Goal: Task Accomplishment & Management: Manage account settings

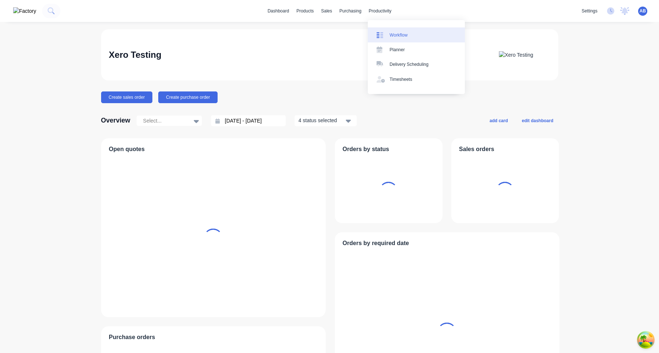
click at [400, 36] on div "Workflow" at bounding box center [399, 35] width 18 height 7
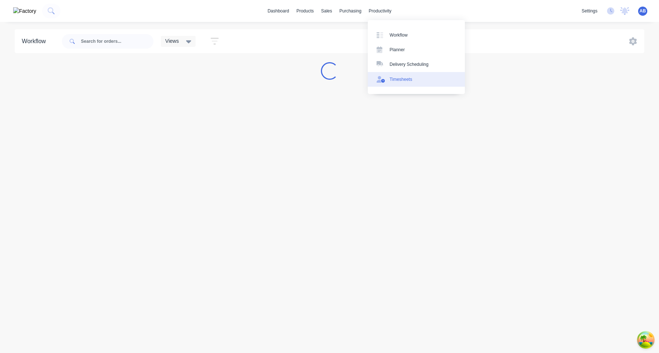
click at [407, 75] on link "Timesheets" at bounding box center [416, 79] width 97 height 15
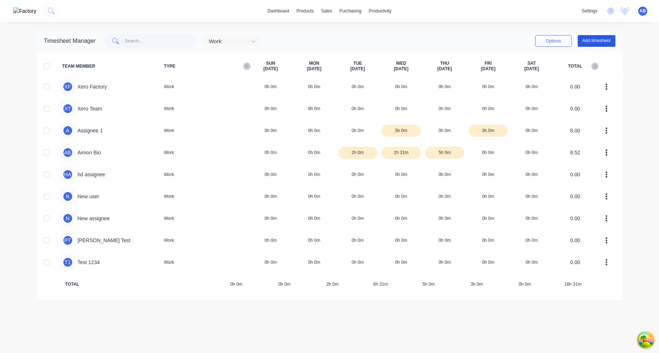
click at [611, 40] on button "Add timesheet" at bounding box center [597, 41] width 38 height 12
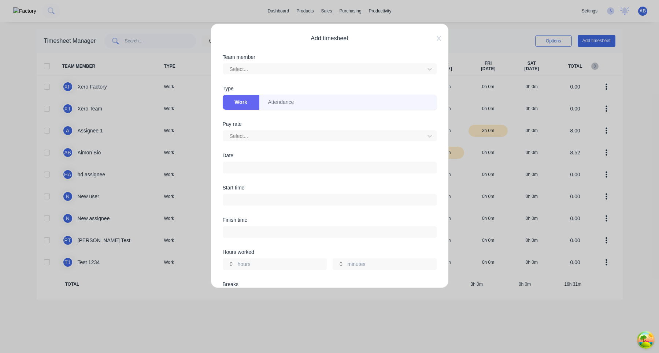
click at [341, 105] on div "Work Attendance" at bounding box center [330, 102] width 214 height 15
click at [278, 101] on button "Attendance" at bounding box center [281, 102] width 44 height 15
click at [239, 104] on button "Work" at bounding box center [241, 102] width 37 height 15
click at [275, 104] on button "Attendance" at bounding box center [281, 102] width 44 height 15
click at [248, 104] on button "Work" at bounding box center [241, 102] width 37 height 15
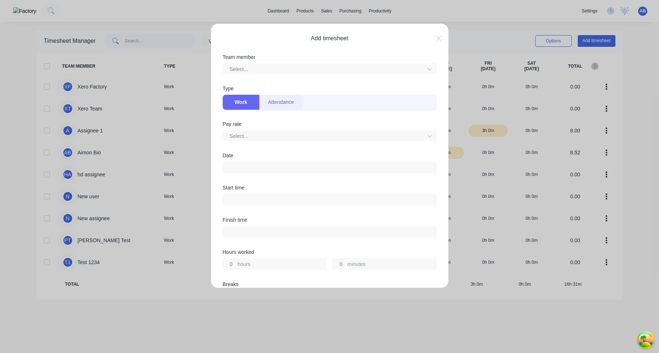
click at [281, 104] on button "Attendance" at bounding box center [281, 102] width 44 height 15
click at [244, 103] on button "Work" at bounding box center [241, 102] width 37 height 15
click at [280, 103] on button "Attendance" at bounding box center [281, 102] width 44 height 15
click at [245, 104] on button "Work" at bounding box center [241, 102] width 37 height 15
click at [269, 104] on button "Attendance" at bounding box center [281, 102] width 44 height 15
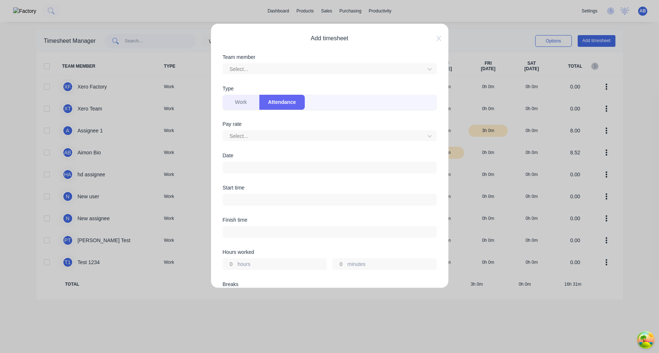
click at [244, 104] on button "Work" at bounding box center [241, 102] width 37 height 15
click at [275, 104] on button "Attendance" at bounding box center [281, 102] width 44 height 15
click at [241, 104] on button "Work" at bounding box center [241, 102] width 37 height 15
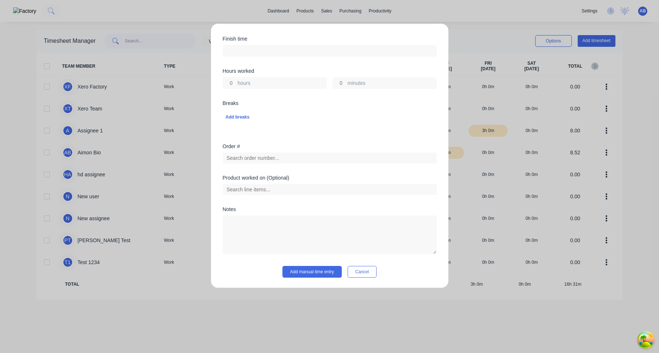
scroll to position [0, 0]
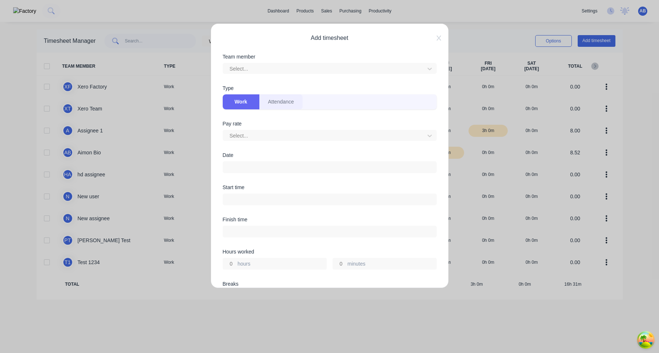
click at [284, 105] on button "Attendance" at bounding box center [281, 101] width 44 height 15
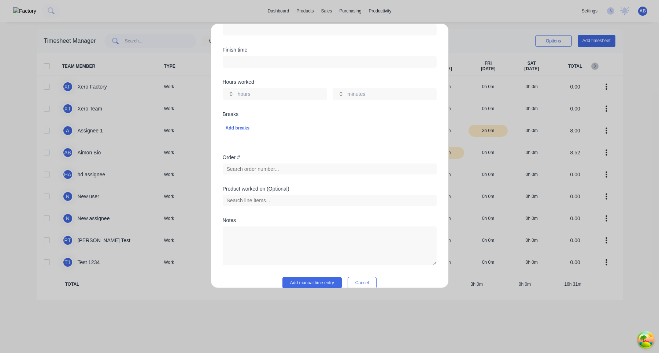
click at [281, 178] on div "Order #" at bounding box center [330, 170] width 214 height 31
click at [281, 177] on div "Order #" at bounding box center [330, 170] width 214 height 31
click at [281, 173] on input "text" at bounding box center [330, 169] width 214 height 11
click at [281, 192] on div "Product worked on (Optional)" at bounding box center [330, 188] width 214 height 5
click at [281, 195] on div at bounding box center [330, 199] width 214 height 13
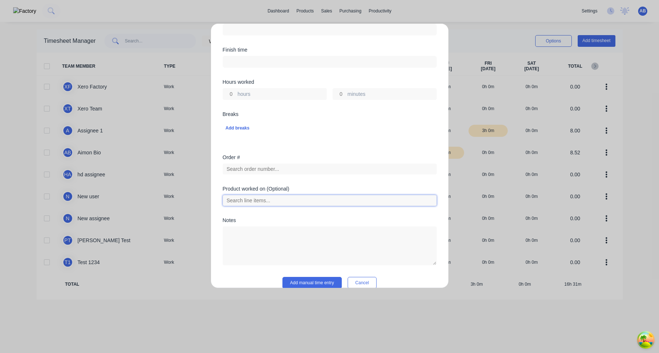
click at [281, 200] on input "text" at bounding box center [330, 200] width 214 height 11
type input "a"
click at [283, 175] on div "Order #" at bounding box center [330, 170] width 214 height 31
click at [283, 169] on input "text" at bounding box center [330, 169] width 214 height 11
type input "123"
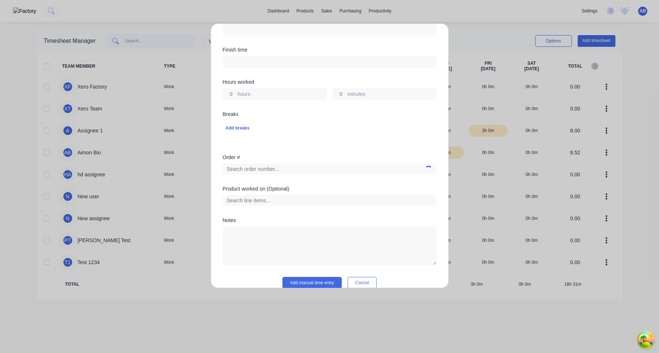
click at [294, 190] on div "Product worked on (Optional)" at bounding box center [330, 188] width 214 height 5
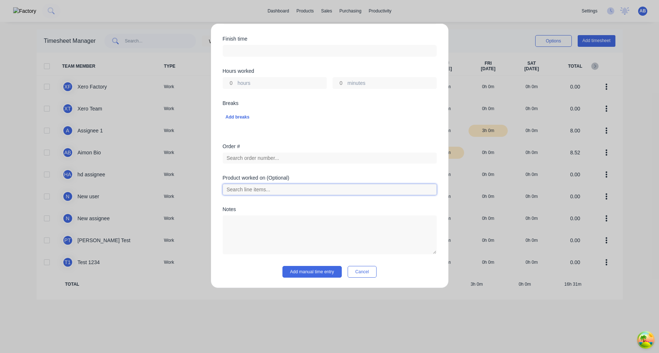
click at [367, 193] on input "text" at bounding box center [330, 189] width 214 height 11
click at [357, 145] on div "Order #" at bounding box center [330, 146] width 214 height 5
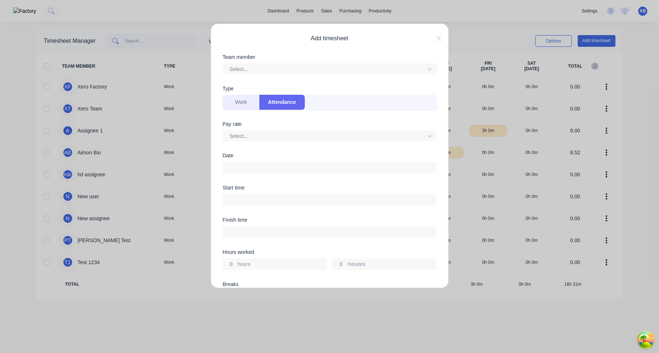
click at [226, 105] on button "Work" at bounding box center [241, 102] width 37 height 15
click at [276, 105] on button "Attendance" at bounding box center [281, 102] width 44 height 15
click at [239, 101] on button "Work" at bounding box center [241, 102] width 37 height 15
click at [281, 101] on button "Attendance" at bounding box center [281, 102] width 44 height 15
click at [242, 101] on button "Work" at bounding box center [241, 102] width 37 height 15
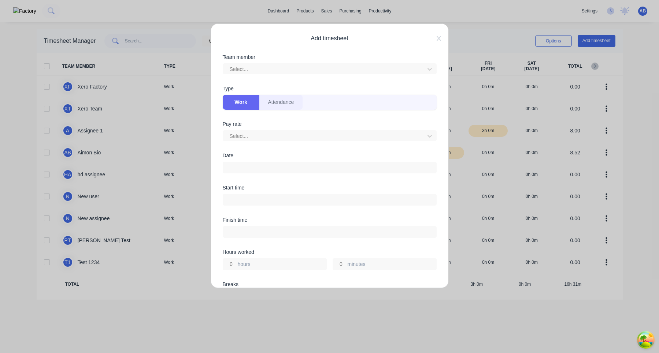
click at [288, 101] on button "Attendance" at bounding box center [281, 102] width 44 height 15
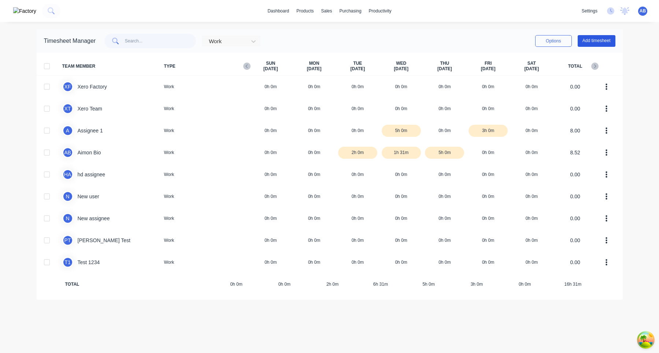
click at [589, 46] on button "Add timesheet" at bounding box center [597, 41] width 38 height 12
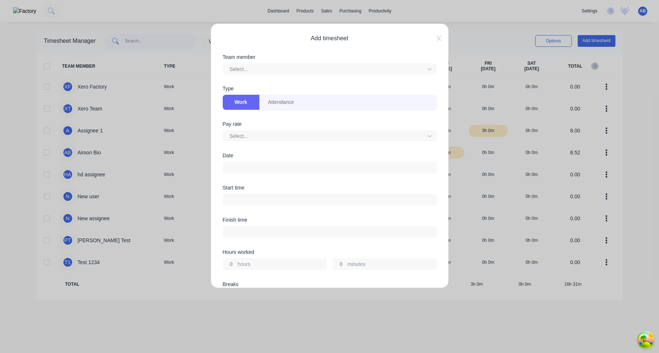
click at [326, 104] on div "Work Attendance" at bounding box center [330, 102] width 214 height 15
click at [278, 100] on button "Attendance" at bounding box center [281, 102] width 44 height 15
click at [250, 104] on button "Work" at bounding box center [241, 102] width 37 height 15
click at [285, 104] on button "Attendance" at bounding box center [281, 102] width 44 height 15
click at [239, 107] on button "Work" at bounding box center [241, 102] width 37 height 15
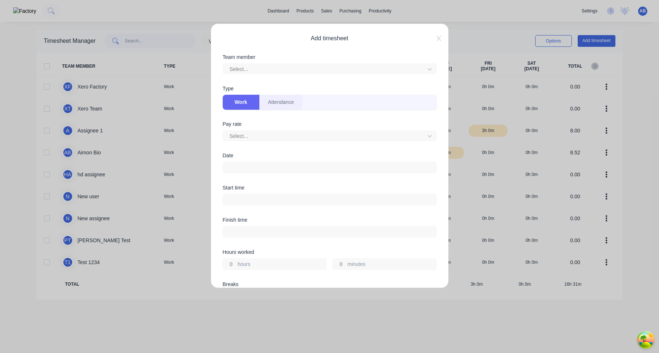
click at [272, 104] on button "Attendance" at bounding box center [281, 102] width 44 height 15
click at [249, 104] on button "Work" at bounding box center [241, 102] width 37 height 15
click at [281, 104] on button "Attendance" at bounding box center [281, 102] width 44 height 15
click at [247, 104] on button "Work" at bounding box center [241, 102] width 37 height 15
click at [283, 104] on button "Attendance" at bounding box center [281, 102] width 44 height 15
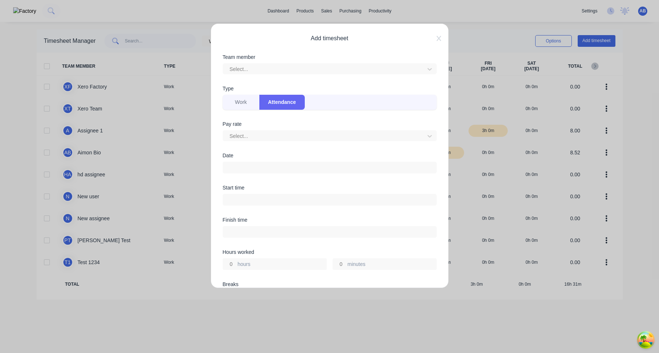
click at [245, 94] on div "Work Attendance" at bounding box center [330, 101] width 214 height 17
click at [235, 104] on button "Work" at bounding box center [241, 102] width 37 height 15
click at [284, 104] on button "Attendance" at bounding box center [281, 102] width 44 height 15
click at [249, 107] on button "Work" at bounding box center [241, 102] width 37 height 15
click at [289, 107] on button "Attendance" at bounding box center [281, 102] width 44 height 15
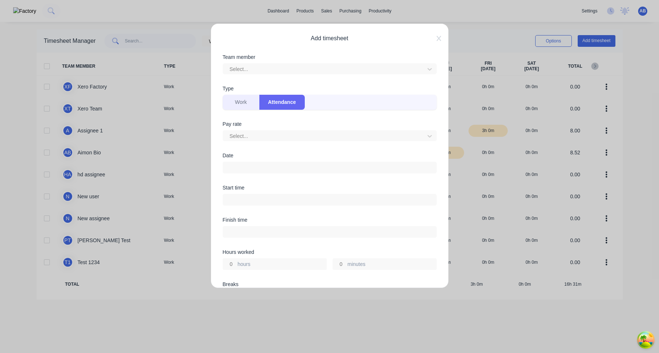
click at [245, 107] on button "Work" at bounding box center [241, 102] width 37 height 15
click at [283, 107] on button "Attendance" at bounding box center [281, 102] width 44 height 15
click at [241, 107] on button "Work" at bounding box center [241, 102] width 37 height 15
click at [279, 107] on button "Attendance" at bounding box center [281, 102] width 44 height 15
click at [249, 105] on button "Work" at bounding box center [241, 102] width 37 height 15
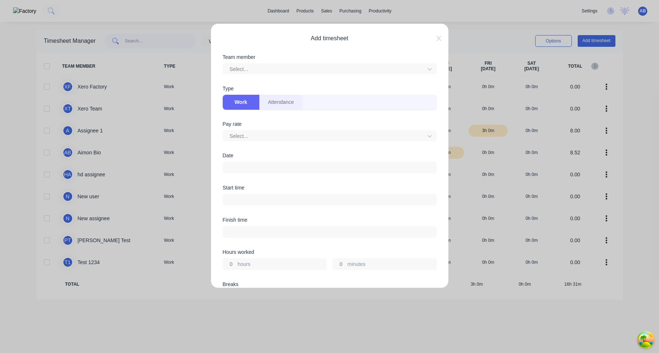
click at [285, 105] on button "Attendance" at bounding box center [281, 102] width 44 height 15
click at [246, 105] on button "Work" at bounding box center [241, 102] width 37 height 15
click at [367, 102] on button "Attendance" at bounding box center [383, 102] width 107 height 15
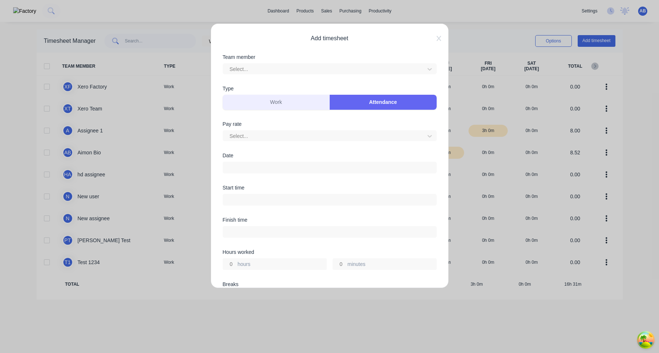
click at [288, 102] on button "Work" at bounding box center [276, 102] width 107 height 15
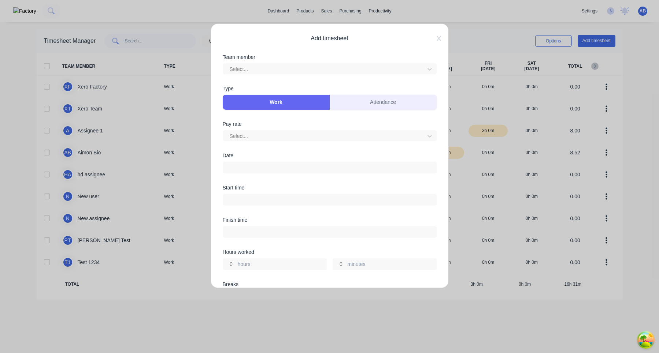
click at [353, 101] on button "Attendance" at bounding box center [383, 102] width 107 height 15
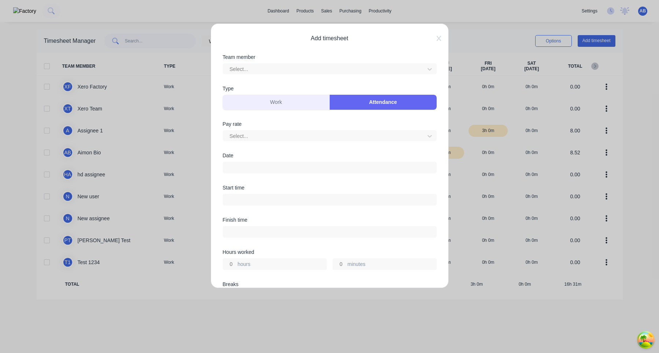
click at [280, 101] on button "Work" at bounding box center [276, 102] width 107 height 15
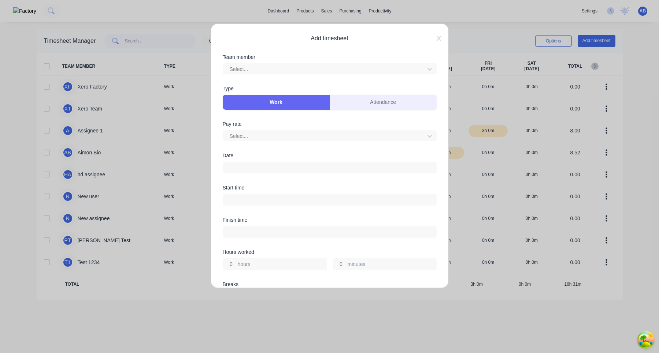
click at [360, 101] on button "Attendance" at bounding box center [383, 102] width 107 height 15
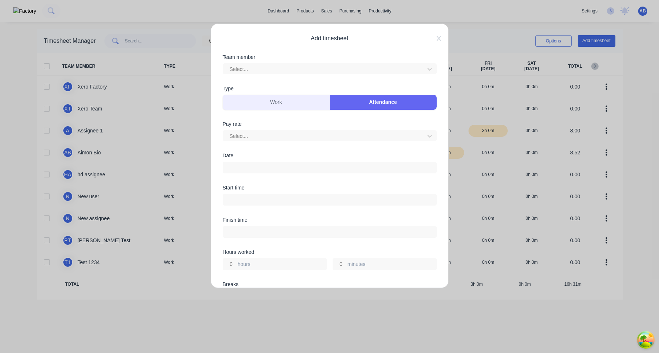
click at [288, 101] on button "Work" at bounding box center [276, 102] width 107 height 15
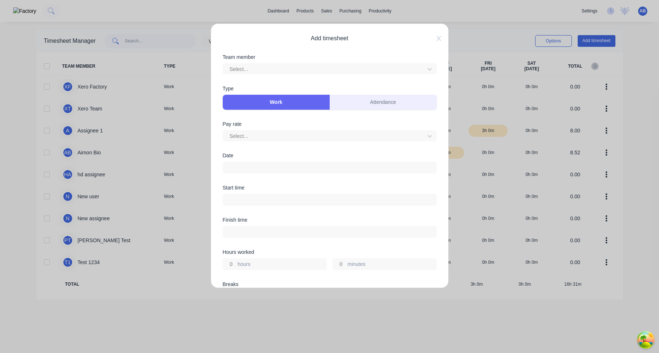
click at [370, 101] on button "Attendance" at bounding box center [383, 102] width 107 height 15
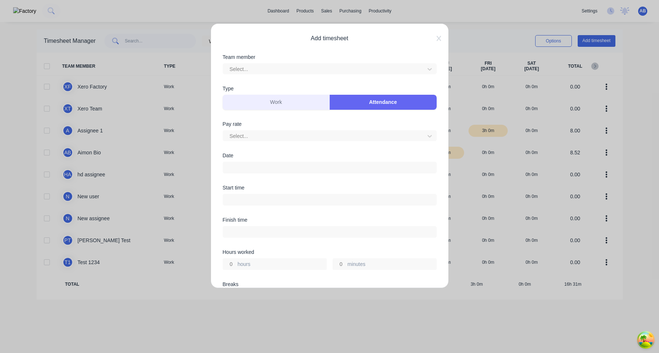
click at [273, 104] on button "Work" at bounding box center [276, 102] width 107 height 15
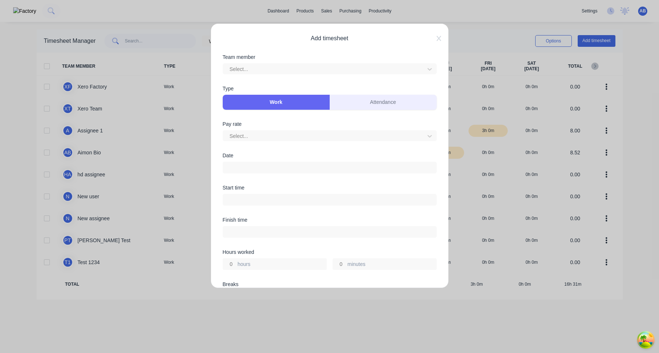
click at [370, 104] on button "Attendance" at bounding box center [383, 102] width 107 height 15
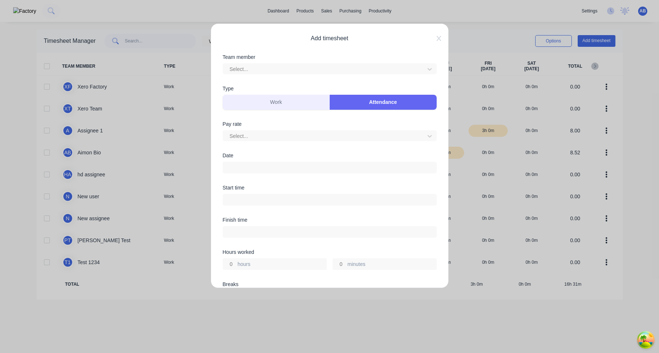
click at [291, 105] on button "Work" at bounding box center [276, 102] width 107 height 15
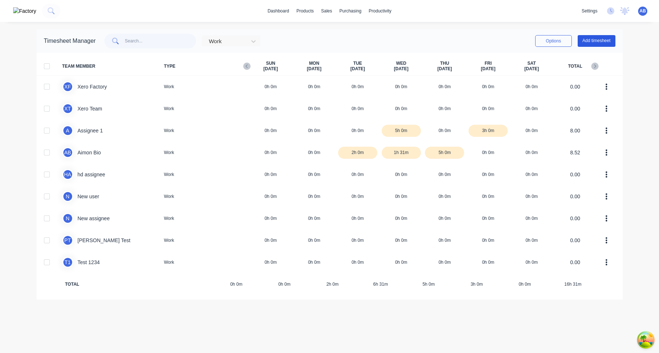
click at [594, 42] on button "Add timesheet" at bounding box center [597, 41] width 38 height 12
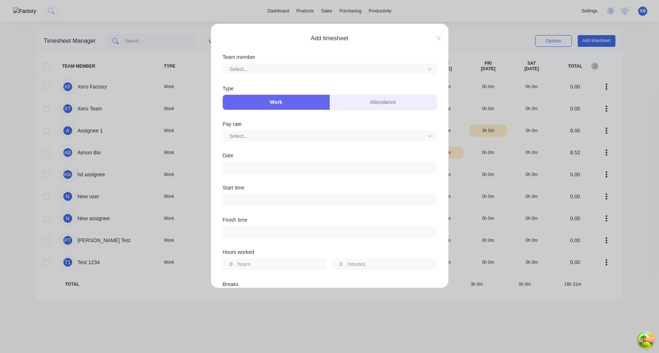
click at [361, 101] on button "Attendance" at bounding box center [383, 102] width 107 height 15
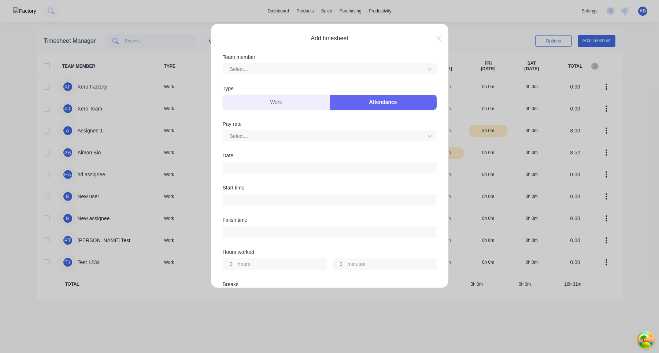
click at [297, 99] on button "Work" at bounding box center [276, 102] width 107 height 15
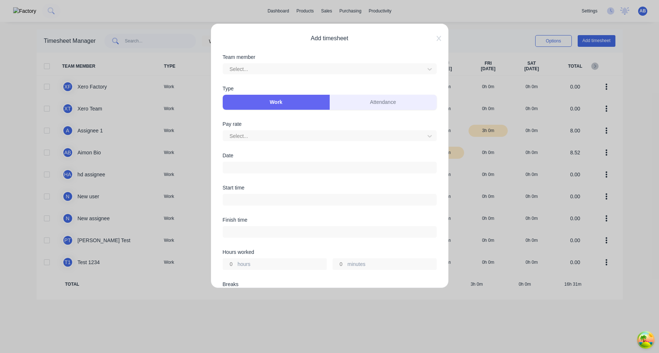
click at [377, 103] on button "Attendance" at bounding box center [383, 102] width 107 height 15
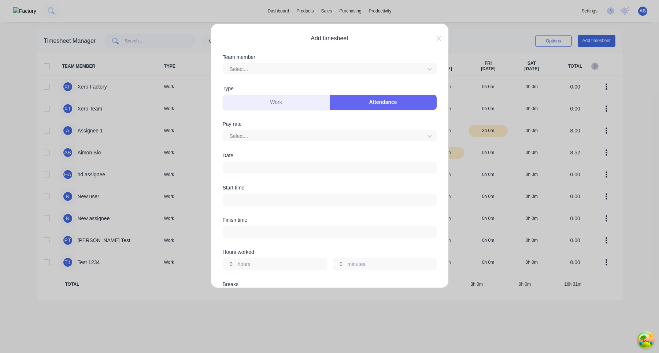
click at [293, 96] on button "Work" at bounding box center [276, 102] width 107 height 15
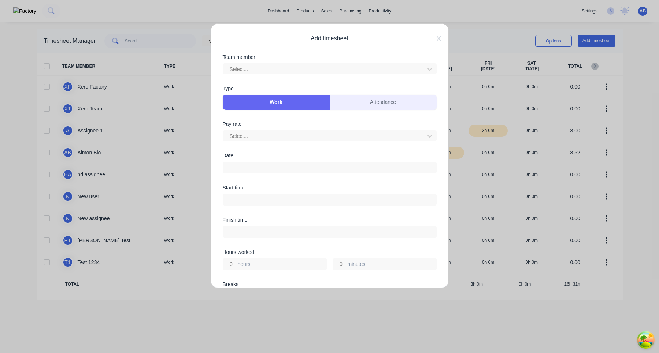
click at [382, 103] on button "Attendance" at bounding box center [383, 102] width 107 height 15
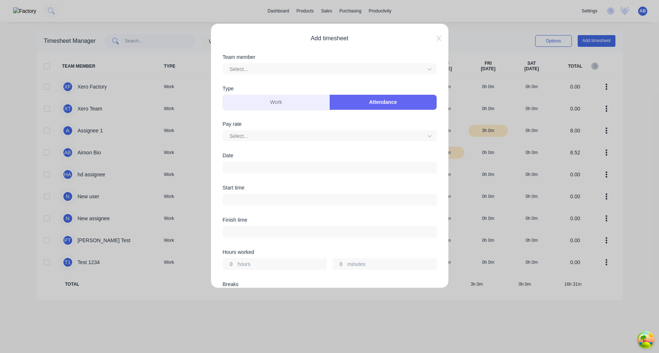
click at [310, 103] on button "Work" at bounding box center [276, 102] width 107 height 15
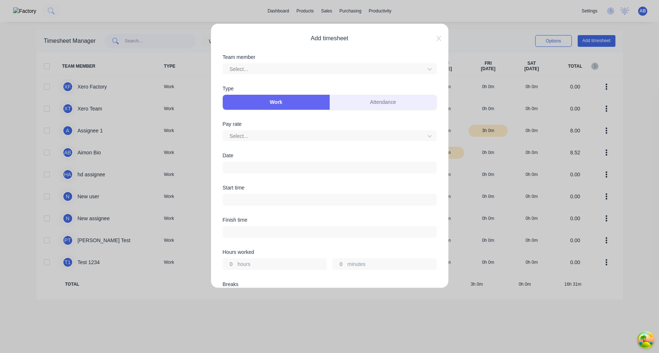
click at [382, 105] on button "Attendance" at bounding box center [383, 102] width 107 height 15
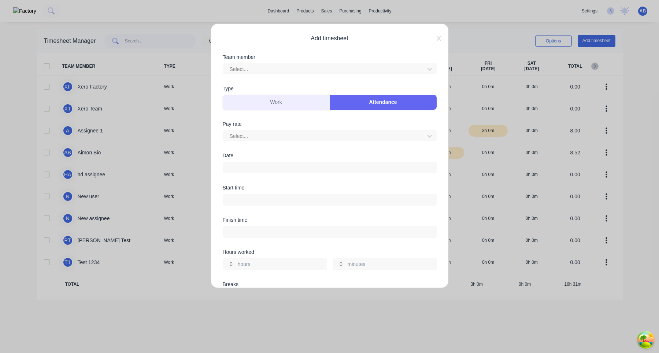
click at [275, 105] on button "Work" at bounding box center [276, 102] width 107 height 15
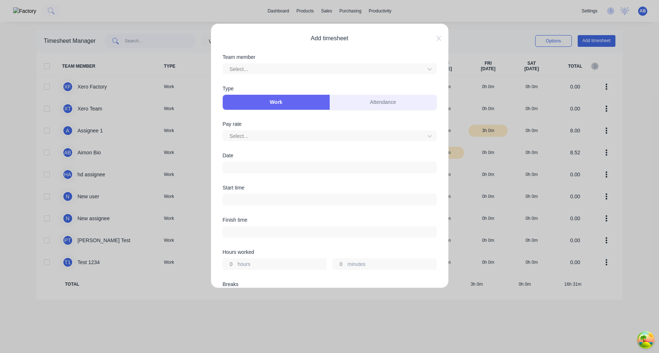
click at [369, 101] on button "Attendance" at bounding box center [383, 102] width 107 height 15
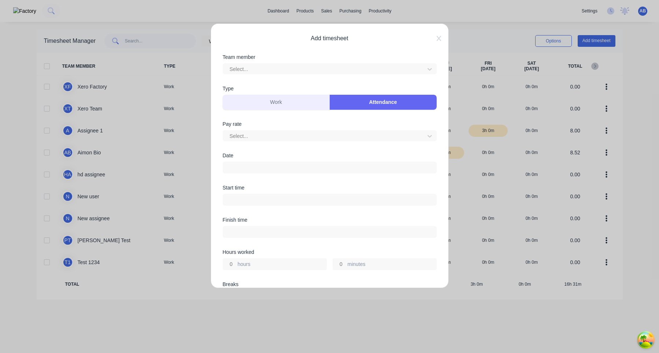
click at [291, 101] on button "Work" at bounding box center [276, 102] width 107 height 15
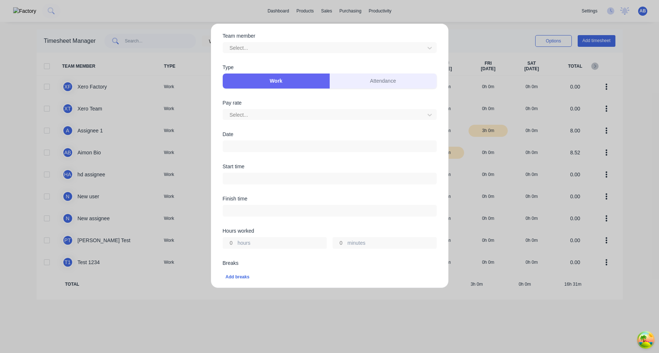
click at [366, 79] on button "Attendance" at bounding box center [383, 81] width 107 height 15
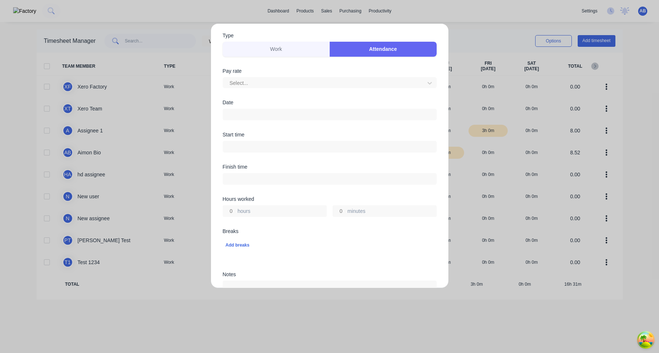
scroll to position [25, 0]
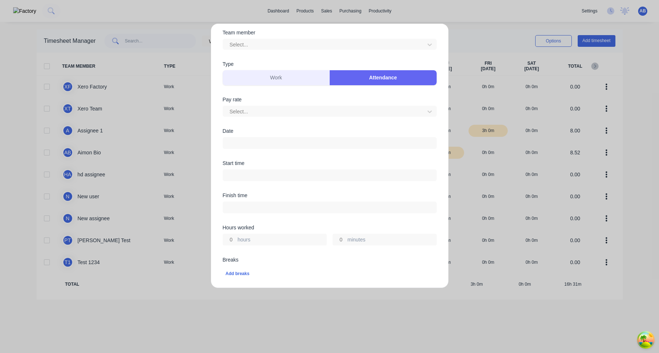
click at [307, 83] on button "Work" at bounding box center [276, 77] width 107 height 15
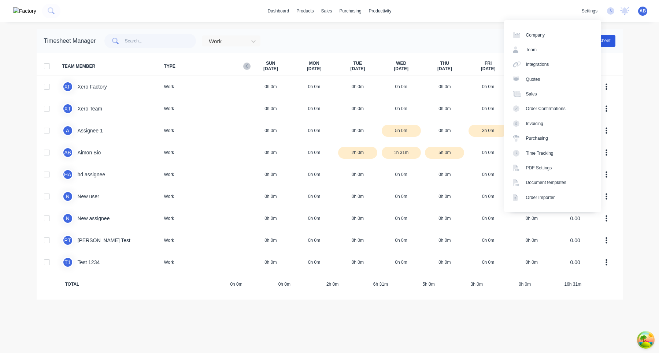
click at [602, 38] on button "Add timesheet" at bounding box center [597, 41] width 38 height 12
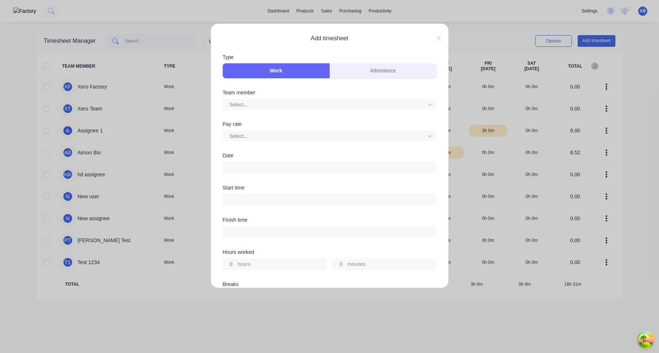
click at [378, 73] on button "Attendance" at bounding box center [383, 70] width 107 height 15
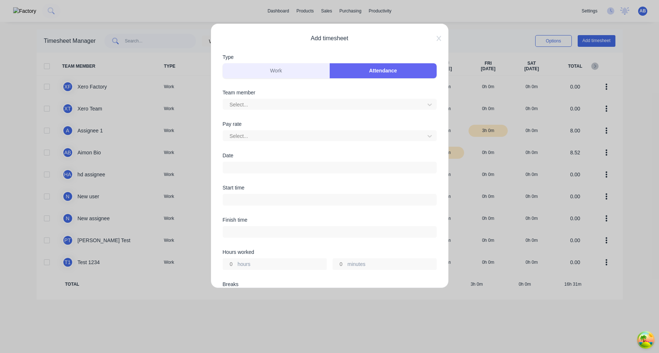
click at [295, 74] on button "Work" at bounding box center [276, 70] width 107 height 15
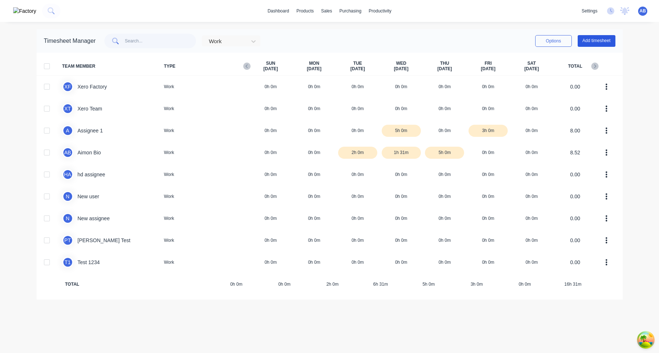
click at [585, 41] on button "Add timesheet" at bounding box center [597, 41] width 38 height 12
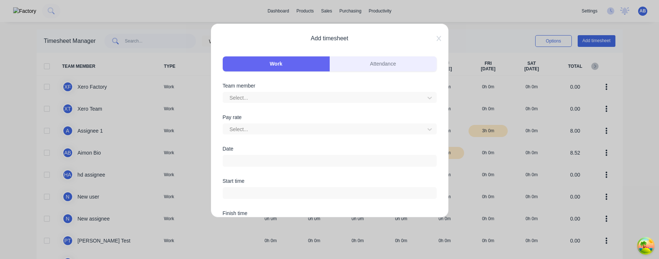
click at [377, 63] on button "Attendance" at bounding box center [383, 63] width 107 height 15
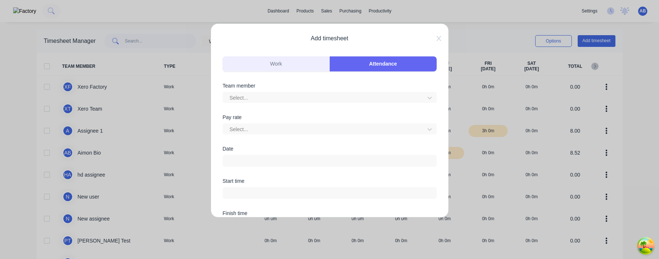
click at [311, 65] on button "Work" at bounding box center [276, 63] width 107 height 15
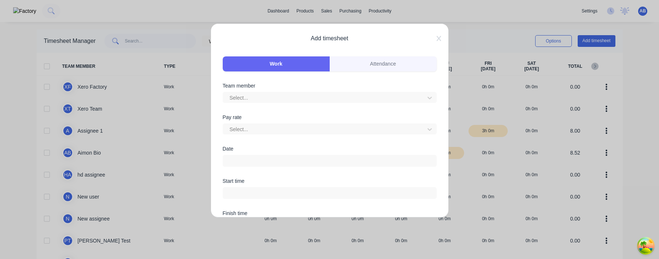
click at [355, 82] on div "Work Attendance" at bounding box center [330, 69] width 214 height 29
click at [308, 66] on button "Work" at bounding box center [276, 63] width 107 height 15
click at [374, 67] on button "Attendance" at bounding box center [383, 63] width 107 height 15
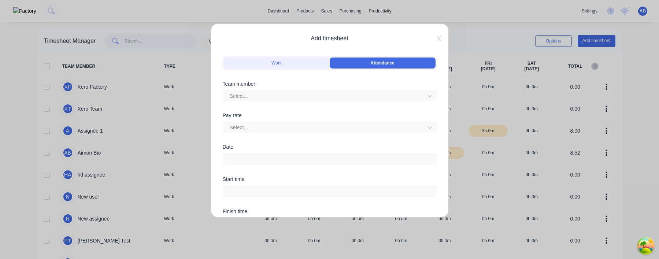
click at [271, 63] on button "Work" at bounding box center [277, 63] width 106 height 11
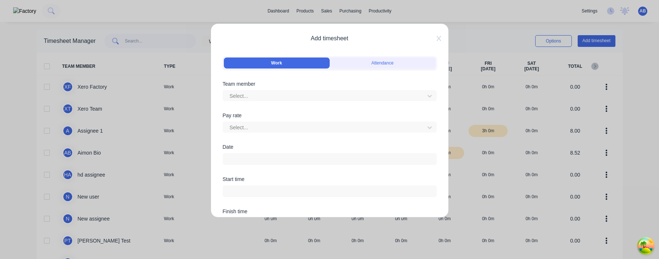
click at [386, 64] on button "Attendance" at bounding box center [383, 63] width 106 height 11
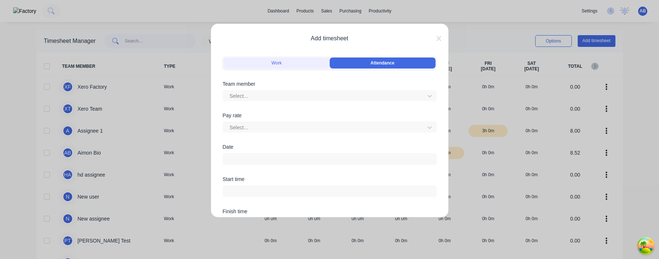
click at [314, 60] on button "Work" at bounding box center [277, 63] width 106 height 11
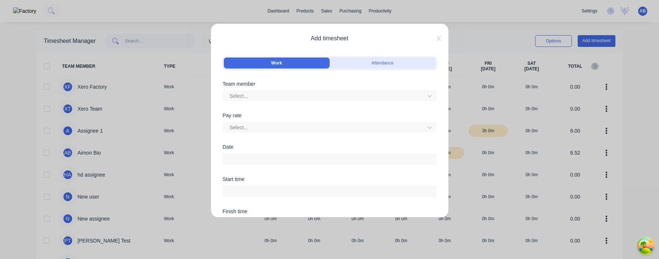
click at [369, 62] on button "Attendance" at bounding box center [383, 63] width 106 height 11
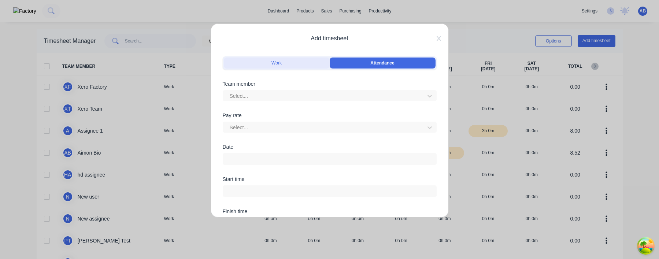
click at [278, 65] on button "Work" at bounding box center [277, 63] width 106 height 11
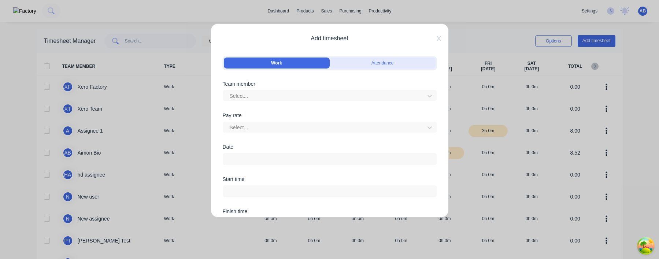
click at [387, 62] on button "Attendance" at bounding box center [383, 63] width 106 height 11
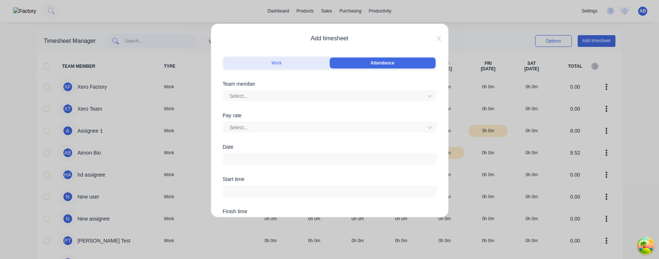
click at [301, 63] on button "Work" at bounding box center [277, 63] width 106 height 11
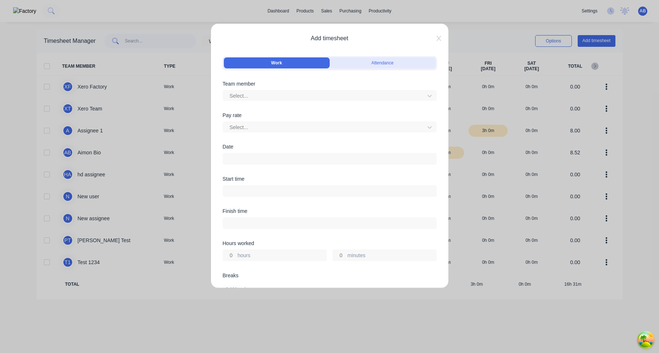
click at [377, 61] on button "Attendance" at bounding box center [383, 63] width 106 height 11
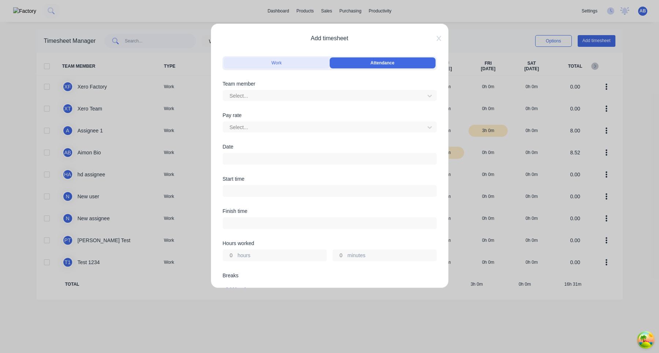
click at [278, 64] on button "Work" at bounding box center [277, 63] width 106 height 11
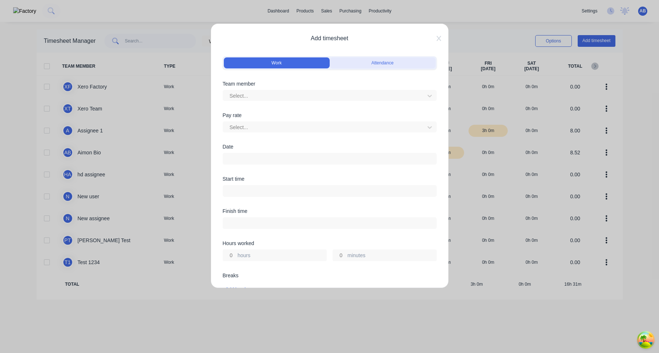
click at [380, 62] on button "Attendance" at bounding box center [383, 63] width 106 height 11
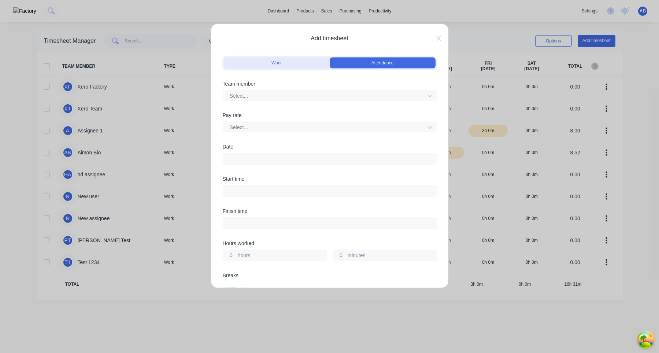
click at [298, 65] on button "Work" at bounding box center [277, 63] width 106 height 11
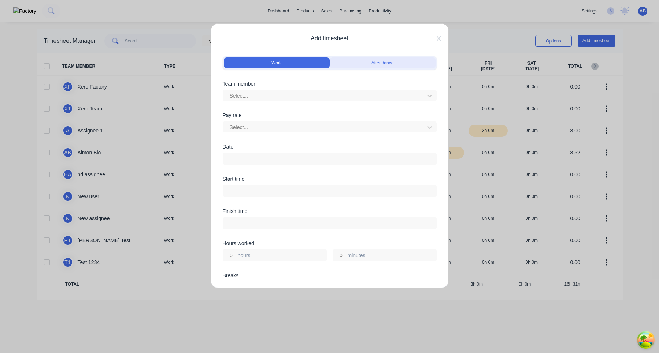
click at [385, 66] on button "Attendance" at bounding box center [383, 63] width 106 height 11
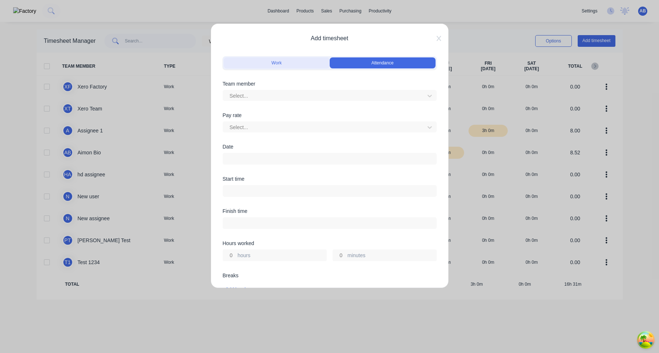
click at [299, 68] on button "Work" at bounding box center [277, 63] width 106 height 11
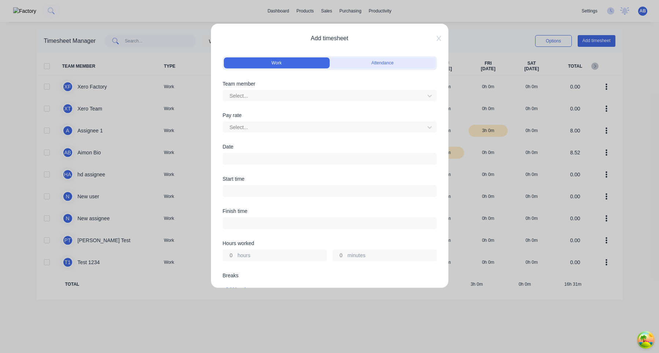
click at [373, 60] on button "Attendance" at bounding box center [383, 63] width 106 height 11
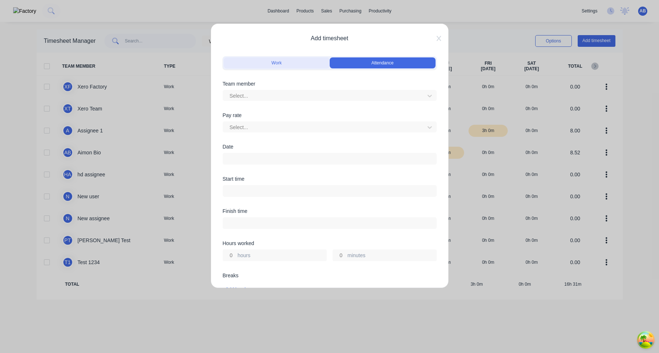
click at [304, 67] on button "Work" at bounding box center [277, 63] width 106 height 11
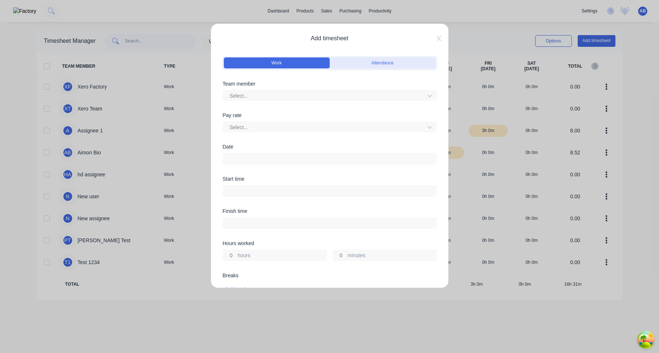
click at [381, 63] on button "Attendance" at bounding box center [383, 63] width 106 height 11
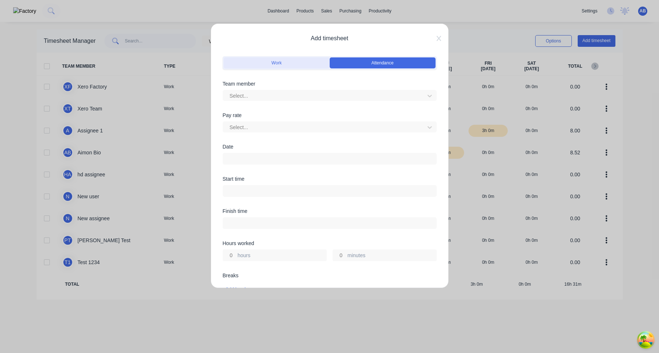
click at [292, 65] on button "Work" at bounding box center [277, 63] width 106 height 11
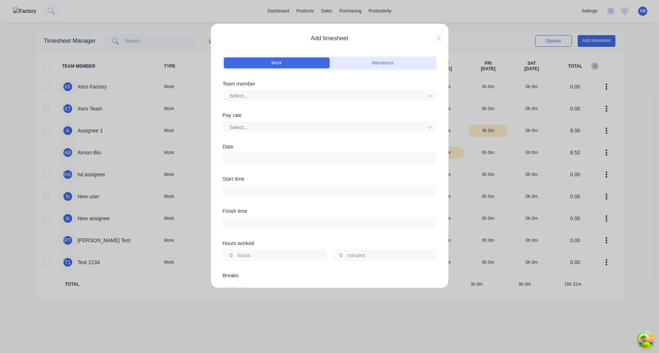
click at [368, 58] on button "Attendance" at bounding box center [383, 63] width 106 height 11
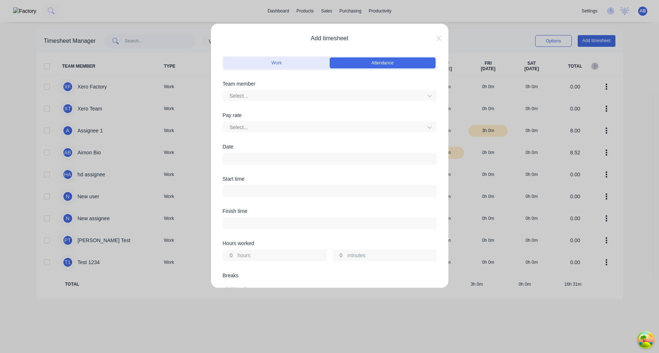
click at [286, 65] on button "Work" at bounding box center [277, 63] width 106 height 11
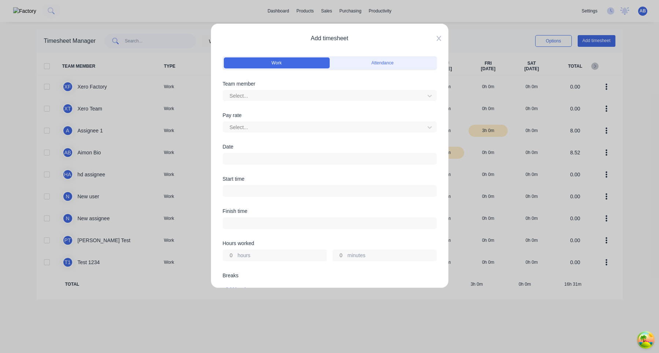
click at [438, 40] on icon at bounding box center [439, 39] width 4 height 6
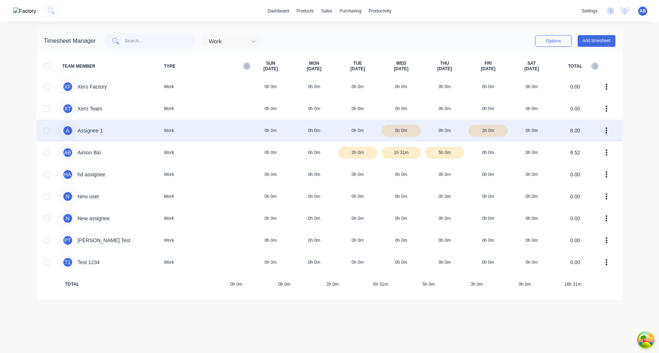
click at [442, 136] on div "A Assignee 1 Work 0h 0m 0h 0m 0h 0m 5h 0m 0h 0m 3h 0m 0h 0m 8.00" at bounding box center [330, 131] width 586 height 22
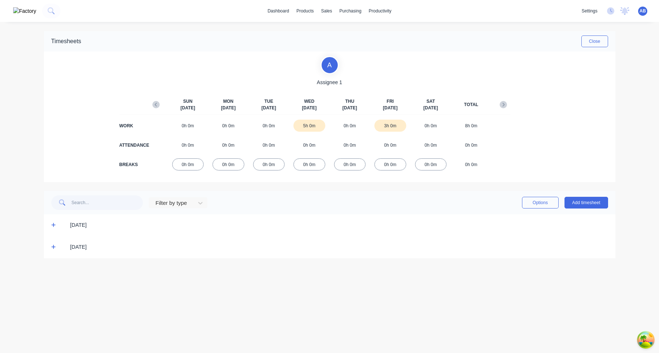
click at [51, 248] on icon at bounding box center [53, 247] width 5 height 5
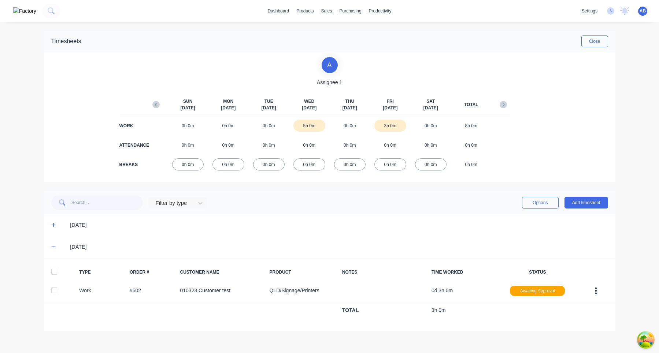
click at [55, 226] on icon at bounding box center [53, 225] width 4 height 4
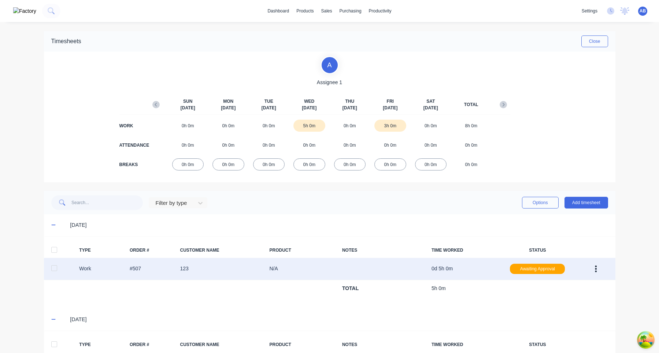
click at [596, 267] on icon "button" at bounding box center [596, 269] width 2 height 7
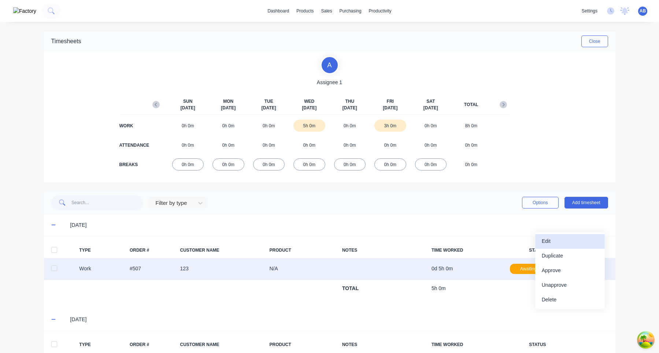
click at [580, 243] on div "Edit" at bounding box center [570, 241] width 56 height 11
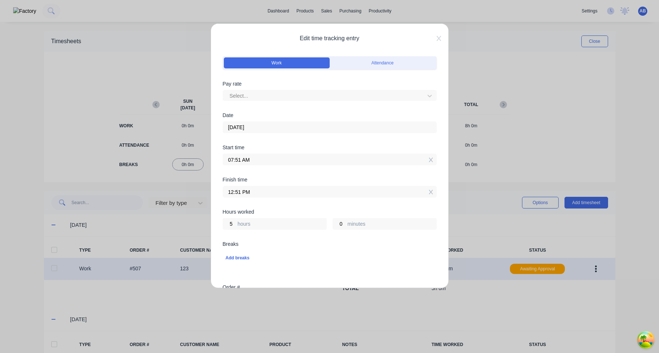
scroll to position [191, 0]
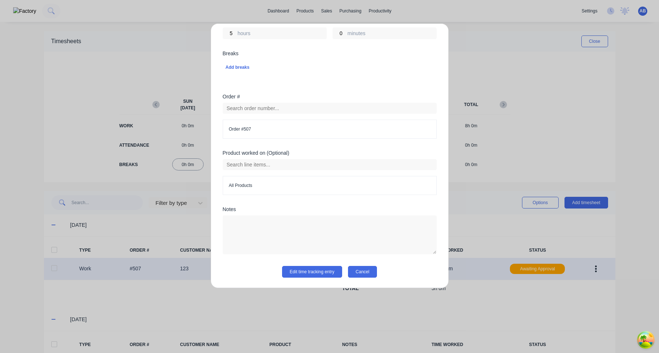
click at [371, 271] on button "Cancel" at bounding box center [362, 272] width 29 height 12
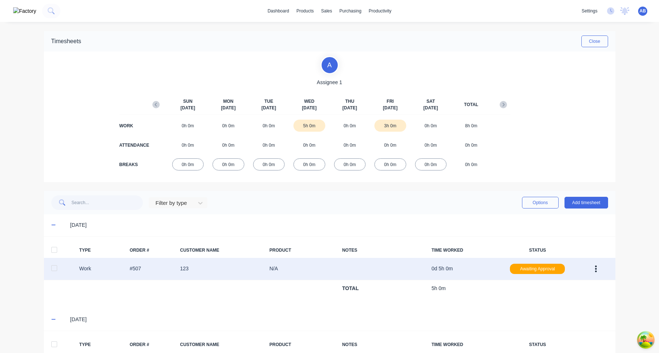
scroll to position [59, 0]
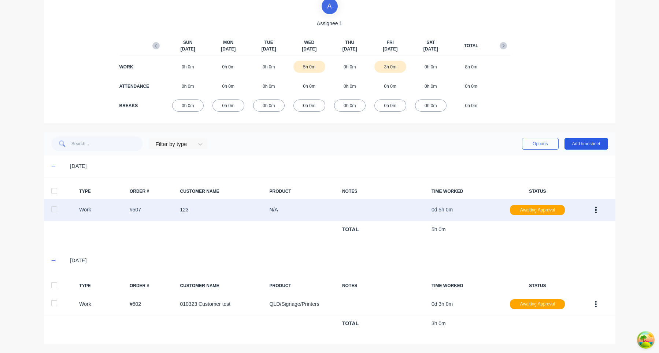
click at [588, 140] on button "Add timesheet" at bounding box center [586, 144] width 44 height 12
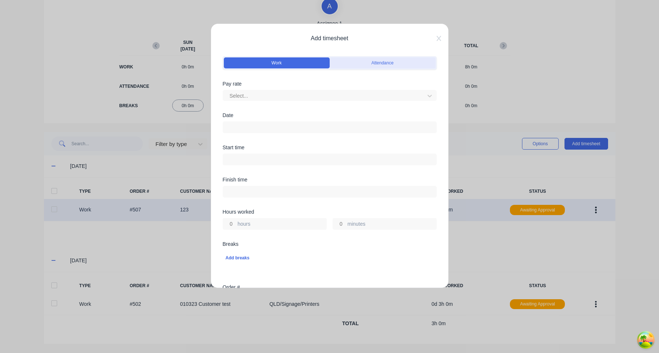
click at [373, 62] on button "Attendance" at bounding box center [383, 63] width 106 height 11
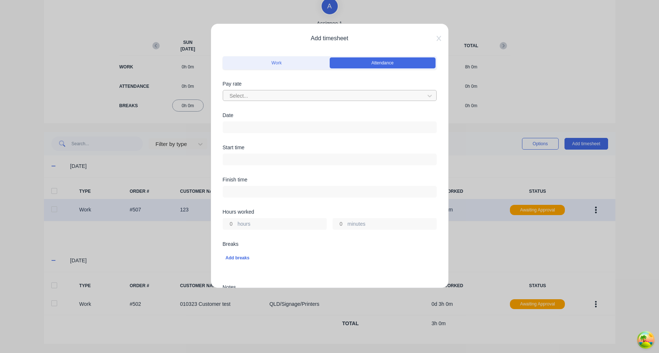
click at [322, 96] on div at bounding box center [325, 96] width 192 height 9
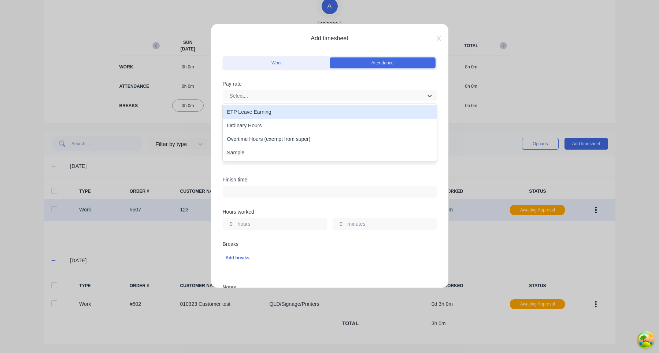
click at [316, 116] on div "ETP Leave Earning" at bounding box center [330, 112] width 214 height 14
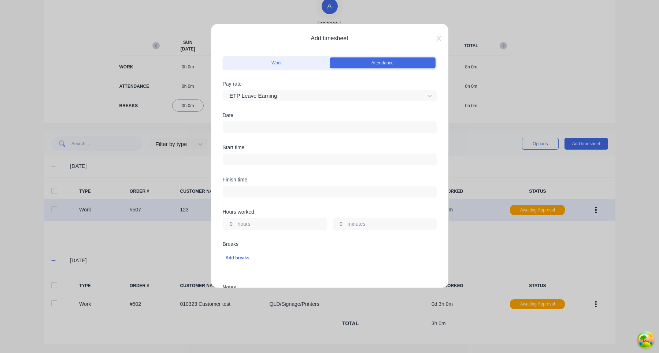
click at [302, 126] on input at bounding box center [329, 127] width 213 height 11
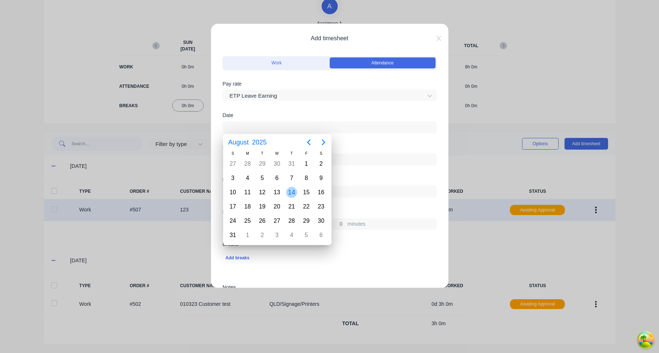
click at [290, 194] on div "14" at bounding box center [291, 192] width 11 height 11
type input "14/08/2025"
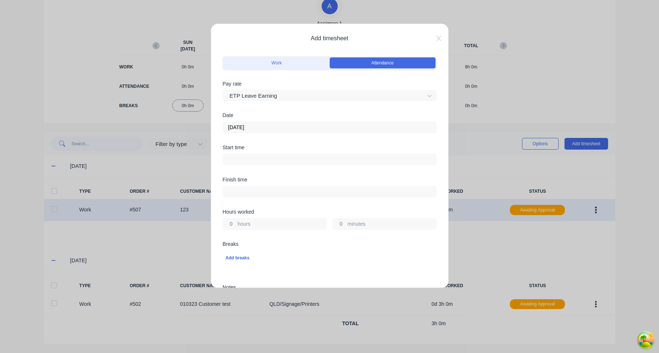
click at [308, 166] on div "Start time" at bounding box center [330, 161] width 214 height 32
click at [308, 160] on input at bounding box center [329, 159] width 213 height 11
type input "03:24 AM"
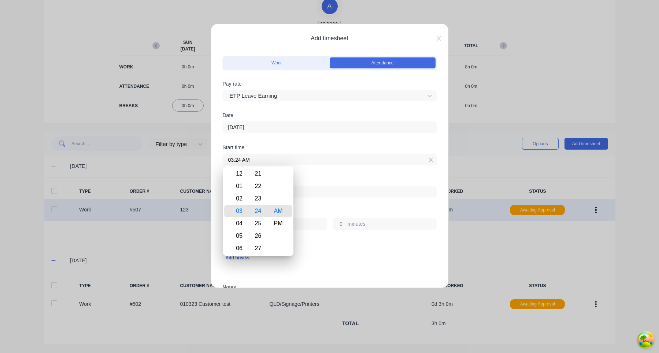
click at [326, 197] on label at bounding box center [330, 192] width 214 height 12
click at [326, 197] on input at bounding box center [329, 191] width 213 height 11
type input "03:24 AM"
type input "0"
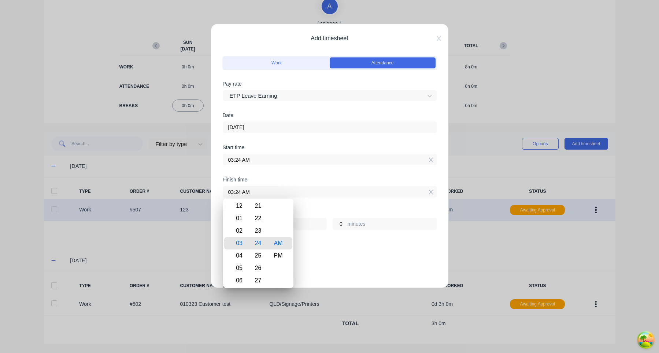
click at [259, 162] on input "03:24 AM" at bounding box center [329, 159] width 213 height 11
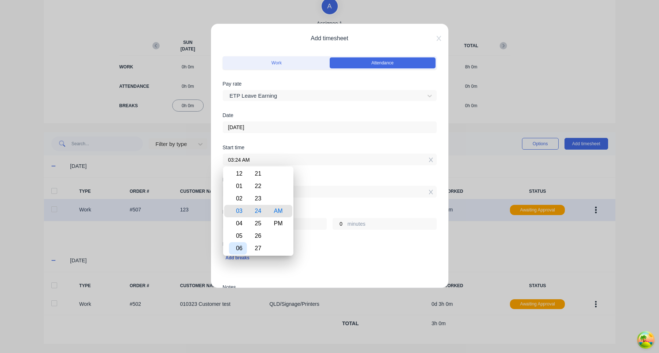
click at [242, 248] on div "06" at bounding box center [238, 248] width 18 height 12
type input "06:24 AM"
click at [319, 203] on div "Finish time 03:24 AM" at bounding box center [330, 193] width 214 height 32
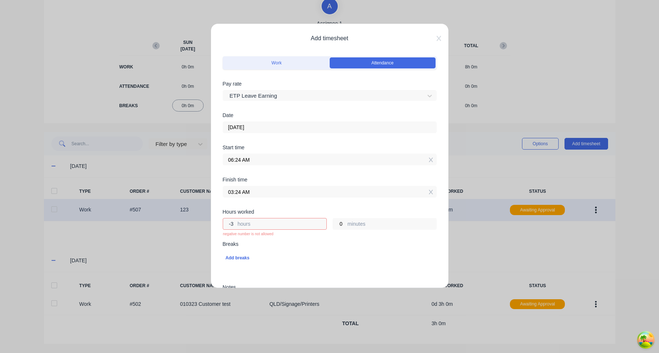
click at [231, 224] on input "-3" at bounding box center [229, 224] width 13 height 11
type input "3"
type input "09:24 AM"
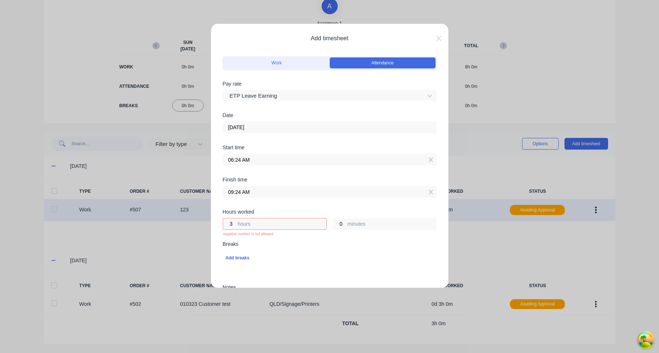
click at [283, 240] on div "Hours worked 3 negative number is not allowed hours 0 minutes" at bounding box center [330, 226] width 214 height 32
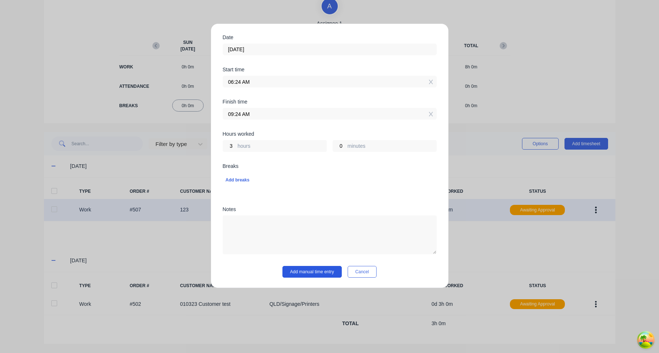
click at [330, 271] on button "Add manual time entry" at bounding box center [311, 272] width 59 height 12
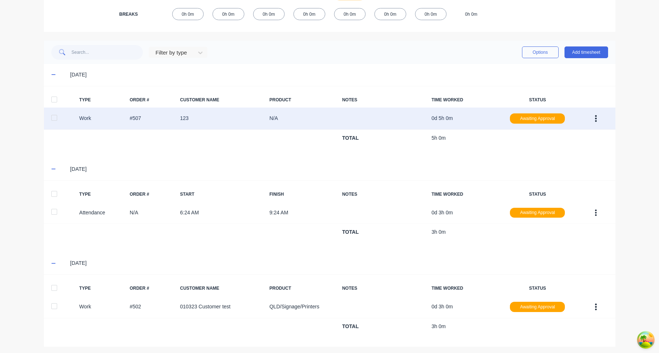
scroll to position [153, 0]
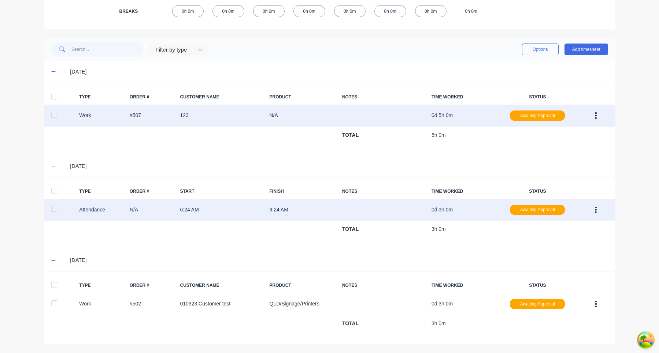
click at [594, 207] on button "button" at bounding box center [595, 210] width 17 height 13
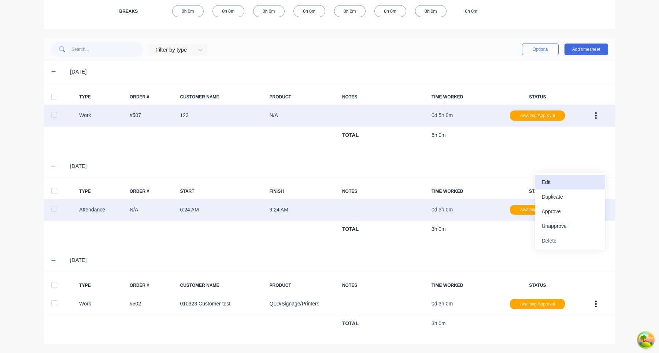
click at [579, 184] on div "Edit" at bounding box center [570, 182] width 56 height 11
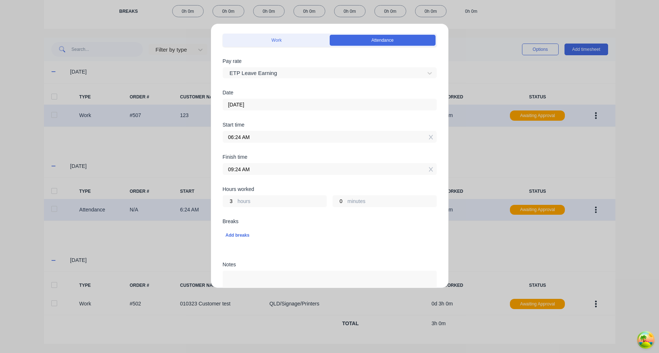
scroll to position [0, 0]
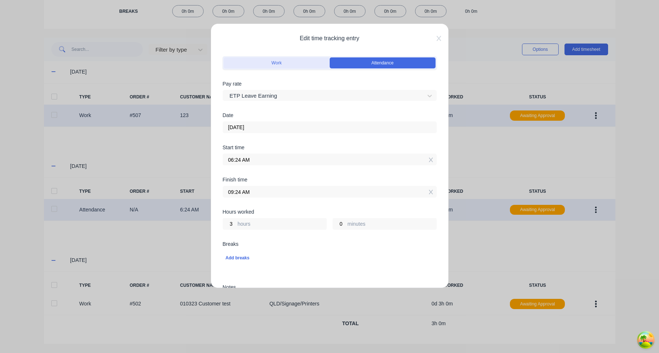
click at [297, 63] on button "Work" at bounding box center [277, 63] width 106 height 11
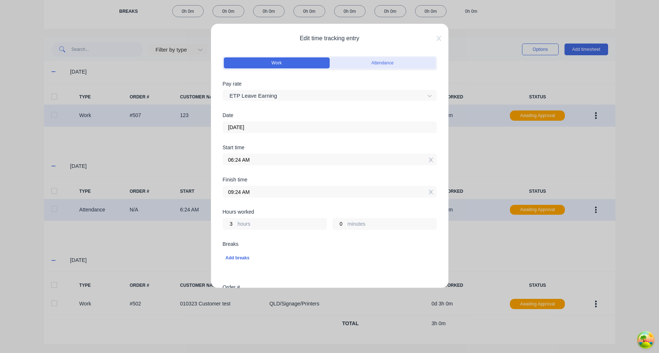
click at [382, 65] on button "Attendance" at bounding box center [383, 63] width 106 height 11
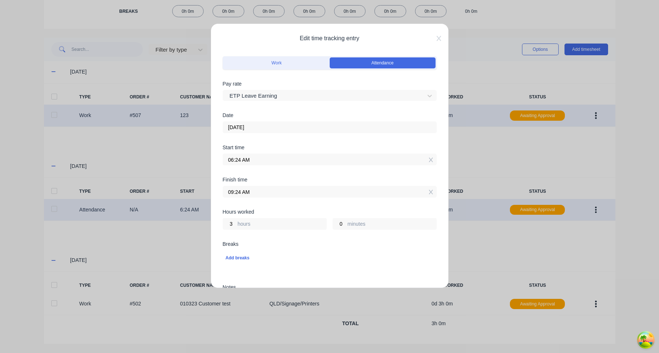
scroll to position [78, 0]
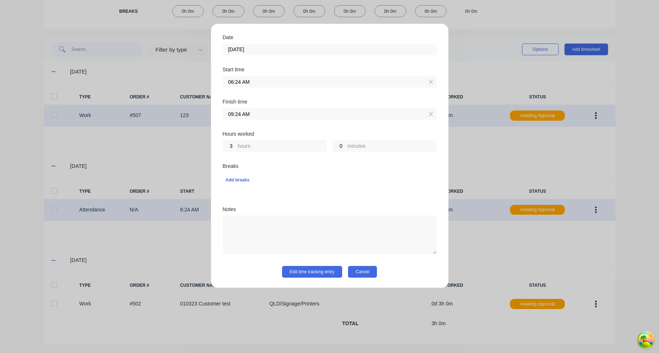
click at [371, 273] on button "Cancel" at bounding box center [362, 272] width 29 height 12
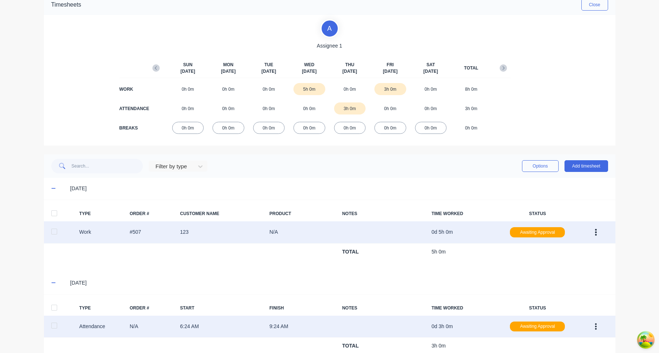
scroll to position [0, 0]
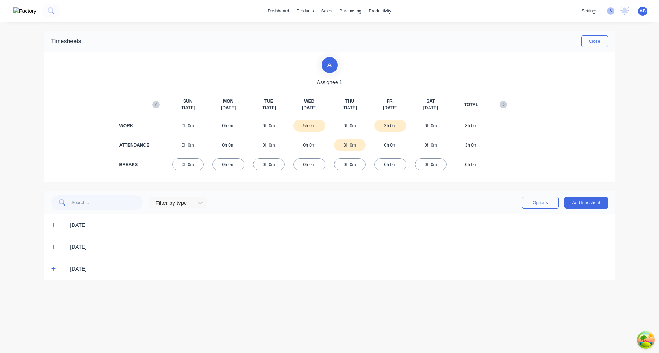
click at [611, 10] on icon at bounding box center [610, 10] width 7 height 7
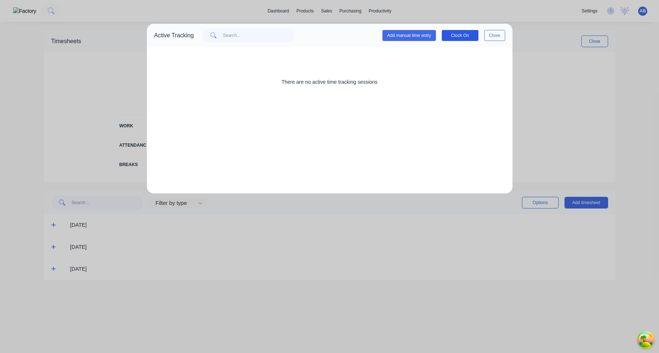
click at [468, 39] on button "Clock On" at bounding box center [460, 35] width 37 height 11
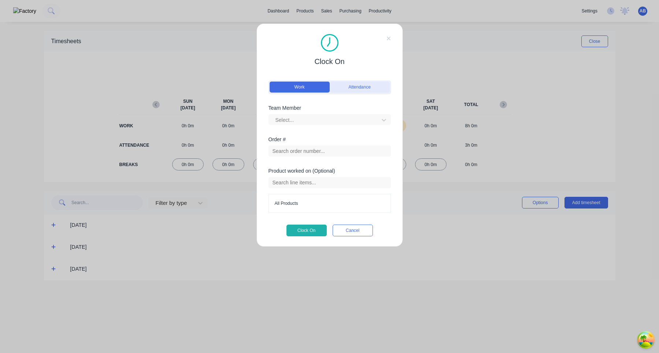
click at [370, 88] on button "Attendance" at bounding box center [360, 87] width 60 height 11
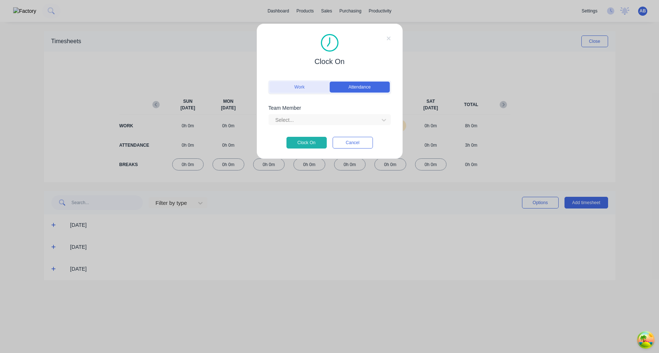
click at [308, 87] on button "Work" at bounding box center [300, 87] width 60 height 11
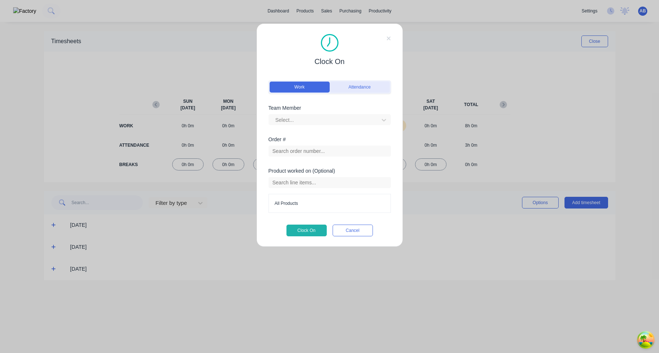
click at [349, 86] on button "Attendance" at bounding box center [360, 87] width 60 height 11
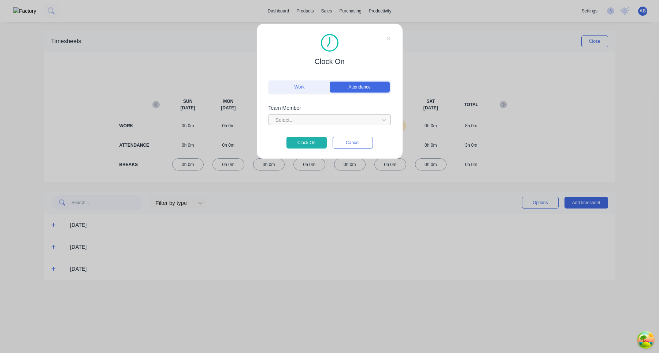
click at [346, 119] on div at bounding box center [325, 120] width 100 height 9
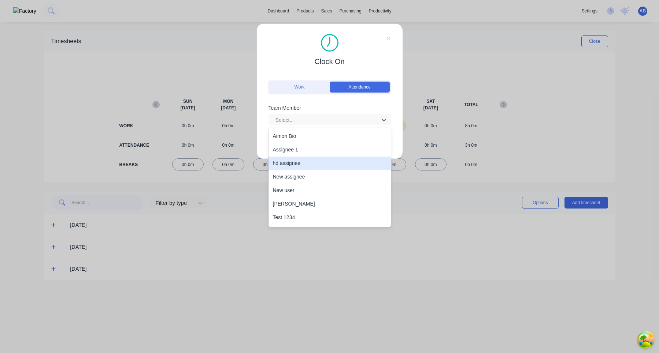
click at [326, 162] on div "hd assignee" at bounding box center [329, 164] width 122 height 14
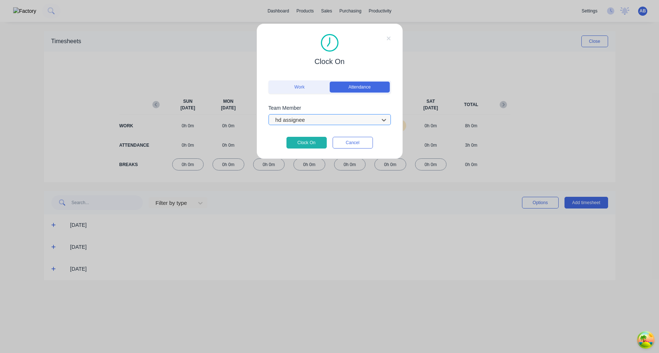
click at [324, 121] on div at bounding box center [325, 120] width 100 height 9
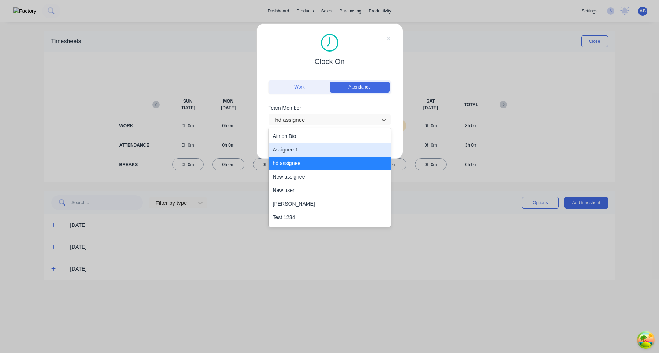
click at [315, 150] on div "Assignee 1" at bounding box center [329, 150] width 122 height 14
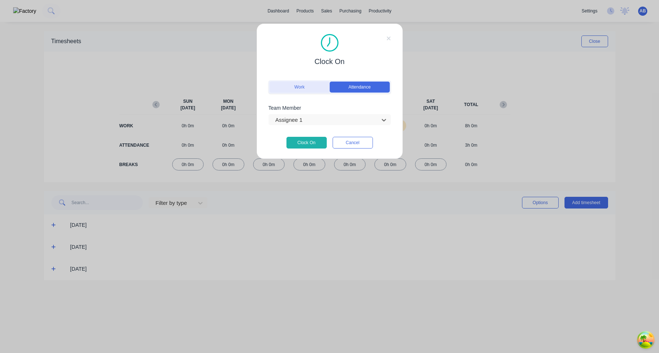
click at [314, 84] on button "Work" at bounding box center [300, 87] width 60 height 11
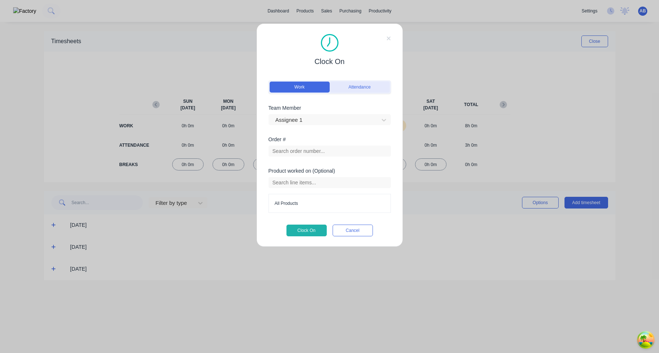
click at [356, 90] on button "Attendance" at bounding box center [360, 87] width 60 height 11
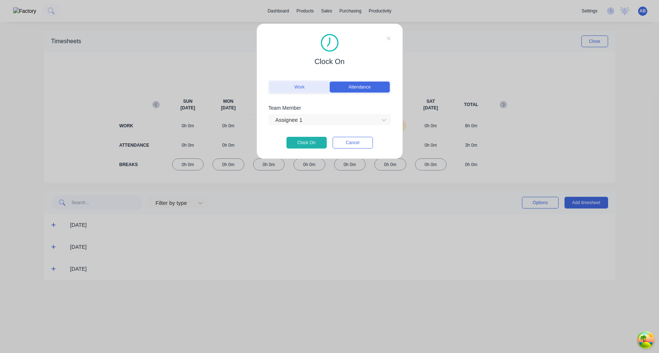
click at [309, 88] on button "Work" at bounding box center [300, 87] width 60 height 11
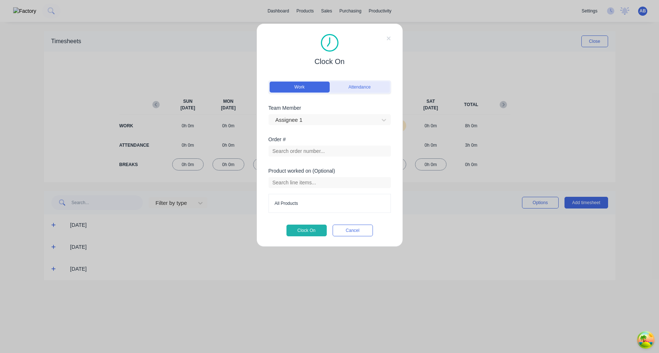
click at [356, 82] on button "Attendance" at bounding box center [360, 87] width 60 height 11
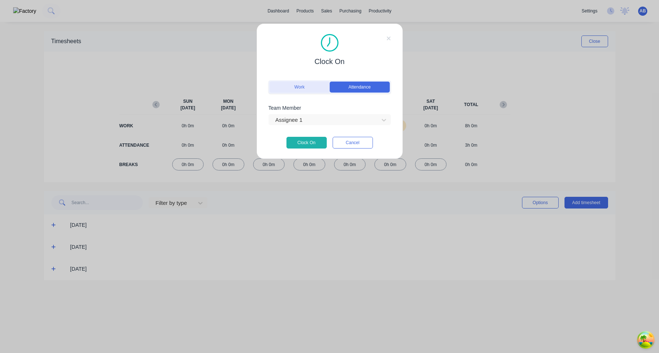
click at [313, 86] on button "Work" at bounding box center [300, 87] width 60 height 11
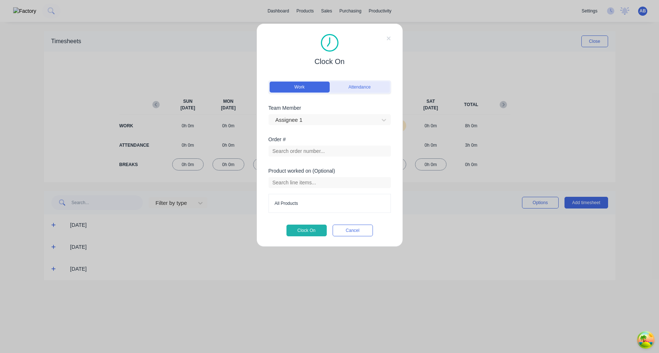
click at [355, 86] on button "Attendance" at bounding box center [360, 87] width 60 height 11
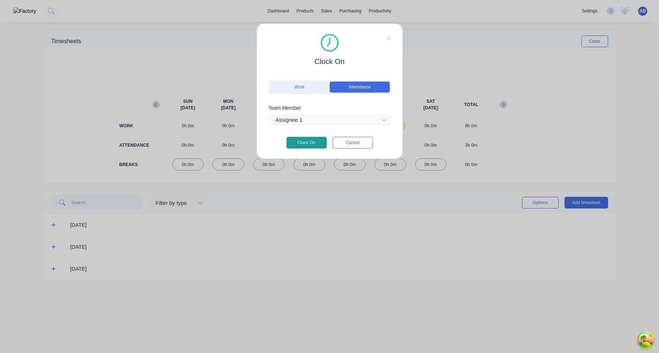
click at [302, 142] on button "Clock On" at bounding box center [306, 143] width 40 height 12
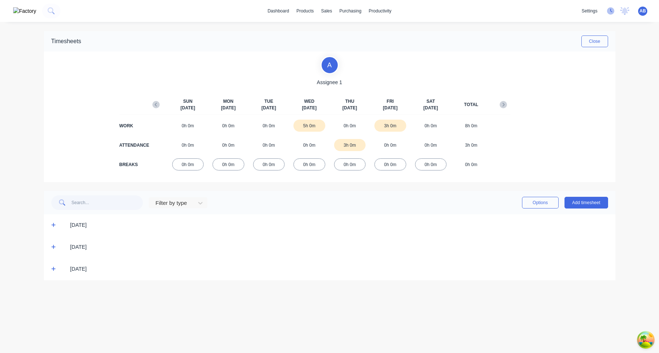
click at [614, 11] on icon at bounding box center [610, 10] width 7 height 7
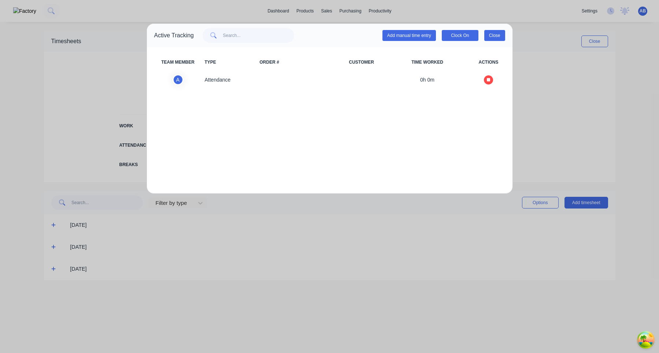
click at [500, 39] on button "Close" at bounding box center [494, 35] width 21 height 11
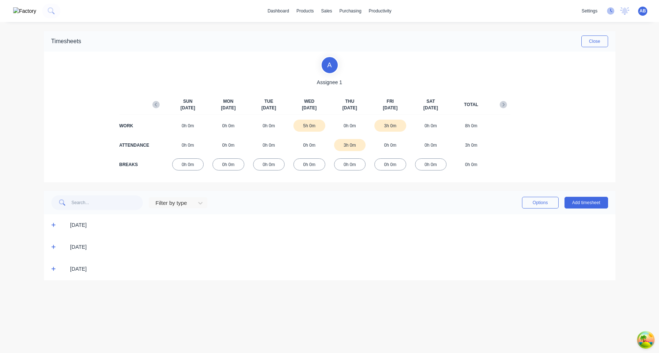
click at [611, 11] on icon at bounding box center [611, 11] width 2 height 4
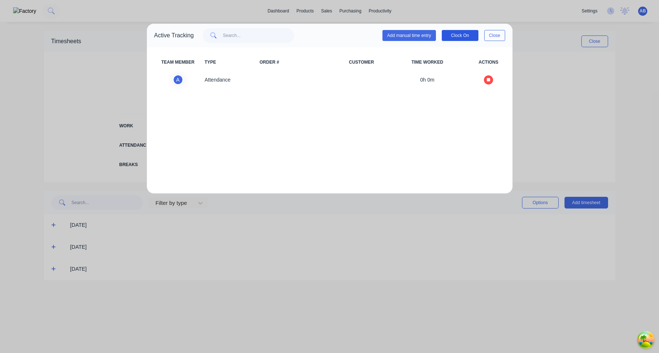
click at [463, 35] on button "Clock On" at bounding box center [460, 35] width 37 height 11
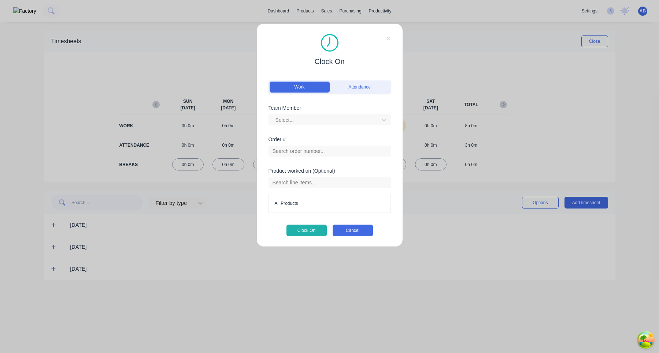
click at [362, 230] on button "Cancel" at bounding box center [353, 231] width 40 height 12
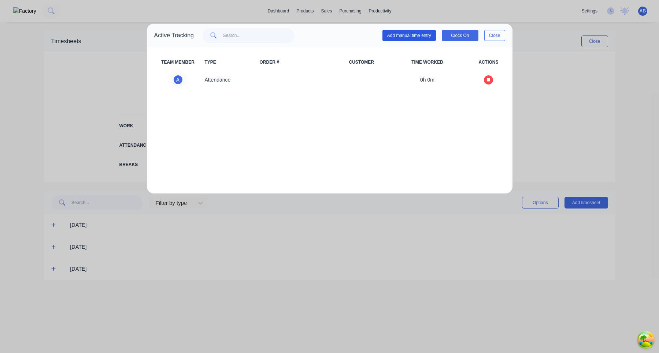
click at [415, 36] on button "Add manual time entry" at bounding box center [408, 35] width 53 height 11
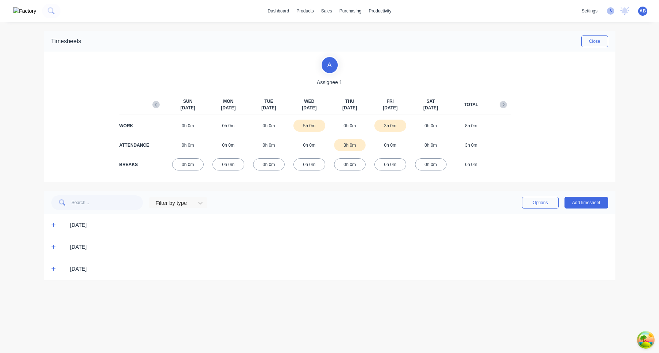
click at [611, 12] on icon at bounding box center [610, 10] width 7 height 7
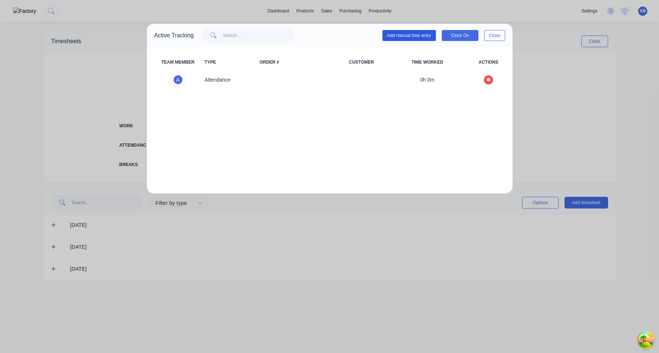
click at [417, 37] on button "Add manual time entry" at bounding box center [408, 35] width 53 height 11
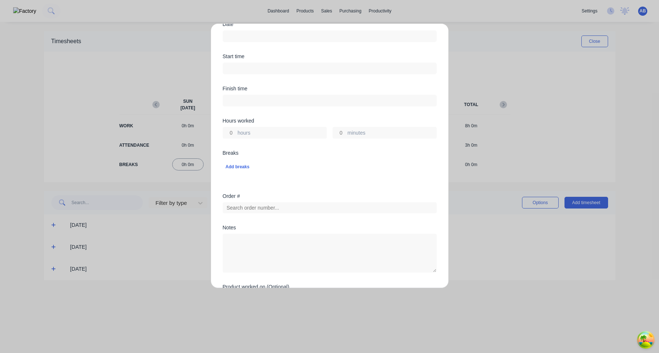
scroll to position [204, 0]
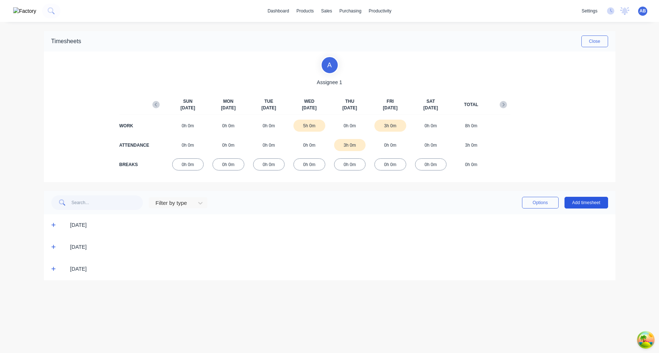
click at [581, 207] on button "Add timesheet" at bounding box center [586, 203] width 44 height 12
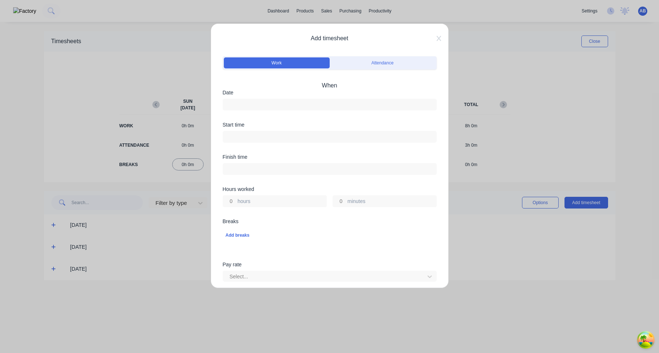
click at [330, 84] on span "When" at bounding box center [330, 85] width 214 height 9
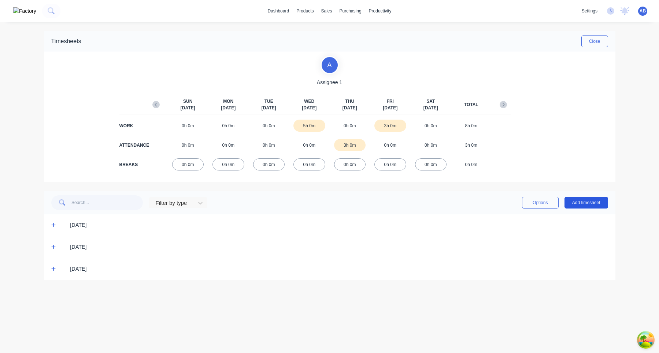
click at [592, 204] on button "Add timesheet" at bounding box center [586, 203] width 44 height 12
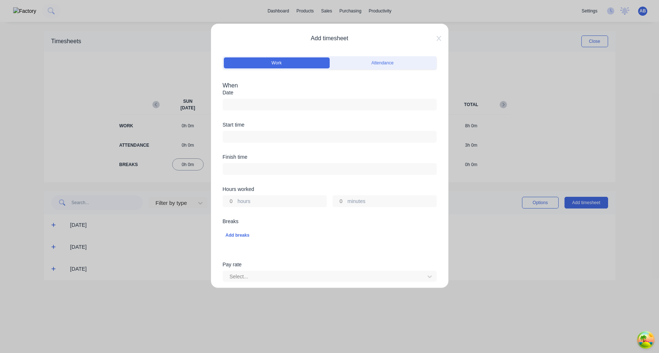
click at [233, 88] on span "When" at bounding box center [330, 85] width 214 height 9
click at [292, 86] on span "When" at bounding box center [330, 85] width 214 height 9
click at [381, 61] on button "Attendance" at bounding box center [383, 63] width 106 height 11
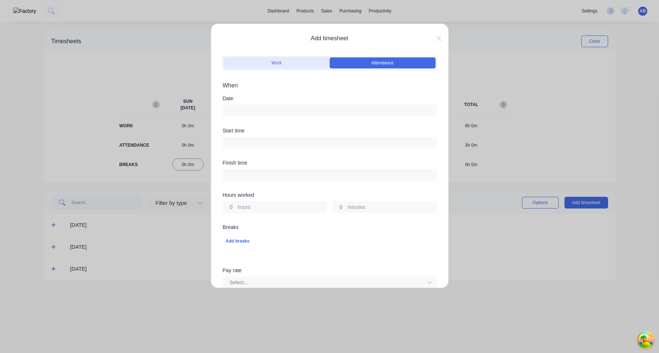
click at [297, 63] on button "Work" at bounding box center [277, 63] width 106 height 11
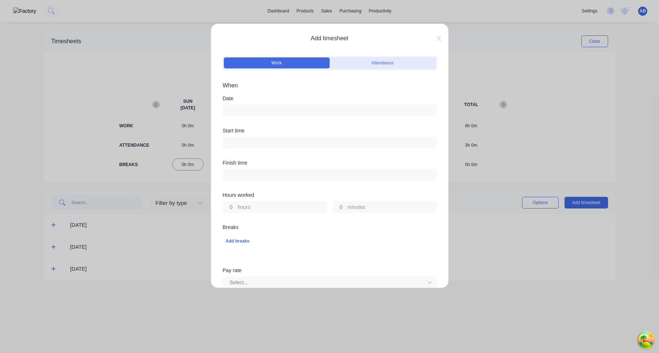
click at [364, 63] on button "Attendance" at bounding box center [383, 63] width 106 height 11
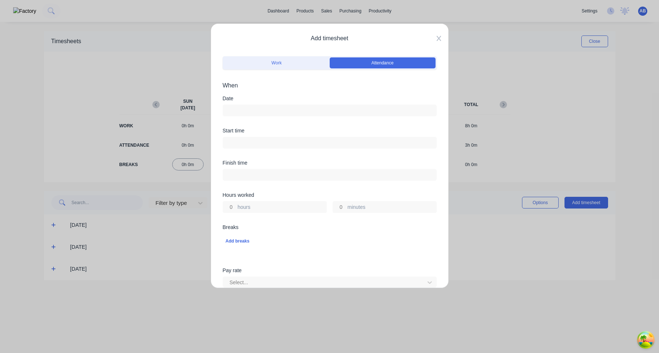
click at [438, 38] on icon at bounding box center [438, 38] width 4 height 5
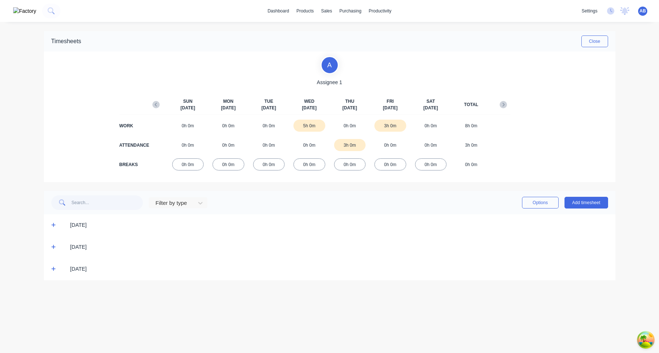
click at [597, 48] on div "Timesheets Close" at bounding box center [329, 41] width 571 height 21
click at [597, 41] on button "Close" at bounding box center [594, 42] width 27 height 12
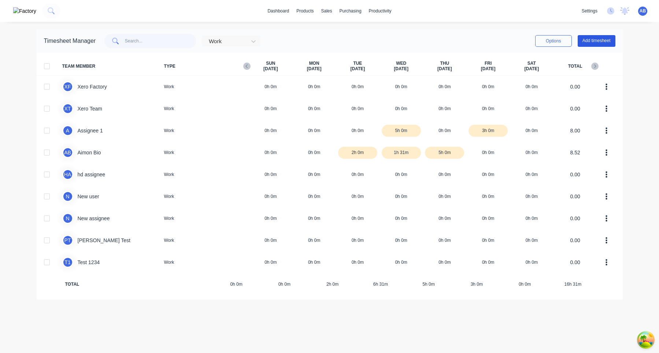
click at [595, 45] on button "Add timesheet" at bounding box center [597, 41] width 38 height 12
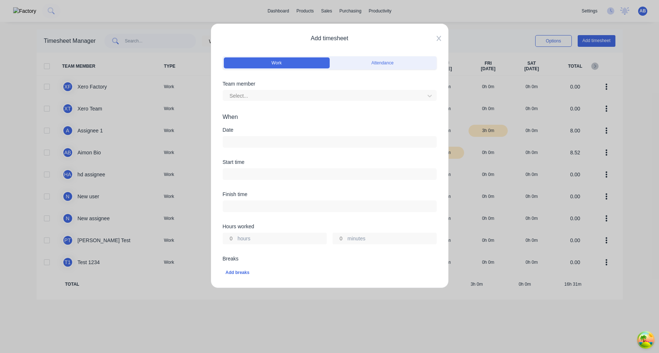
click at [440, 38] on icon at bounding box center [439, 39] width 4 height 6
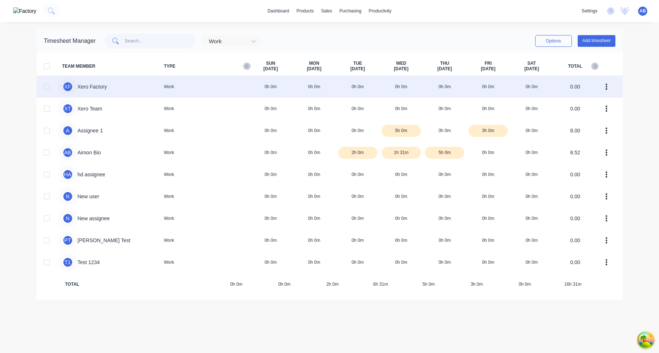
click at [463, 89] on div "X F Xero Factory Work 0h 0m 0h 0m 0h 0m 0h 0m 0h 0m 0h 0m 0h 0m 0.00" at bounding box center [330, 87] width 586 height 22
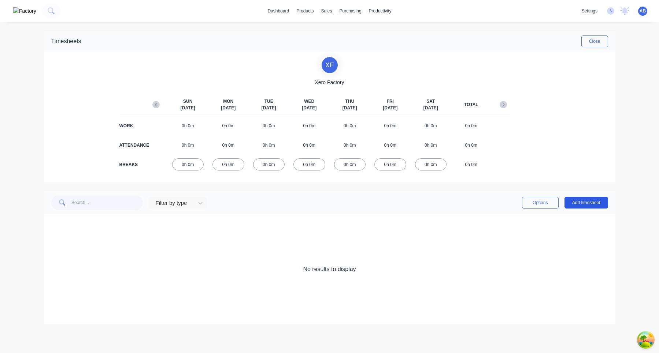
click at [588, 207] on button "Add timesheet" at bounding box center [586, 203] width 44 height 12
click at [586, 203] on button "Add timesheet" at bounding box center [586, 203] width 44 height 12
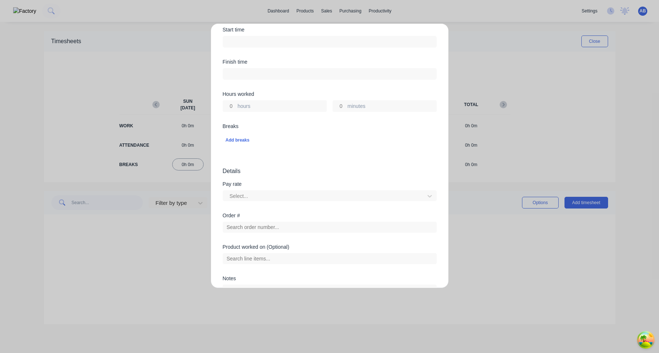
scroll to position [118, 0]
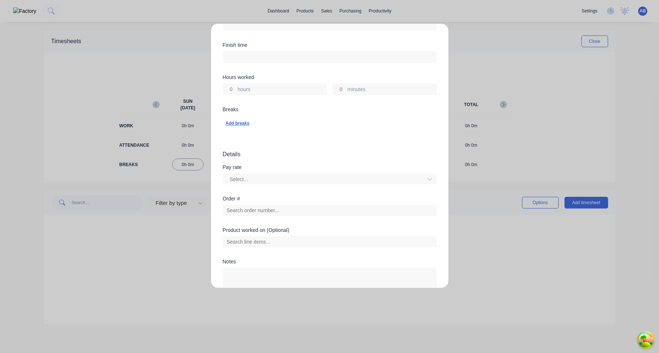
click at [238, 122] on div "Add breaks" at bounding box center [330, 124] width 208 height 10
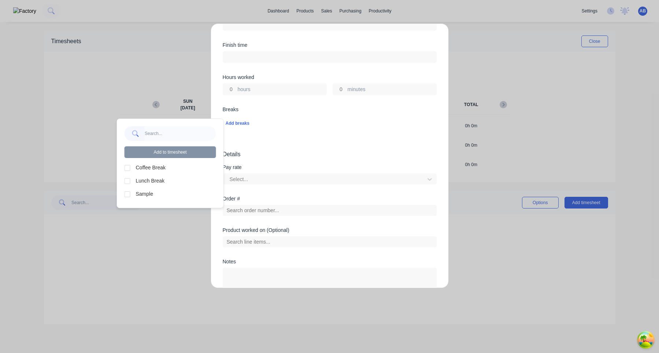
click at [126, 173] on div at bounding box center [127, 168] width 15 height 15
click at [127, 181] on div at bounding box center [127, 181] width 15 height 15
click at [170, 158] on div "Add to timesheet Coffee Break Lunch Break Sample" at bounding box center [170, 163] width 106 height 89
click at [174, 155] on button "Add to timesheet" at bounding box center [171, 153] width 92 height 12
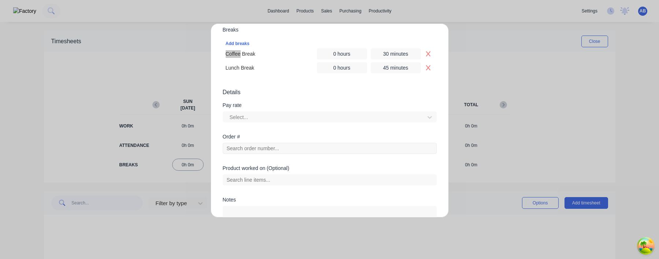
scroll to position [182, 0]
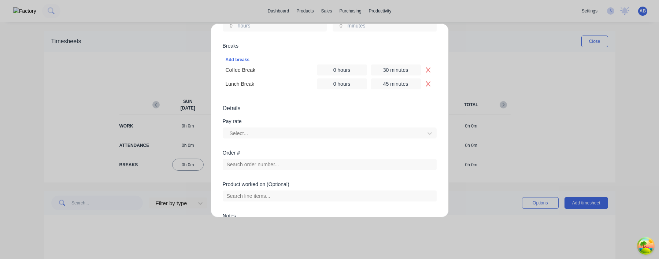
click at [355, 107] on span "Details" at bounding box center [330, 108] width 214 height 9
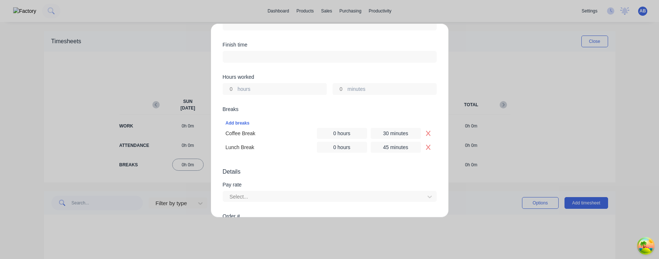
scroll to position [120, 0]
click at [475, 38] on div "Add timesheet Work Attendance When Date Start time Finish time Hours worked hou…" at bounding box center [329, 129] width 659 height 259
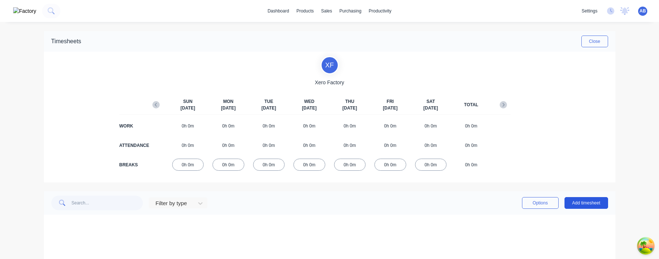
click at [587, 203] on button "Add timesheet" at bounding box center [586, 203] width 44 height 12
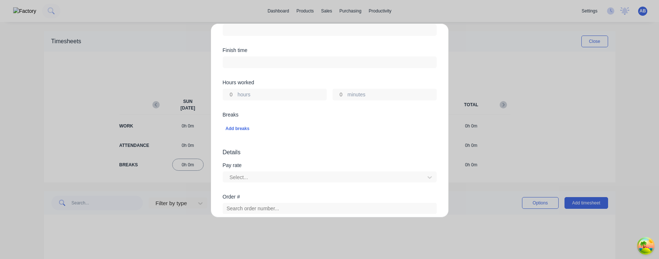
scroll to position [109, 0]
click at [241, 133] on div "Add breaks" at bounding box center [330, 133] width 208 height 10
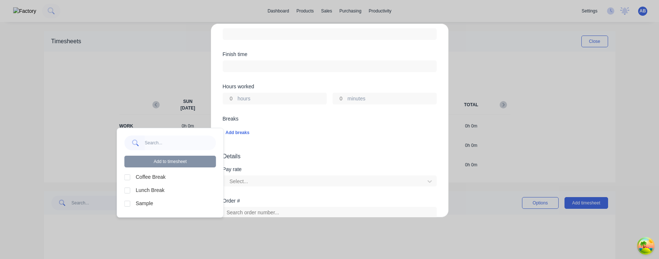
click at [129, 179] on div at bounding box center [127, 177] width 15 height 15
click at [129, 191] on div at bounding box center [127, 190] width 15 height 15
click at [129, 203] on div at bounding box center [127, 203] width 15 height 15
click at [187, 163] on button "Add to timesheet" at bounding box center [171, 162] width 92 height 12
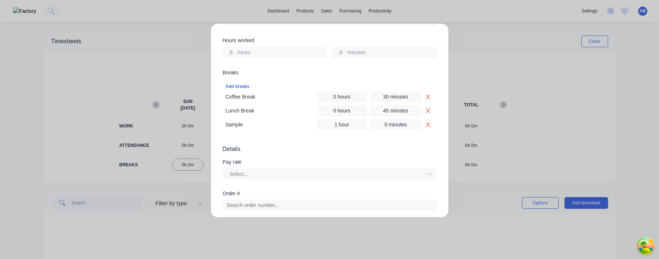
scroll to position [156, 0]
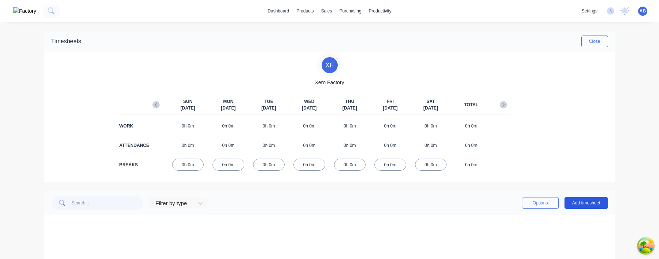
click at [578, 204] on button "Add timesheet" at bounding box center [586, 203] width 44 height 12
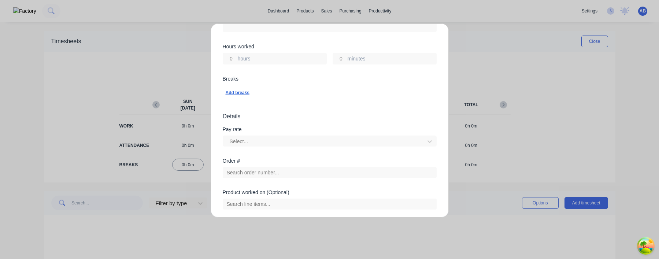
scroll to position [144, 0]
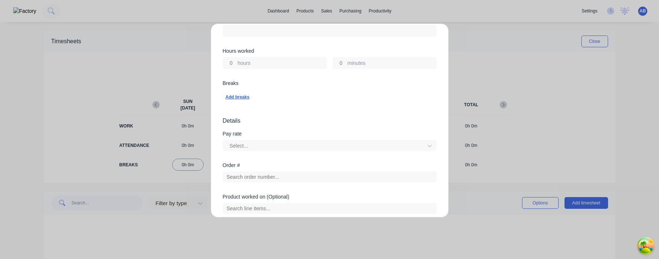
click at [239, 94] on div "Add breaks" at bounding box center [330, 97] width 208 height 10
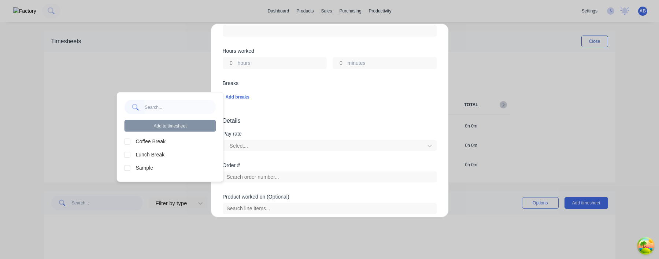
click at [125, 141] on div at bounding box center [127, 141] width 15 height 15
click at [125, 155] on div at bounding box center [127, 154] width 15 height 15
click at [126, 167] on div at bounding box center [127, 167] width 15 height 15
click at [173, 121] on button "Add to timesheet" at bounding box center [171, 126] width 92 height 12
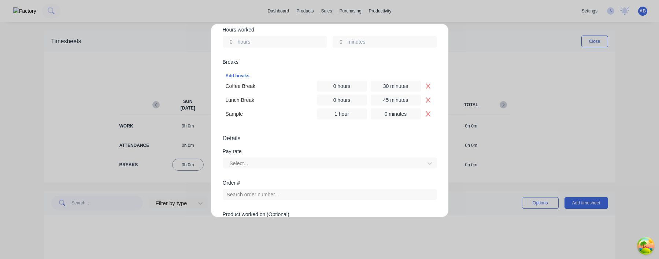
scroll to position [165, 0]
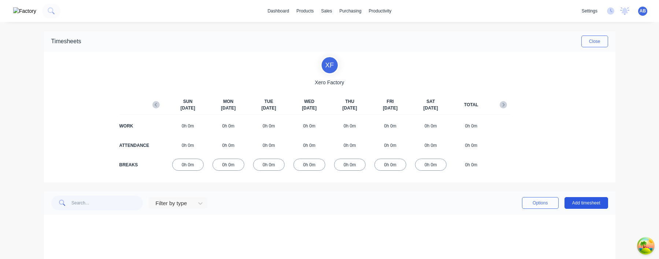
click at [579, 204] on button "Add timesheet" at bounding box center [586, 203] width 44 height 12
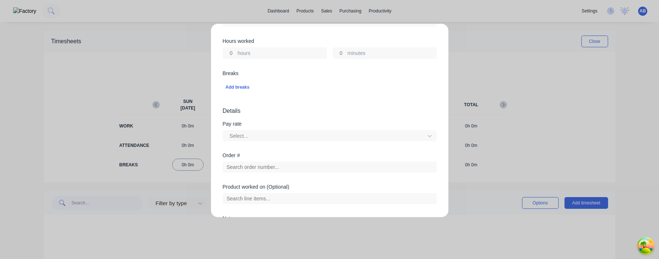
scroll to position [142, 0]
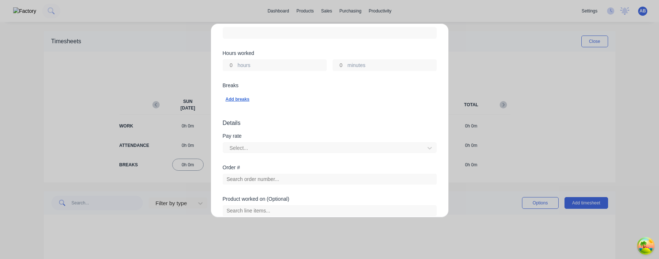
click at [234, 98] on div "Add breaks" at bounding box center [330, 99] width 208 height 10
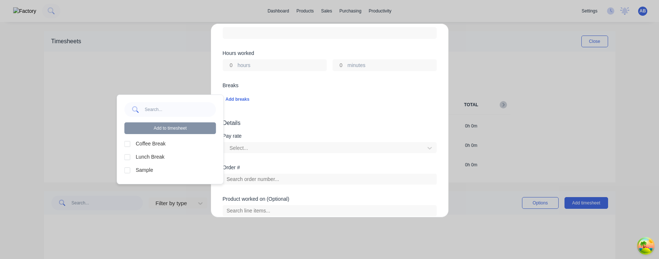
click at [126, 147] on div at bounding box center [127, 144] width 15 height 15
click at [126, 158] on div at bounding box center [127, 157] width 15 height 15
click at [127, 172] on div at bounding box center [127, 170] width 15 height 15
click at [167, 130] on button "Add to timesheet" at bounding box center [171, 128] width 92 height 12
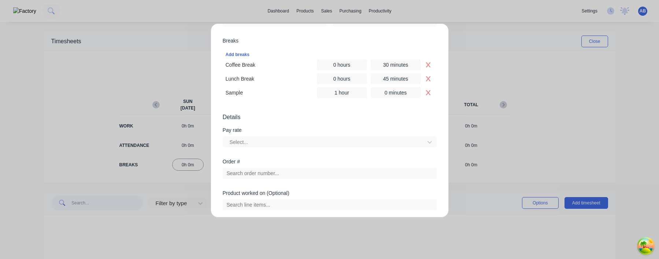
scroll to position [145, 0]
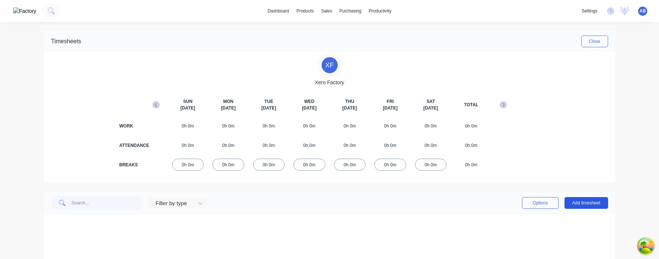
click at [577, 206] on button "Add timesheet" at bounding box center [586, 203] width 44 height 12
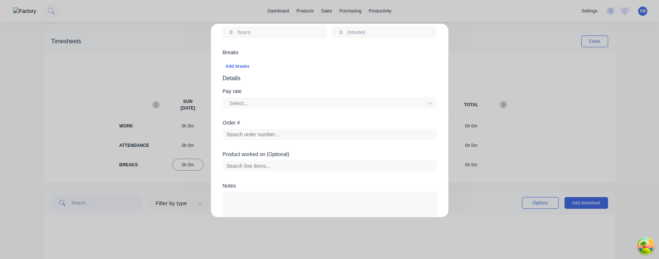
scroll to position [172, 0]
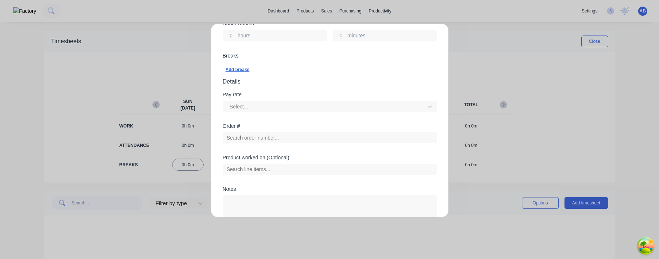
click at [244, 67] on div "Add breaks" at bounding box center [330, 70] width 208 height 10
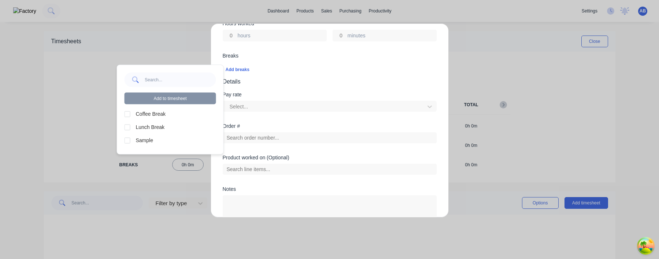
click at [126, 116] on div at bounding box center [127, 114] width 15 height 15
click at [127, 127] on div at bounding box center [127, 127] width 15 height 15
click at [127, 141] on div at bounding box center [127, 140] width 15 height 15
click at [182, 99] on button "Add to timesheet" at bounding box center [171, 99] width 92 height 12
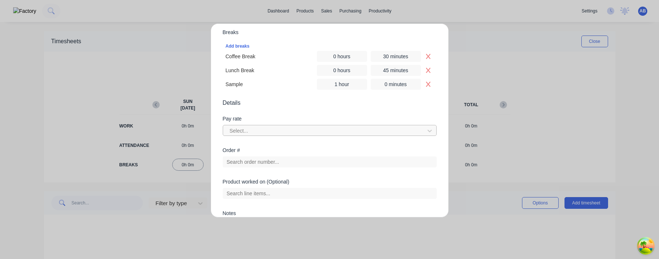
scroll to position [168, 0]
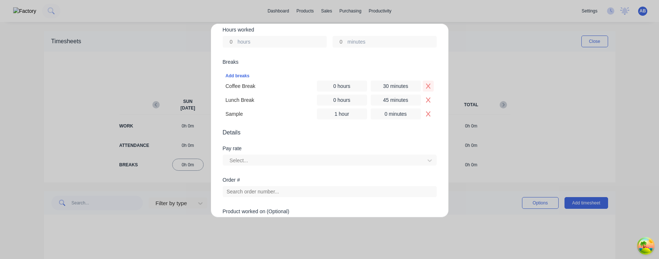
click at [426, 86] on icon "Remove Coffee Break" at bounding box center [428, 86] width 6 height 6
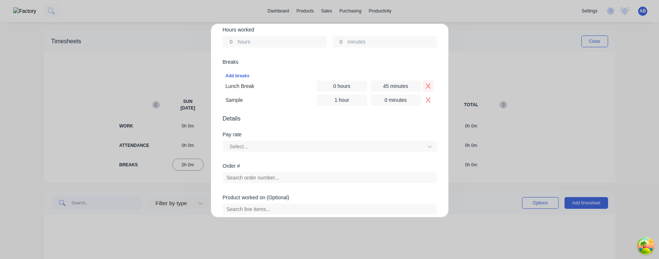
click at [426, 86] on icon "Remove Lunch Break" at bounding box center [428, 86] width 6 height 6
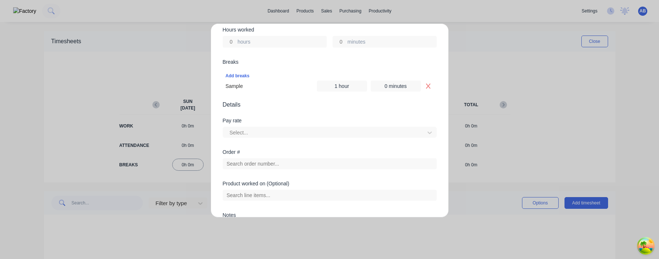
click at [426, 86] on icon "Remove Sample" at bounding box center [428, 86] width 6 height 6
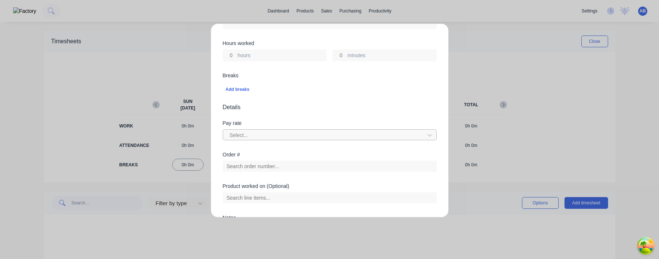
scroll to position [234, 0]
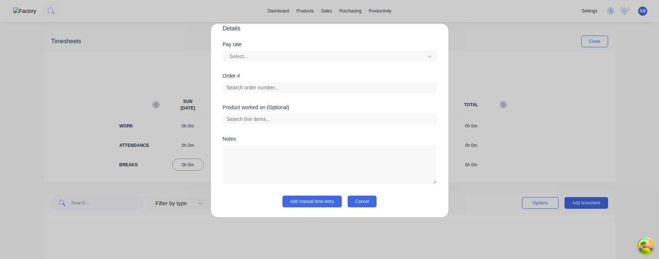
click at [371, 203] on button "Cancel" at bounding box center [362, 202] width 29 height 12
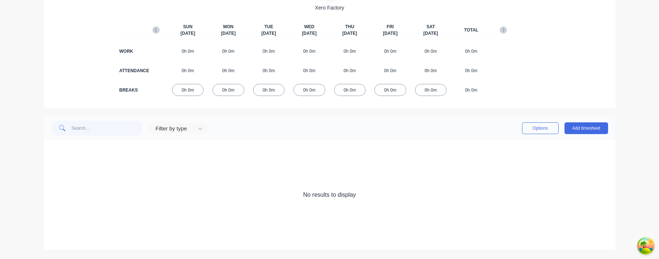
scroll to position [0, 0]
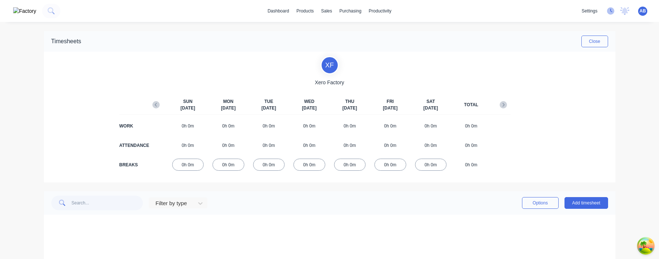
click at [613, 10] on icon at bounding box center [610, 10] width 7 height 7
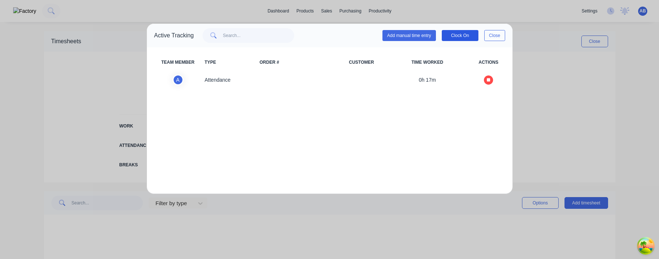
click at [459, 37] on button "Clock On" at bounding box center [460, 35] width 37 height 11
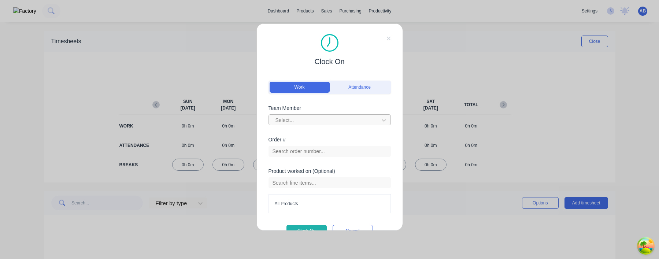
scroll to position [16, 0]
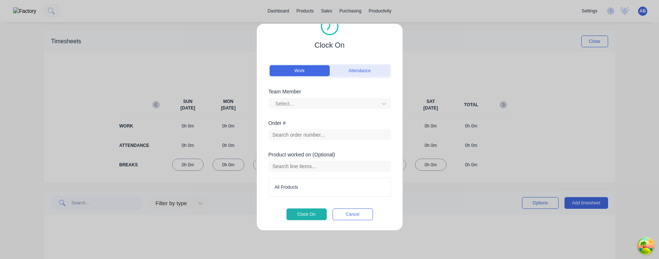
click at [368, 72] on button "Attendance" at bounding box center [360, 70] width 60 height 11
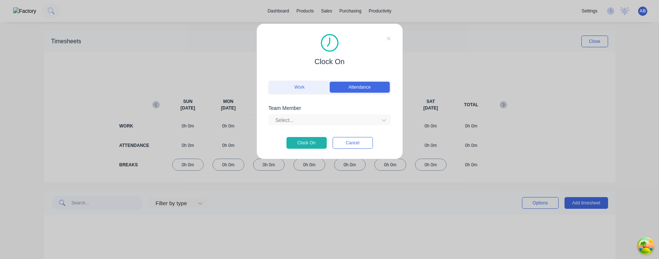
click at [304, 95] on div "Work Attendance" at bounding box center [329, 92] width 122 height 27
click at [304, 88] on button "Work" at bounding box center [300, 87] width 60 height 11
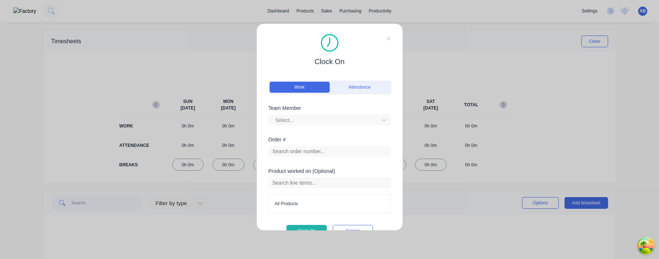
scroll to position [16, 0]
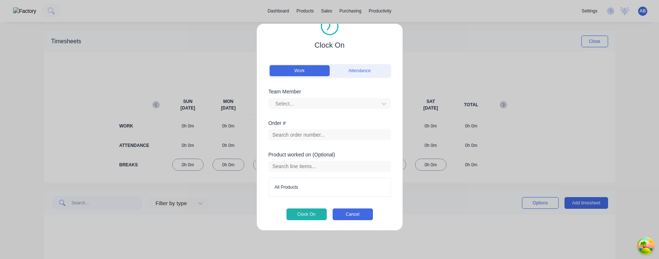
click at [353, 215] on button "Cancel" at bounding box center [353, 214] width 40 height 12
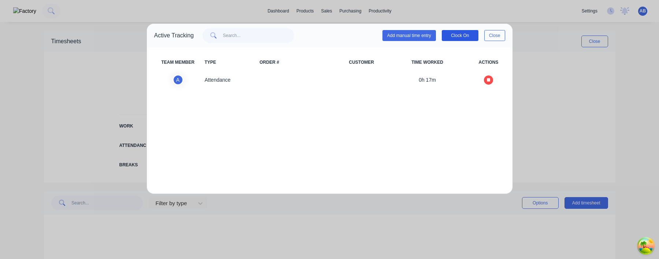
click at [459, 36] on button "Clock On" at bounding box center [460, 35] width 37 height 11
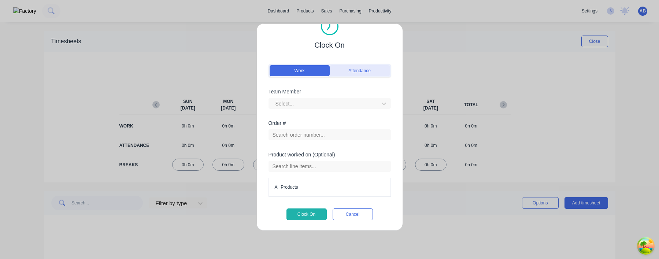
click at [365, 71] on button "Attendance" at bounding box center [360, 70] width 60 height 11
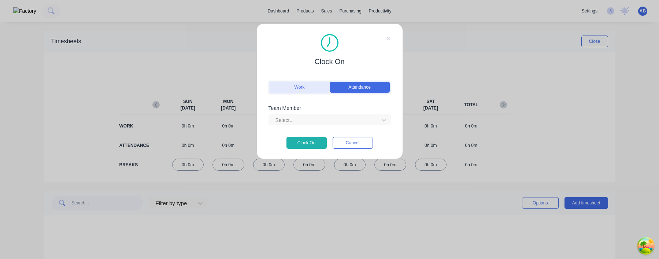
click at [320, 88] on button "Work" at bounding box center [300, 87] width 60 height 11
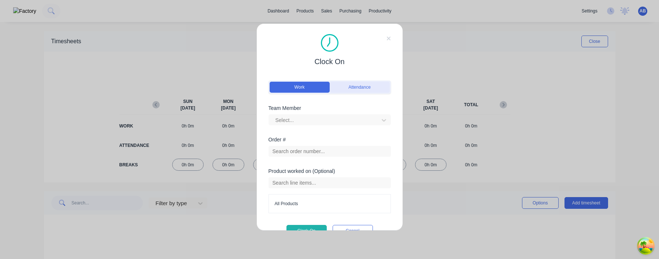
click at [363, 92] on button "Attendance" at bounding box center [360, 87] width 60 height 11
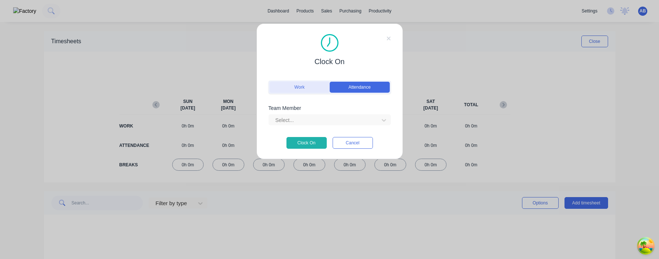
click at [304, 92] on button "Work" at bounding box center [300, 87] width 60 height 11
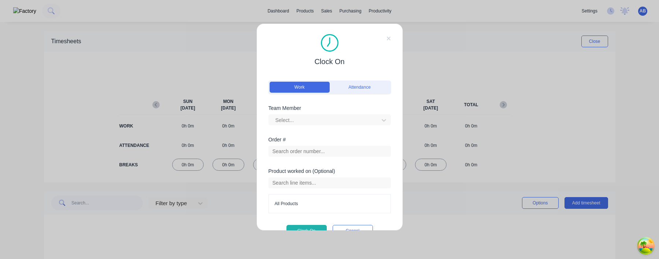
scroll to position [16, 0]
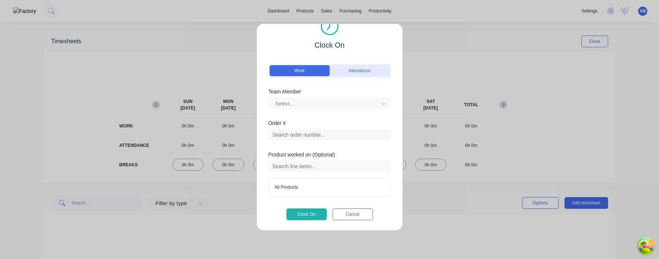
click at [360, 68] on button "Attendance" at bounding box center [360, 70] width 60 height 11
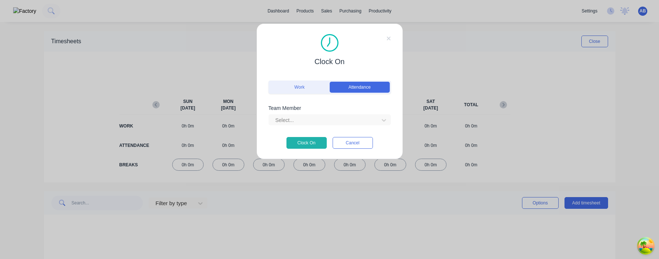
scroll to position [0, 0]
click at [388, 37] on icon at bounding box center [388, 39] width 4 height 6
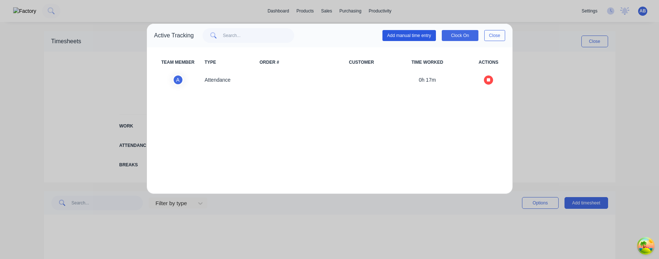
click at [416, 36] on button "Add manual time entry" at bounding box center [408, 35] width 53 height 11
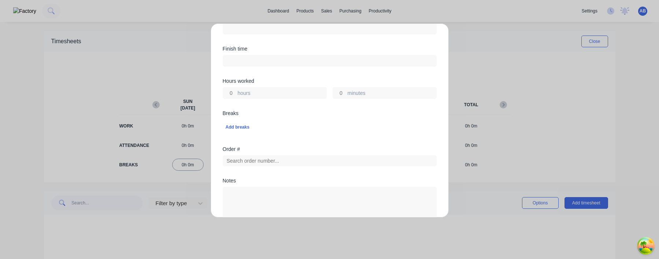
scroll to position [221, 0]
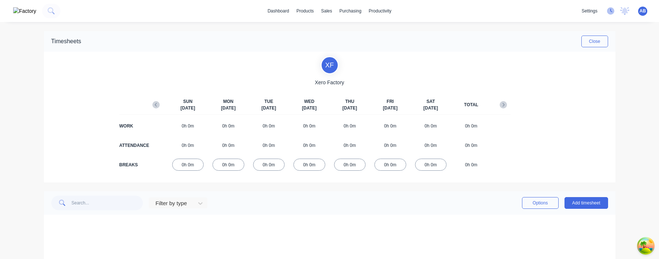
click at [609, 14] on icon at bounding box center [610, 10] width 7 height 7
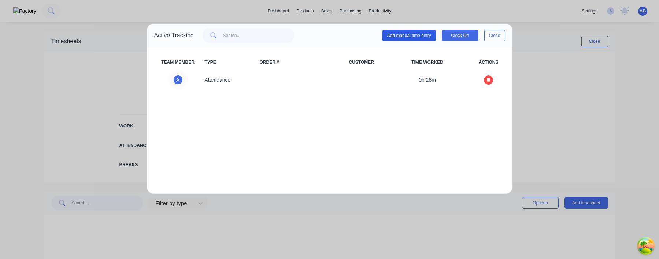
click at [411, 36] on button "Add manual time entry" at bounding box center [408, 35] width 53 height 11
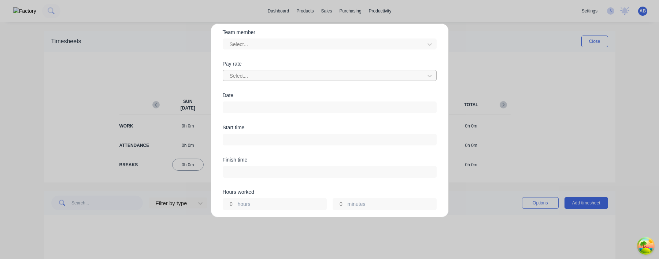
scroll to position [52, 0]
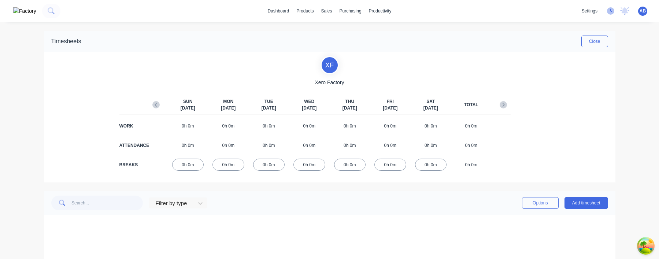
click at [612, 13] on icon at bounding box center [610, 10] width 7 height 7
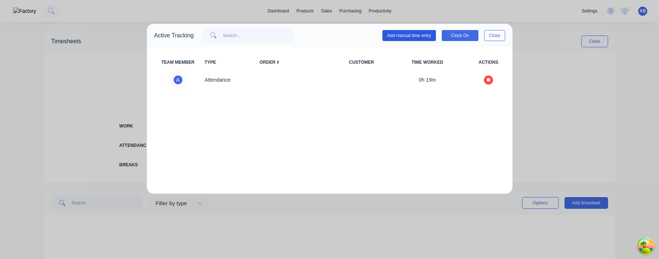
click at [428, 39] on button "Add manual time entry" at bounding box center [408, 35] width 53 height 11
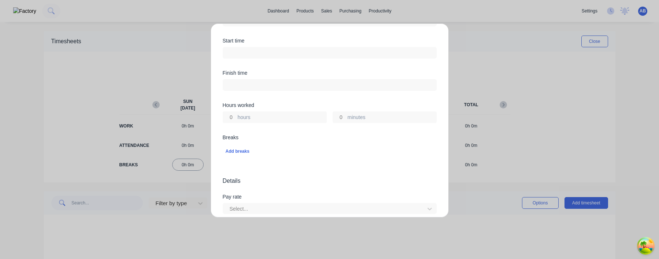
scroll to position [123, 0]
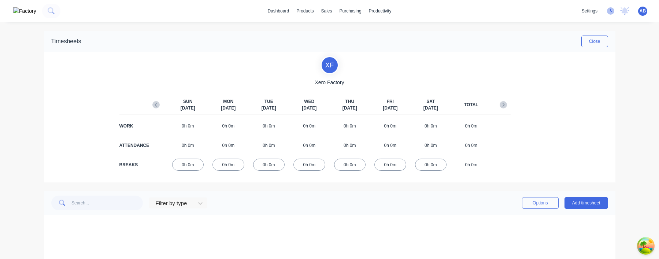
click at [610, 14] on icon at bounding box center [610, 10] width 7 height 7
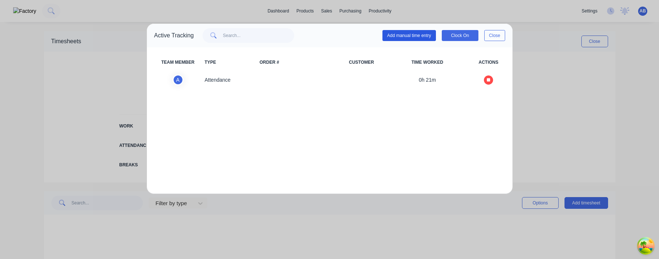
click at [416, 36] on button "Add manual time entry" at bounding box center [408, 35] width 53 height 11
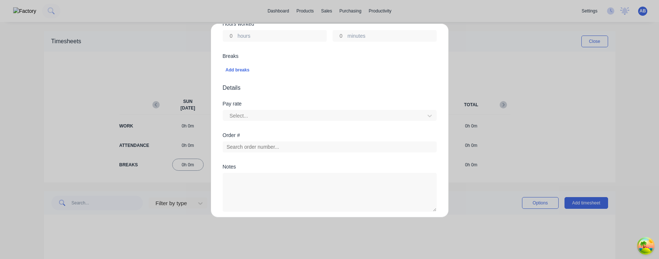
scroll to position [209, 0]
click at [243, 66] on div "Add breaks" at bounding box center [330, 67] width 208 height 10
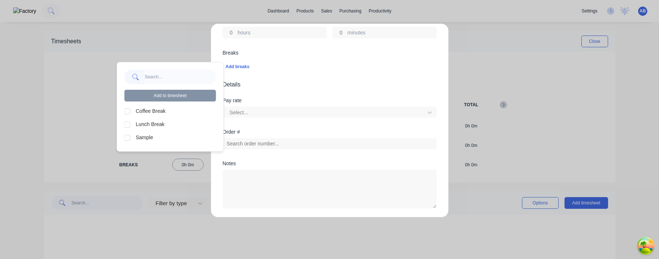
click at [129, 110] on div at bounding box center [127, 111] width 15 height 15
click at [129, 121] on div at bounding box center [127, 124] width 15 height 15
click at [129, 139] on div at bounding box center [127, 137] width 15 height 15
click at [129, 126] on div at bounding box center [127, 124] width 15 height 15
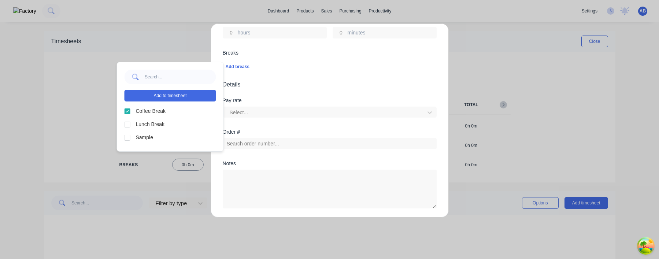
click at [129, 116] on div at bounding box center [127, 111] width 15 height 15
click at [129, 139] on div at bounding box center [127, 137] width 15 height 15
click at [129, 124] on div at bounding box center [127, 124] width 15 height 15
click at [129, 114] on div at bounding box center [127, 111] width 15 height 15
click at [168, 92] on button "Add to timesheet" at bounding box center [171, 96] width 92 height 12
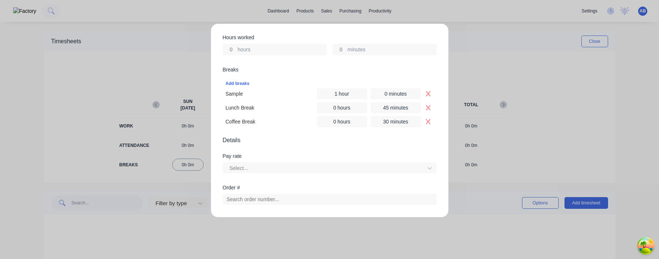
scroll to position [191, 0]
click at [361, 92] on input "1 hour" at bounding box center [342, 95] width 50 height 11
click at [357, 135] on div "Breaks Add breaks Sample 0 hours 0 minutes Lunch Break 0 hours 45 minutes Coffe…" at bounding box center [330, 102] width 214 height 69
click at [349, 92] on input "0 hours" at bounding box center [342, 91] width 50 height 11
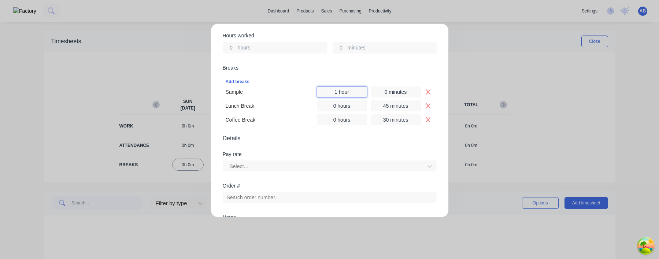
type input "1 hour"
click at [363, 144] on form "Work Attendance Team member Select... When Date Start time Finish time Hours wo…" at bounding box center [330, 101] width 214 height 482
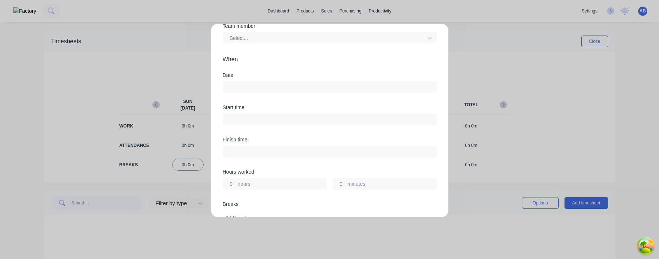
scroll to position [44, 0]
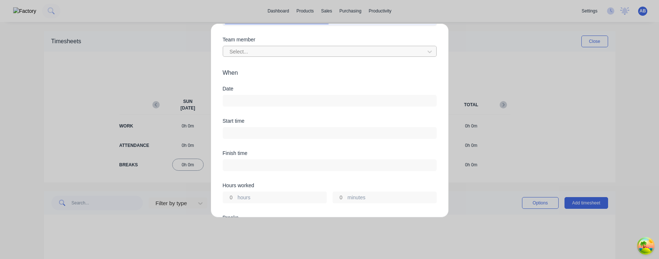
click at [304, 49] on div at bounding box center [325, 51] width 192 height 9
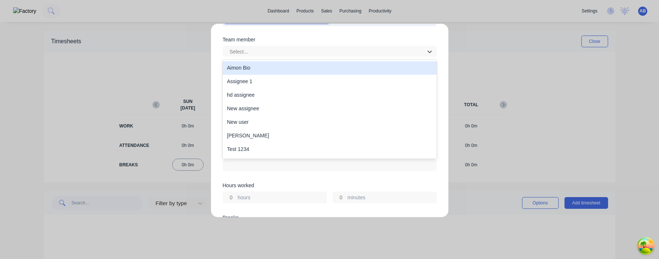
click at [293, 69] on div "Aimon Bio" at bounding box center [330, 68] width 214 height 14
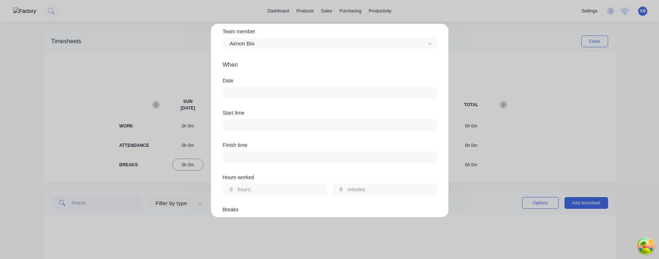
scroll to position [67, 0]
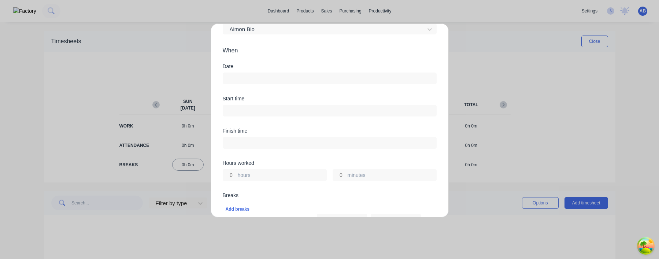
click at [244, 82] on input at bounding box center [329, 78] width 213 height 11
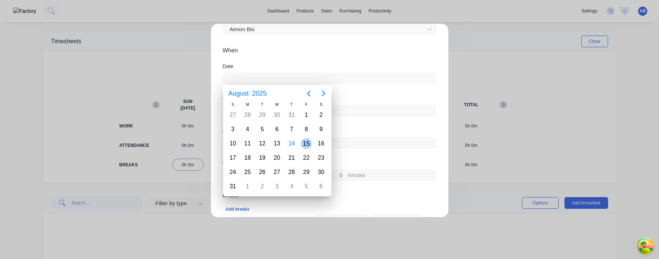
click at [309, 147] on div "15" at bounding box center [306, 143] width 11 height 11
type input "[DATE]"
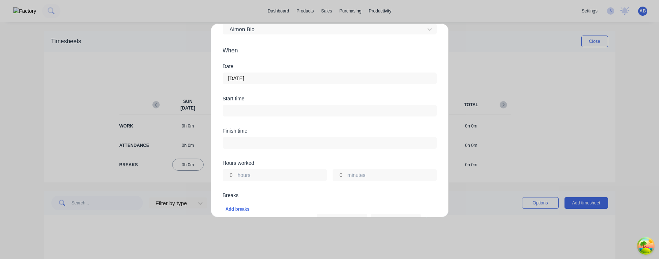
click at [340, 123] on div "Start time" at bounding box center [330, 112] width 214 height 32
click at [313, 105] on label at bounding box center [330, 111] width 214 height 12
click at [313, 105] on input at bounding box center [329, 110] width 213 height 11
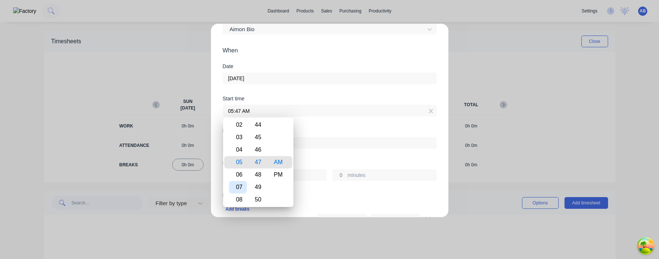
click at [243, 185] on div "07" at bounding box center [238, 187] width 18 height 12
type input "07:47 AM"
click at [352, 158] on div "Finish time" at bounding box center [330, 144] width 214 height 32
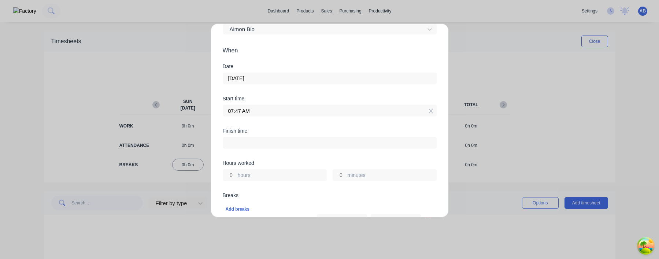
scroll to position [97, 0]
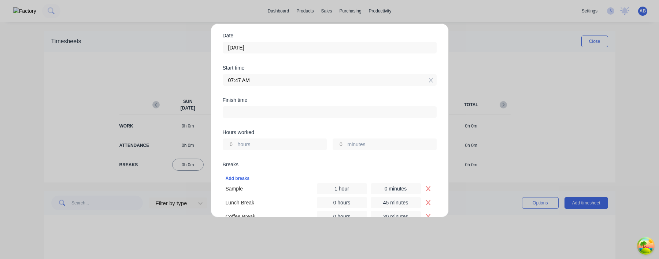
click at [231, 145] on input "hours" at bounding box center [229, 144] width 13 height 11
type input "5"
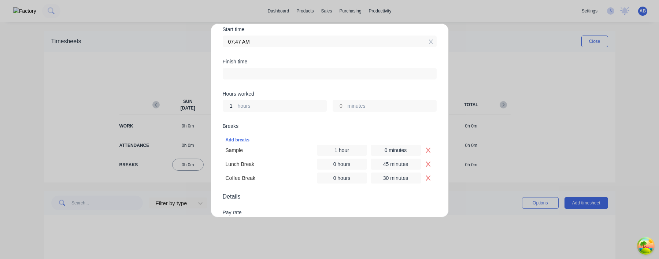
scroll to position [205, 0]
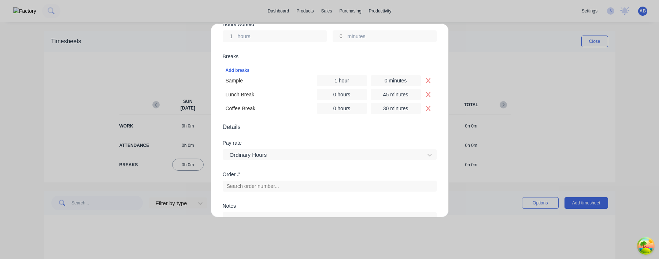
type input "1"
type input "08:47 AM"
click at [292, 129] on span "Details" at bounding box center [330, 127] width 214 height 9
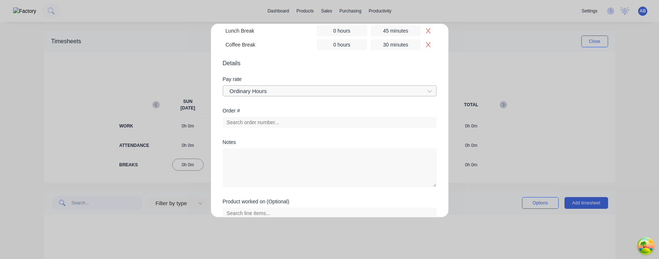
scroll to position [318, 0]
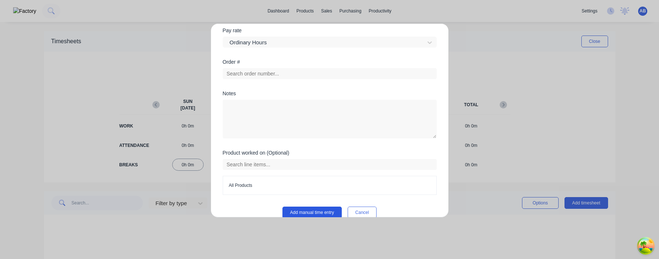
click at [311, 212] on button "Add manual time entry" at bounding box center [311, 213] width 59 height 12
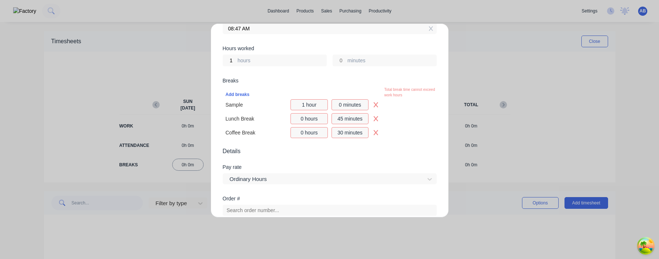
scroll to position [152, 0]
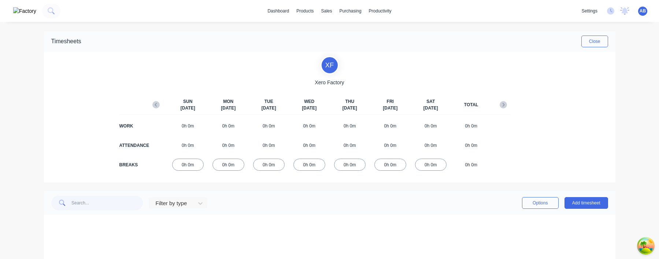
scroll to position [75, 0]
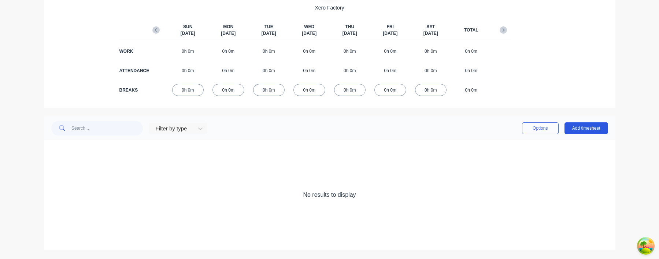
click at [583, 127] on button "Add timesheet" at bounding box center [586, 128] width 44 height 12
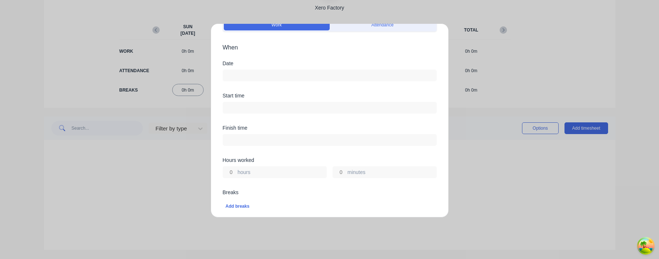
scroll to position [26, 0]
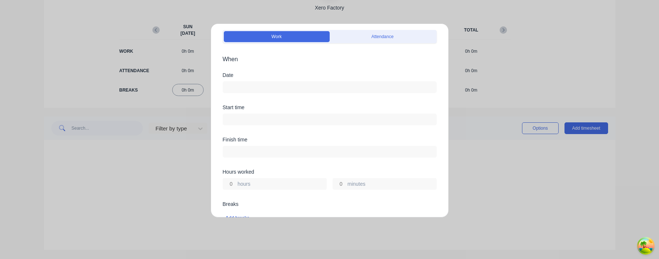
click at [261, 86] on input at bounding box center [329, 87] width 213 height 11
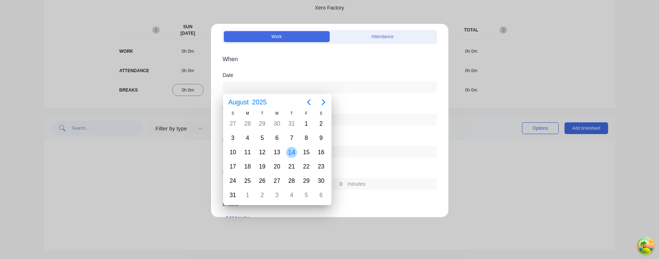
click at [302, 152] on div "15" at bounding box center [306, 152] width 11 height 11
type input "[DATE]"
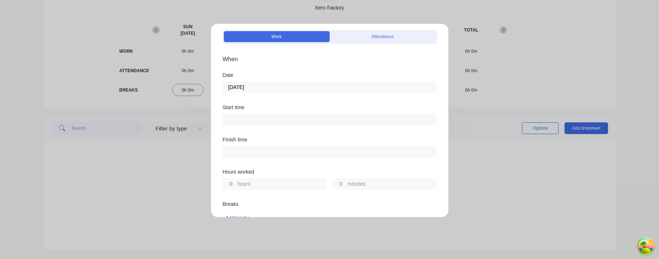
click at [306, 121] on input at bounding box center [329, 119] width 213 height 11
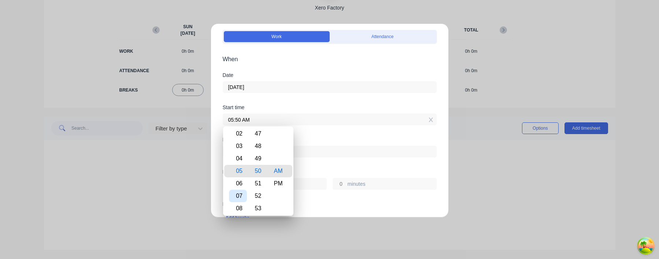
click at [241, 193] on div "07" at bounding box center [238, 196] width 18 height 12
type input "07:50 AM"
click at [352, 162] on div "Finish time" at bounding box center [330, 153] width 214 height 32
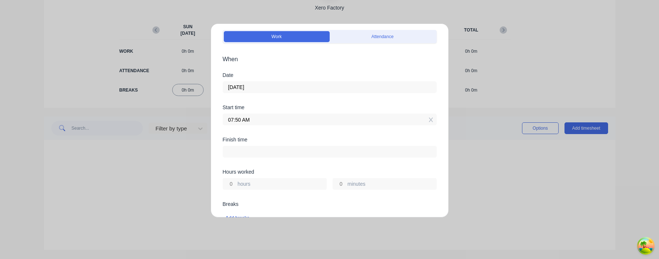
click at [261, 147] on input at bounding box center [329, 151] width 213 height 11
type input "03:50 AM"
type input "-4"
type input "0"
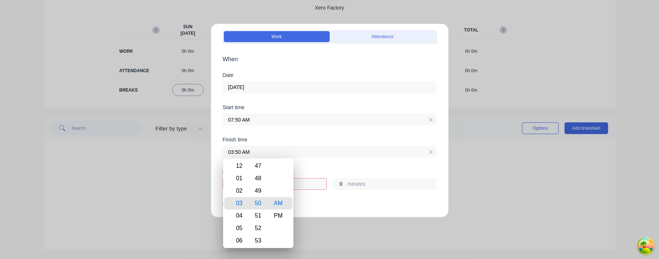
click at [336, 166] on div "Finish time 03:50 AM" at bounding box center [330, 153] width 214 height 32
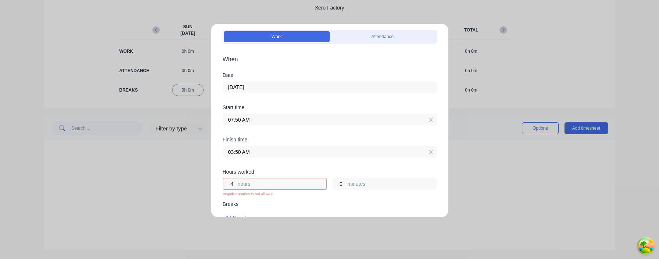
click at [230, 184] on input "-4" at bounding box center [229, 183] width 13 height 11
type input "1"
type input "08:50 AM"
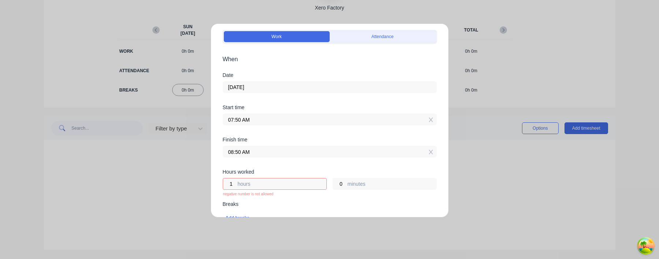
click at [277, 163] on div "Finish time 08:50 AM" at bounding box center [330, 153] width 214 height 32
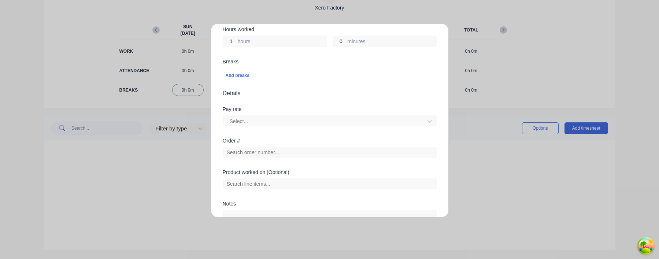
scroll to position [142, 0]
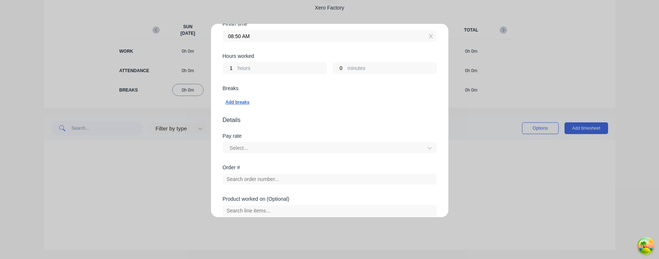
click at [235, 102] on div "Add breaks" at bounding box center [330, 102] width 208 height 10
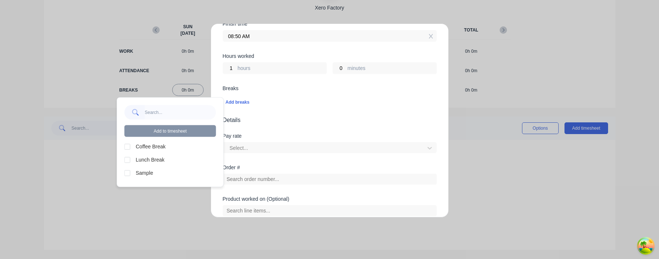
click at [128, 172] on div at bounding box center [127, 173] width 15 height 15
click at [128, 160] on div at bounding box center [127, 159] width 15 height 15
click at [128, 149] on div at bounding box center [127, 146] width 15 height 15
click at [172, 126] on button "Add to timesheet" at bounding box center [171, 131] width 92 height 12
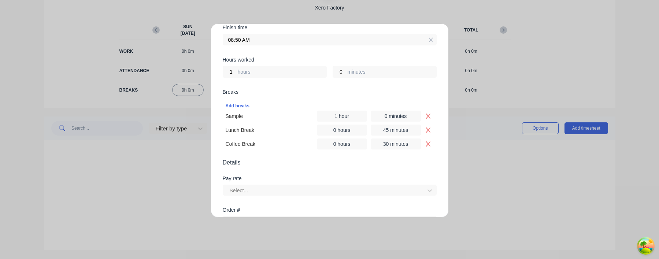
scroll to position [273, 0]
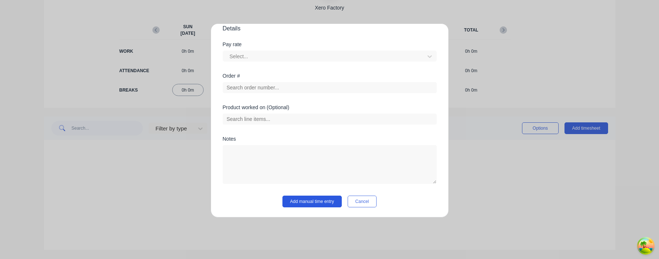
click at [331, 202] on button "Add manual time entry" at bounding box center [311, 202] width 59 height 12
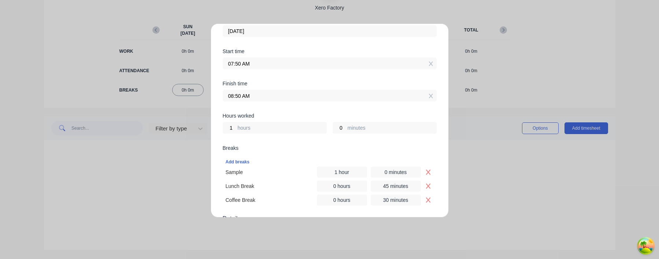
scroll to position [148, 0]
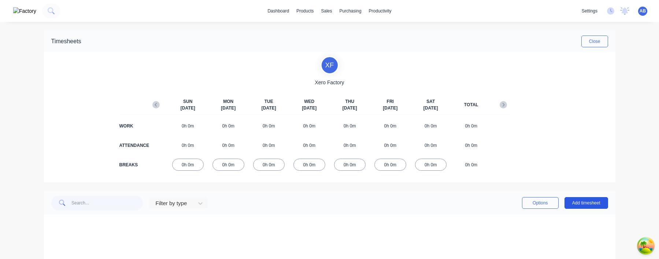
click at [582, 205] on button "Add timesheet" at bounding box center [586, 203] width 44 height 12
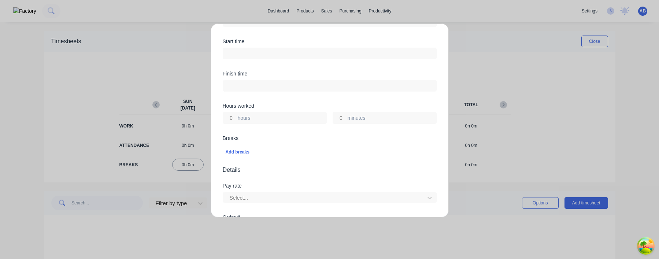
scroll to position [148, 0]
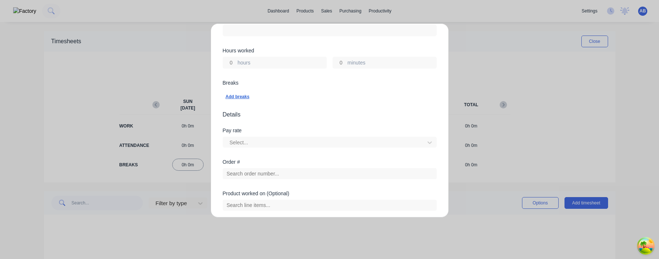
click at [249, 96] on div "Add breaks" at bounding box center [330, 97] width 208 height 10
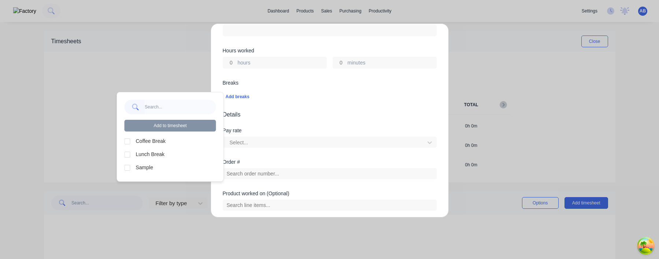
click at [131, 165] on div at bounding box center [127, 167] width 15 height 15
click at [131, 152] on div at bounding box center [127, 154] width 15 height 15
click at [131, 144] on div at bounding box center [127, 141] width 15 height 15
click at [194, 127] on button "Add to timesheet" at bounding box center [171, 126] width 92 height 12
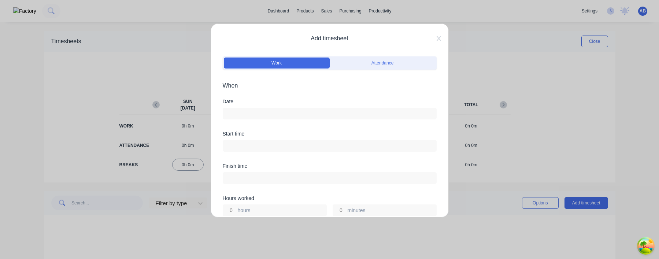
click at [254, 109] on input at bounding box center [329, 113] width 213 height 11
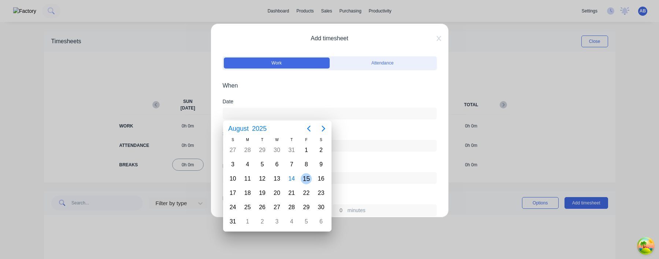
click at [305, 178] on div "15" at bounding box center [306, 178] width 11 height 11
type input "[DATE]"
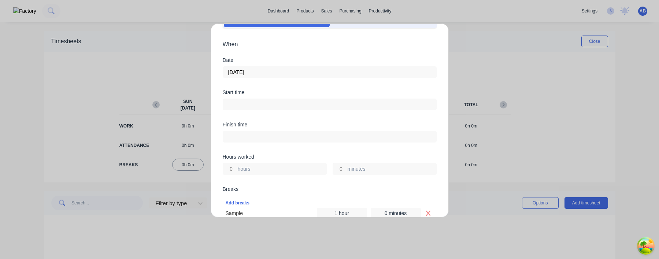
scroll to position [64, 0]
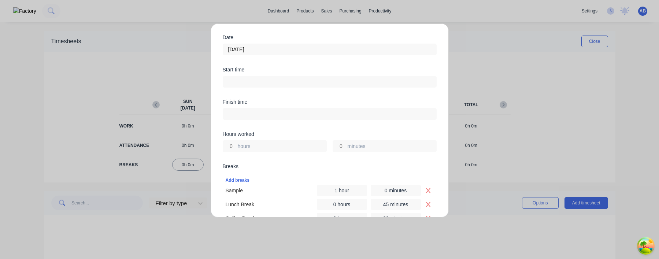
click at [283, 78] on input at bounding box center [329, 81] width 213 height 11
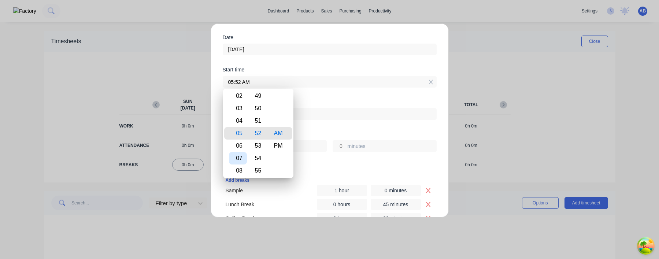
click at [241, 155] on div "07" at bounding box center [238, 158] width 18 height 12
type input "07:52 AM"
click at [327, 167] on div "Breaks" at bounding box center [330, 166] width 214 height 5
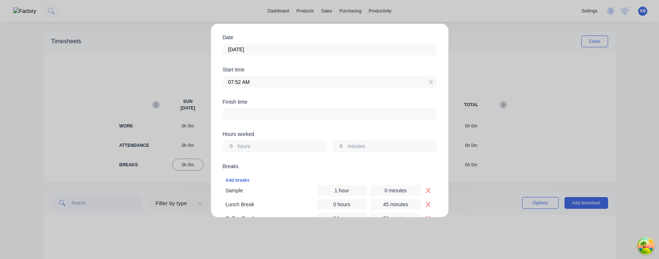
click at [274, 114] on input at bounding box center [329, 113] width 213 height 11
type input "03:52 AM"
type input "-4"
type input "0"
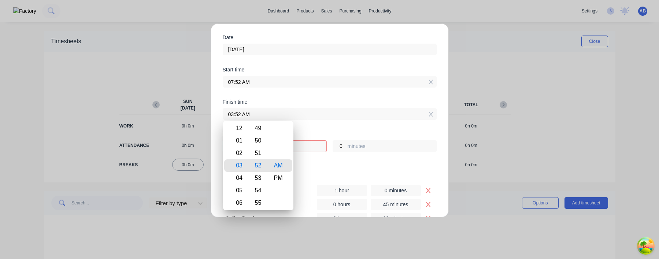
click at [323, 172] on div "Add breaks Sample 1 hour 0 minutes Lunch Break 0 hours 45 minutes Coffee Break …" at bounding box center [330, 199] width 214 height 56
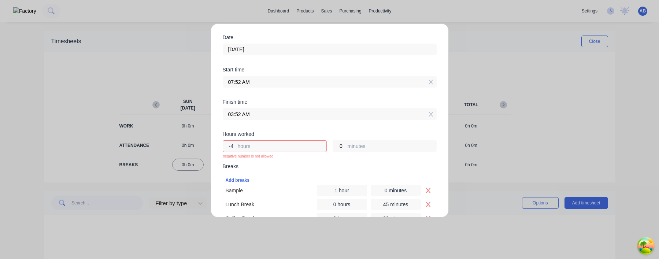
click at [229, 145] on input "-4" at bounding box center [229, 146] width 13 height 11
type input "2"
type input "09:52 AM"
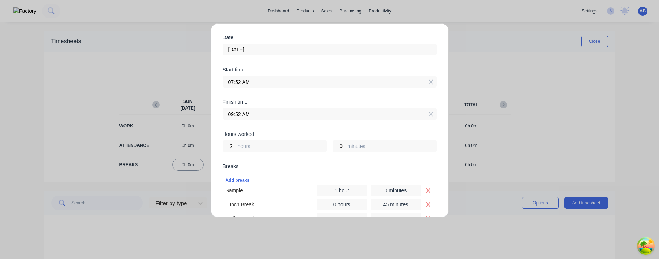
click at [291, 163] on div "Hours worked 2 hours 0 minutes" at bounding box center [330, 147] width 214 height 32
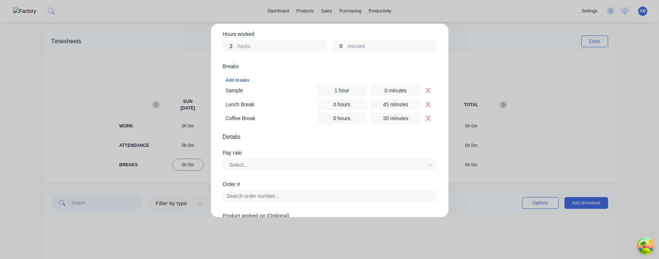
scroll to position [132, 0]
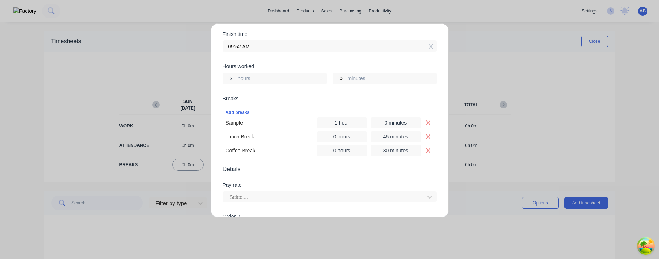
drag, startPoint x: 233, startPoint y: 78, endPoint x: 218, endPoint y: 78, distance: 15.0
click at [218, 78] on div "Add timesheet Work Attendance When Date 15/08/2025 Start time 07:52 AM Finish t…" at bounding box center [330, 120] width 238 height 194
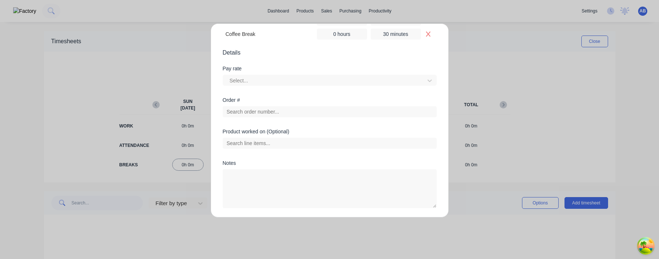
scroll to position [273, 0]
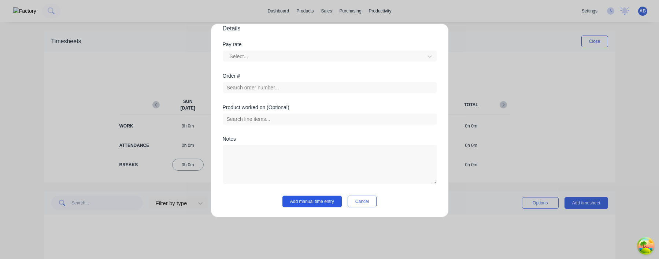
type input "1"
type input "08:52 AM"
click at [320, 199] on button "Add manual time entry" at bounding box center [311, 202] width 59 height 12
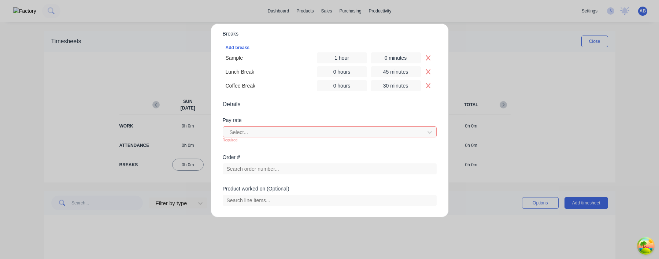
scroll to position [156, 0]
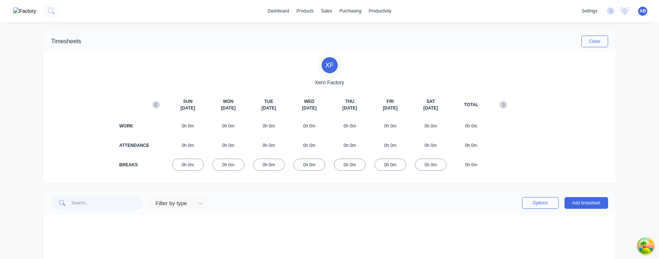
scroll to position [75, 0]
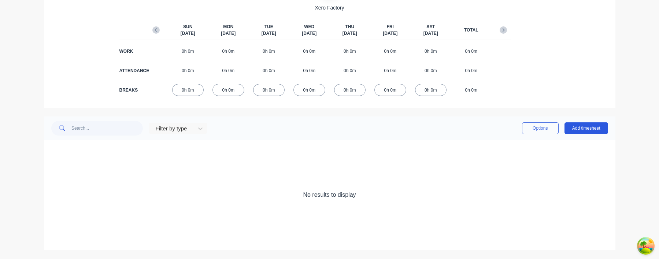
click at [578, 124] on button "Add timesheet" at bounding box center [586, 128] width 44 height 12
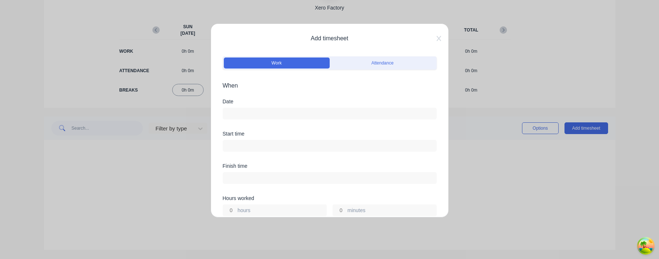
click at [323, 109] on input at bounding box center [329, 113] width 213 height 11
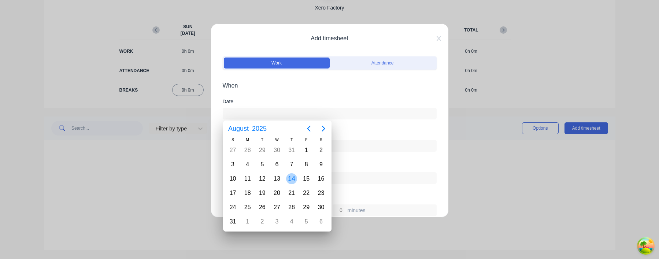
click at [289, 177] on div "14" at bounding box center [291, 178] width 11 height 11
type input "14/08/2025"
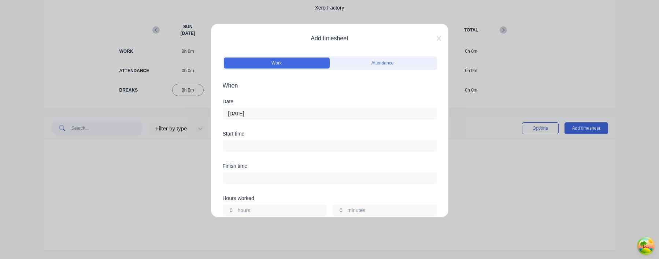
click at [286, 144] on input at bounding box center [329, 145] width 213 height 11
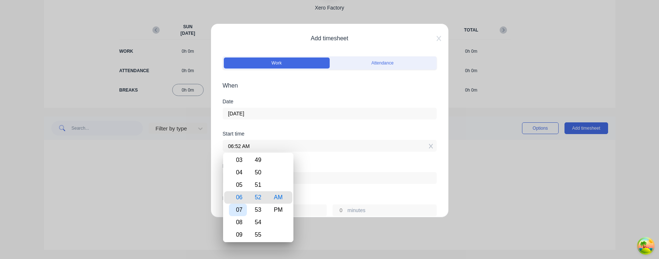
click at [244, 208] on div "07" at bounding box center [238, 210] width 18 height 12
type input "07:52 AM"
click at [316, 190] on div "Finish time" at bounding box center [330, 179] width 214 height 32
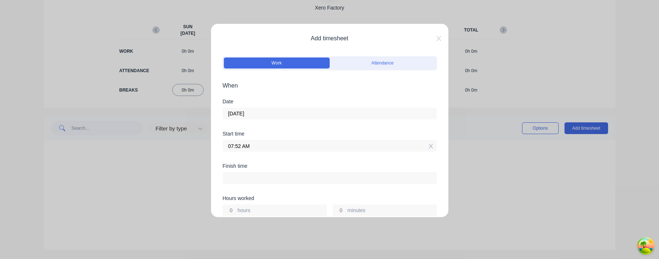
click at [231, 208] on input "hours" at bounding box center [229, 210] width 13 height 11
type input "1"
type input "08:52 AM"
click at [273, 192] on div "Finish time 08:52 AM" at bounding box center [330, 179] width 214 height 32
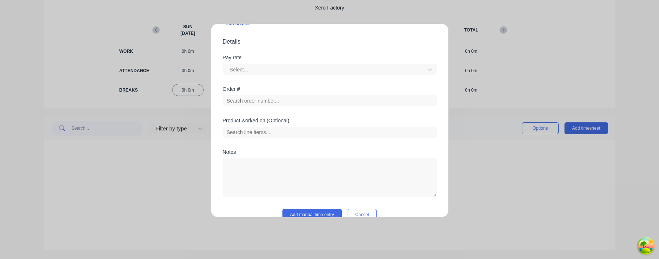
scroll to position [204, 0]
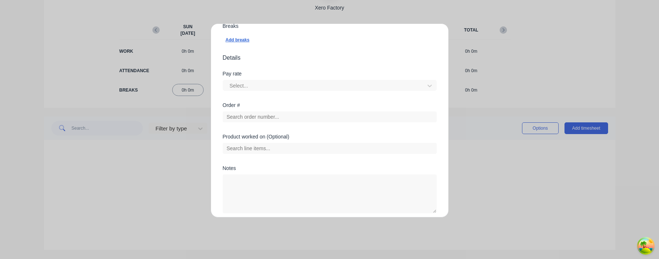
click at [240, 43] on div "Add breaks" at bounding box center [330, 40] width 208 height 10
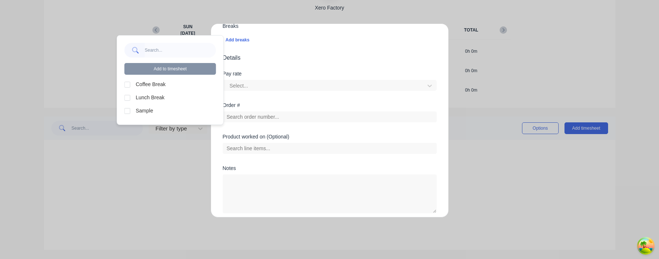
click at [127, 86] on div at bounding box center [127, 84] width 15 height 15
click at [127, 96] on div at bounding box center [127, 97] width 15 height 15
click at [127, 110] on div at bounding box center [127, 111] width 15 height 15
click at [177, 66] on button "Add to timesheet" at bounding box center [171, 69] width 92 height 12
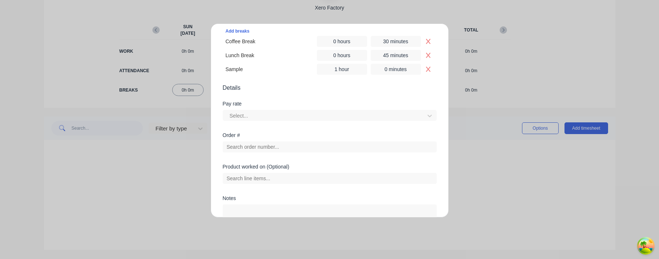
scroll to position [273, 0]
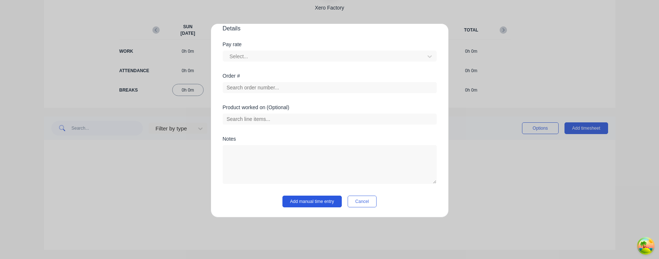
click at [312, 199] on button "Add manual time entry" at bounding box center [311, 202] width 59 height 12
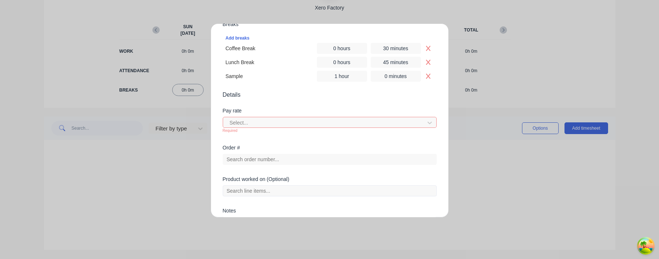
scroll to position [169, 0]
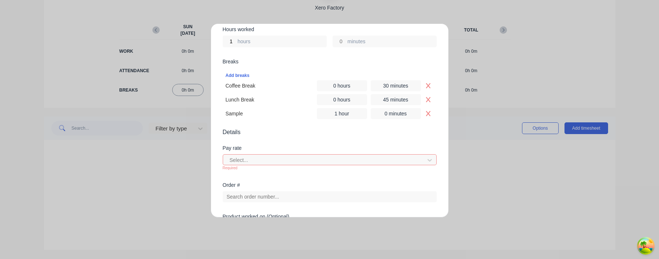
click at [276, 149] on div "Pay rate" at bounding box center [330, 147] width 214 height 5
click at [276, 157] on div at bounding box center [325, 160] width 192 height 9
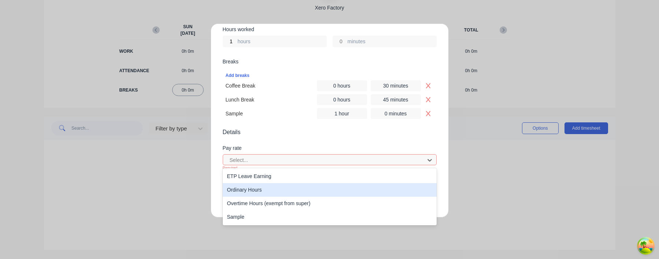
click at [270, 192] on div "Ordinary Hours" at bounding box center [330, 190] width 214 height 14
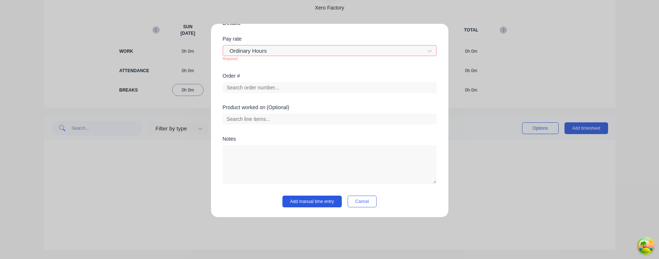
click at [320, 204] on button "Add manual time entry" at bounding box center [311, 202] width 59 height 12
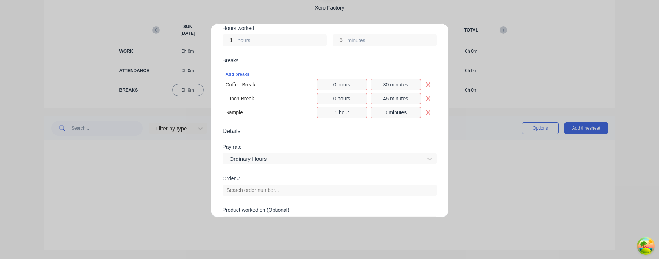
scroll to position [169, 0]
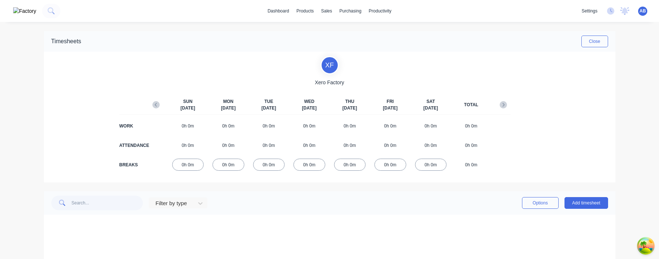
scroll to position [75, 0]
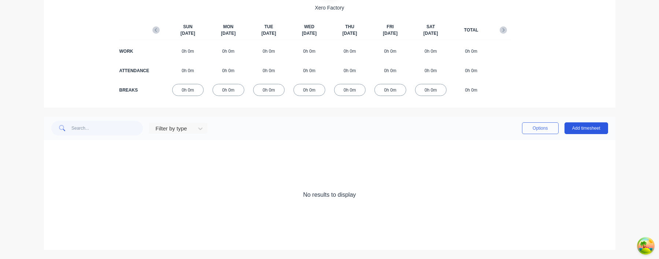
click at [584, 132] on button "Add timesheet" at bounding box center [586, 128] width 44 height 12
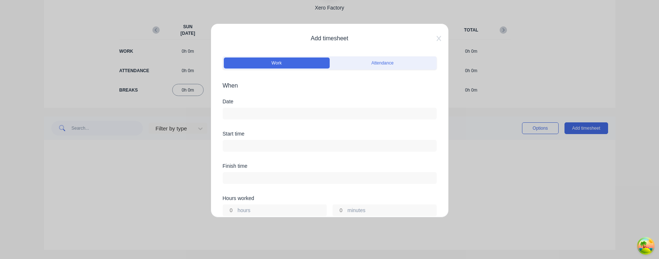
click at [277, 121] on div "Date" at bounding box center [330, 115] width 214 height 32
click at [277, 115] on input at bounding box center [329, 113] width 213 height 11
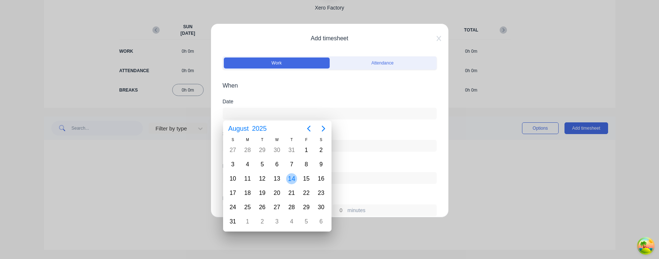
click at [304, 178] on div "15" at bounding box center [306, 178] width 11 height 11
type input "[DATE]"
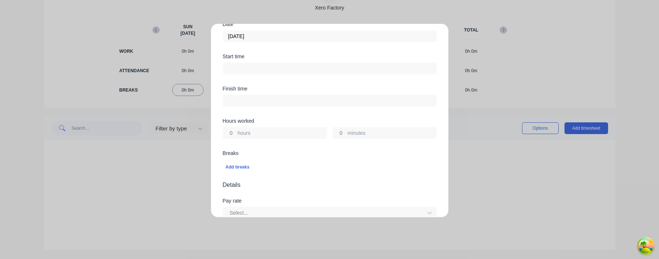
scroll to position [56, 0]
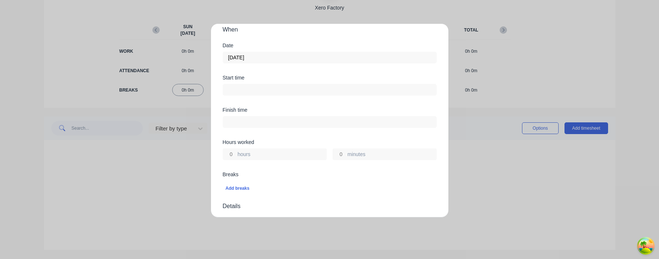
click at [283, 96] on div "Start time" at bounding box center [330, 91] width 214 height 32
click at [285, 86] on input at bounding box center [329, 89] width 213 height 11
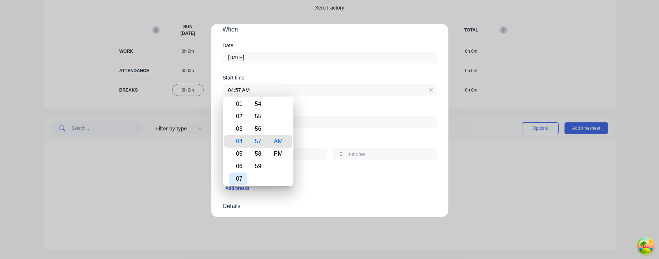
click at [239, 174] on div "07" at bounding box center [238, 179] width 18 height 12
click at [260, 115] on div "30" at bounding box center [258, 116] width 18 height 12
type input "07:30 AM"
click at [337, 111] on div "Finish time" at bounding box center [330, 109] width 214 height 5
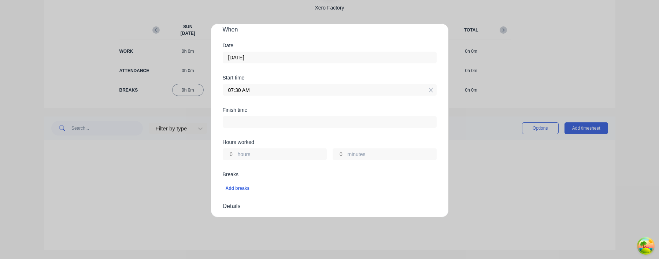
click at [231, 155] on input "hours" at bounding box center [229, 154] width 13 height 11
type input "1"
type input "08:30 AM"
click at [279, 174] on div "Breaks" at bounding box center [330, 174] width 214 height 5
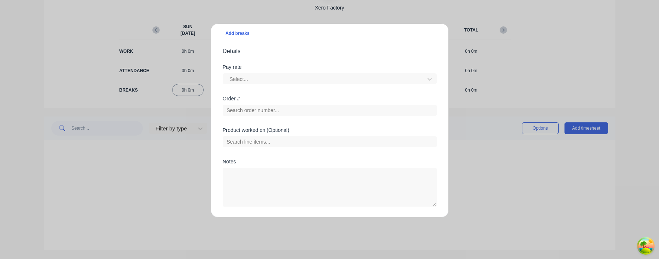
scroll to position [213, 0]
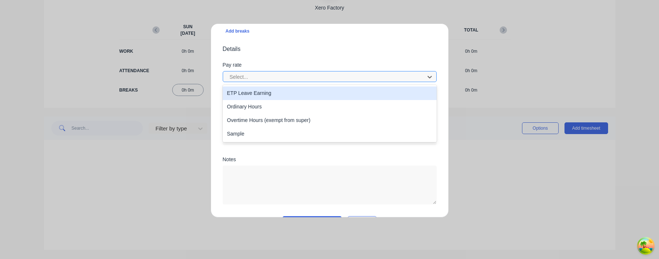
click at [327, 74] on div at bounding box center [325, 77] width 192 height 9
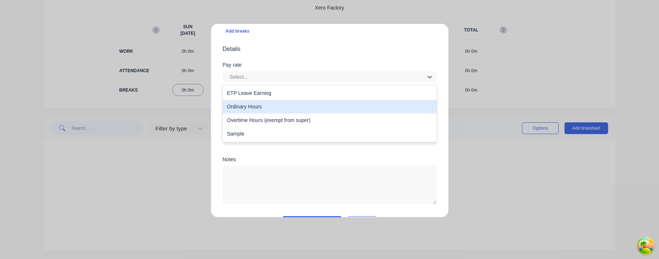
click at [310, 110] on div "Ordinary Hours" at bounding box center [330, 107] width 214 height 14
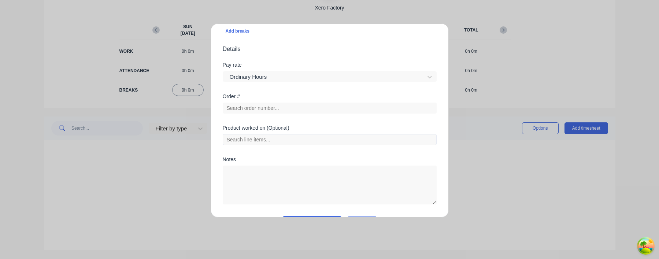
scroll to position [234, 0]
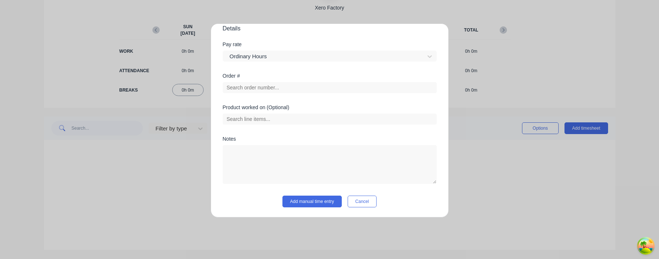
click at [316, 208] on div "Add timesheet Work Attendance When Date 15/08/2025 Start time 07:30 AM Finish t…" at bounding box center [330, 120] width 238 height 194
click at [316, 200] on button "Add manual time entry" at bounding box center [311, 202] width 59 height 12
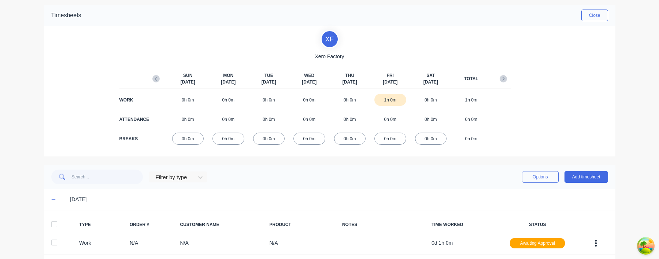
scroll to position [59, 0]
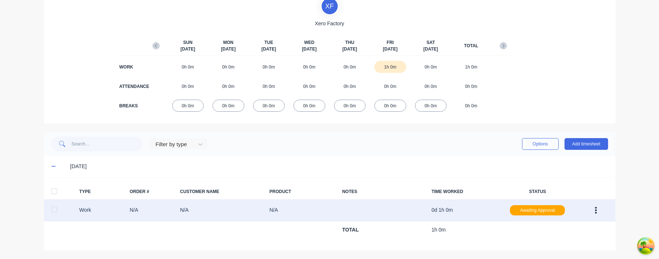
click at [596, 208] on icon "button" at bounding box center [596, 210] width 2 height 8
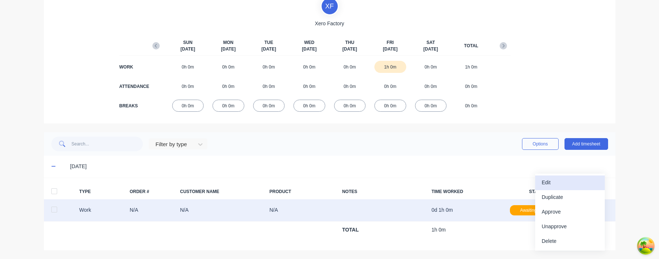
click at [566, 186] on div "Edit" at bounding box center [570, 182] width 56 height 11
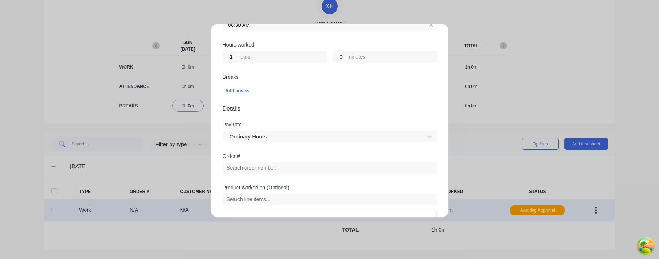
scroll to position [124, 0]
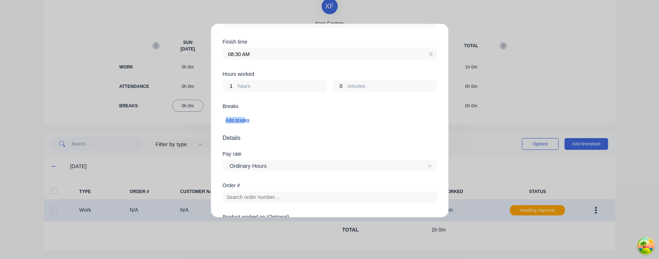
click at [245, 117] on div "Add breaks" at bounding box center [330, 120] width 208 height 10
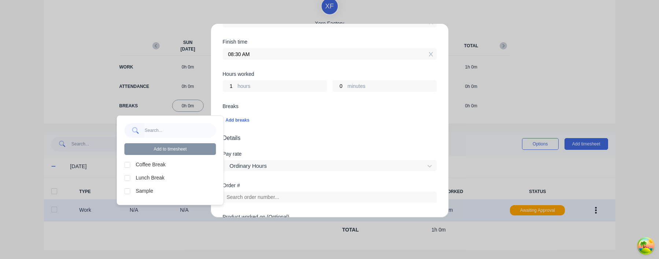
click at [126, 193] on div at bounding box center [127, 191] width 15 height 15
click at [126, 177] on div at bounding box center [127, 178] width 15 height 15
click at [126, 167] on div at bounding box center [127, 164] width 15 height 15
click at [172, 150] on button "Add to timesheet" at bounding box center [171, 149] width 92 height 12
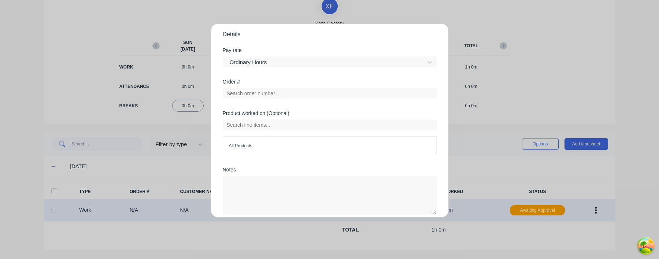
scroll to position [297, 0]
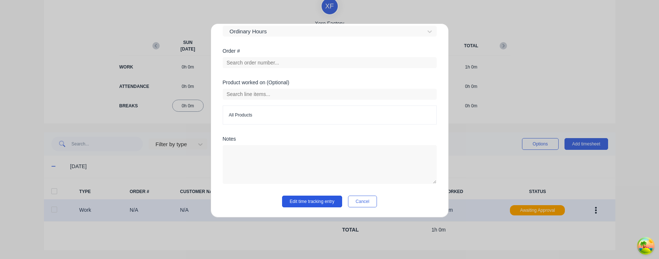
click at [320, 204] on button "Edit time tracking entry" at bounding box center [312, 202] width 60 height 12
click at [312, 199] on button "Edit time tracking entry" at bounding box center [312, 202] width 60 height 12
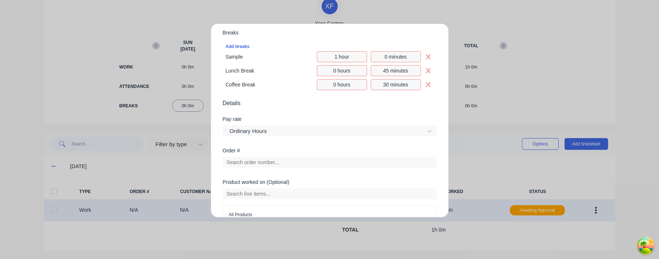
scroll to position [133, 0]
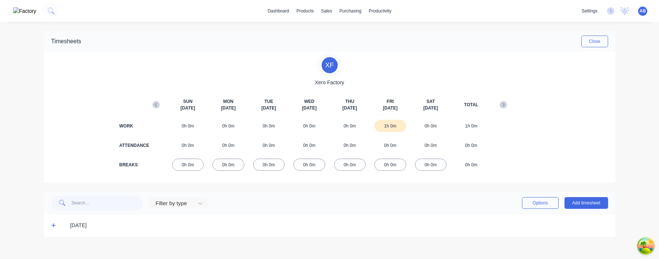
click at [54, 225] on icon at bounding box center [53, 225] width 5 height 5
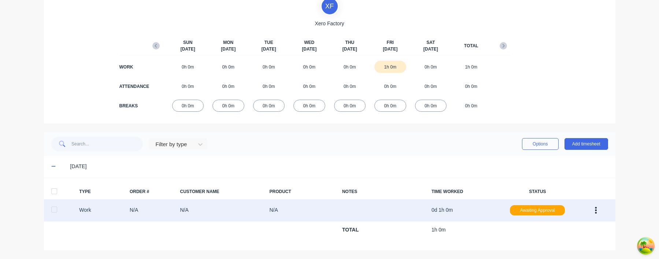
click at [596, 211] on icon "button" at bounding box center [596, 210] width 2 height 7
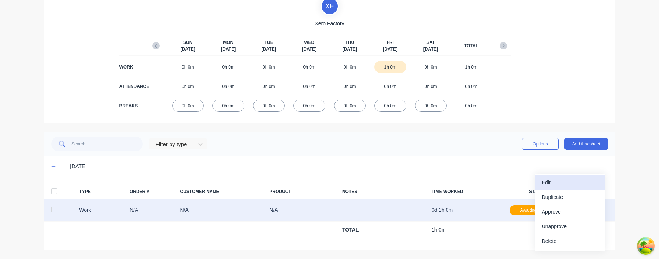
click at [587, 182] on div "Edit" at bounding box center [570, 182] width 56 height 11
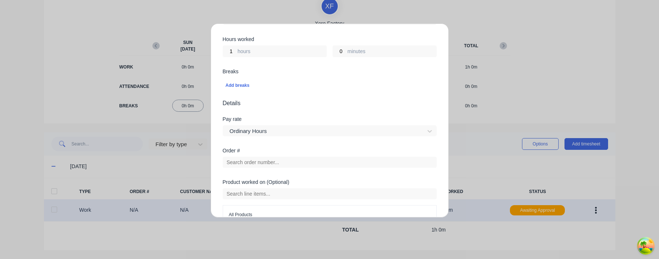
scroll to position [259, 0]
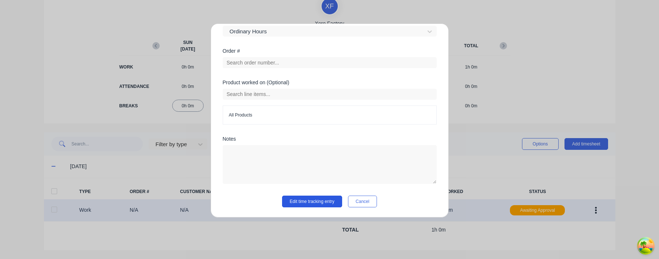
click at [311, 201] on button "Edit time tracking entry" at bounding box center [312, 202] width 60 height 12
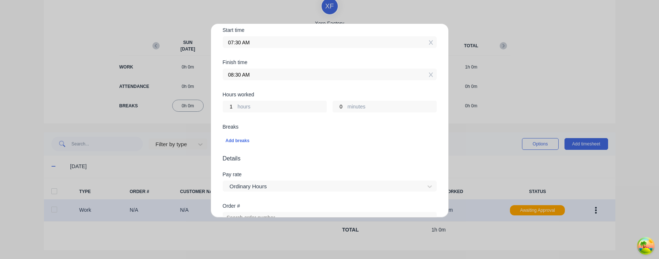
scroll to position [104, 0]
click at [241, 142] on div "Add breaks" at bounding box center [330, 141] width 208 height 10
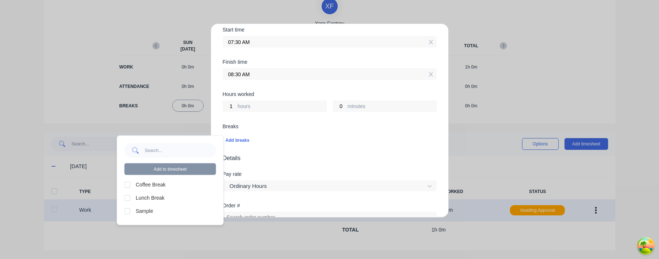
click at [130, 208] on div at bounding box center [127, 211] width 15 height 15
click at [130, 197] on div at bounding box center [127, 197] width 15 height 15
click at [130, 187] on div at bounding box center [127, 184] width 15 height 15
click at [179, 170] on button "Add to timesheet" at bounding box center [171, 169] width 92 height 12
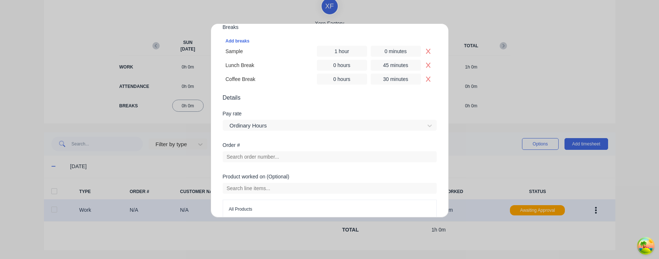
scroll to position [297, 0]
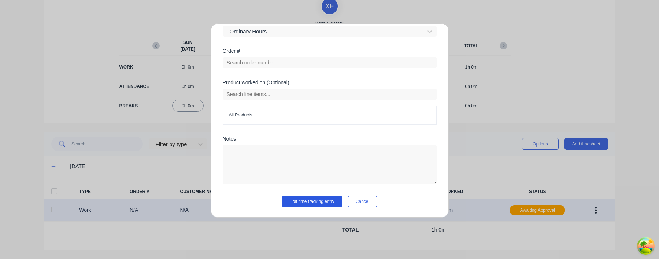
click at [313, 199] on button "Edit time tracking entry" at bounding box center [312, 202] width 60 height 12
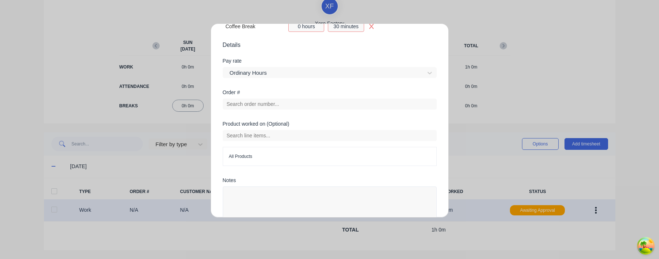
scroll to position [163, 0]
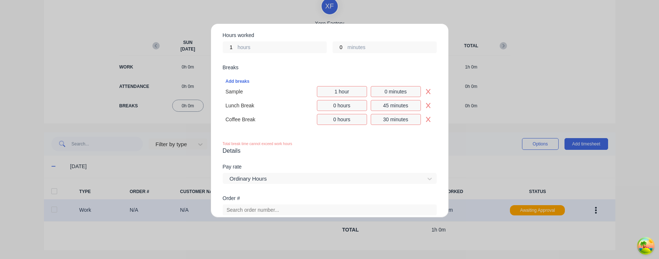
click at [292, 142] on div "Total break time cannot exceed work hours" at bounding box center [330, 143] width 214 height 5
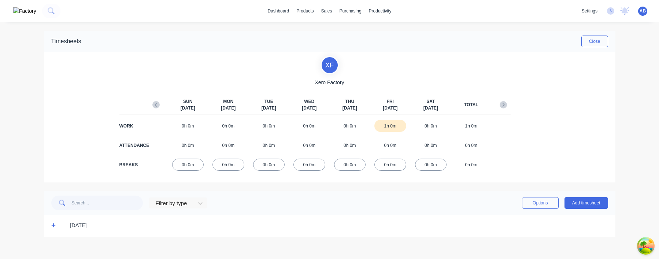
click at [49, 224] on div "[DATE]" at bounding box center [329, 226] width 571 height 22
click at [52, 225] on icon at bounding box center [53, 225] width 5 height 5
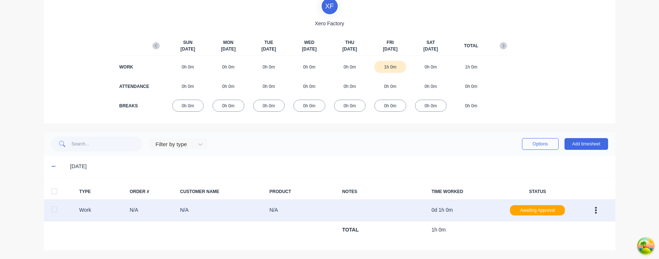
click at [592, 211] on button "button" at bounding box center [595, 210] width 17 height 13
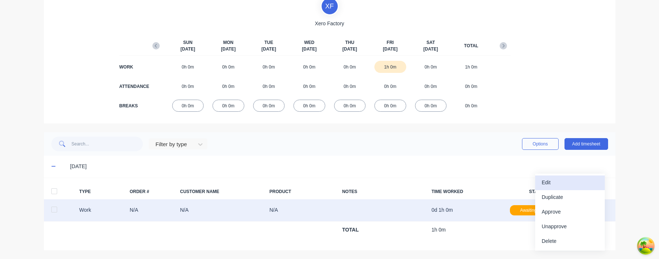
click at [576, 187] on div "Edit" at bounding box center [570, 182] width 56 height 11
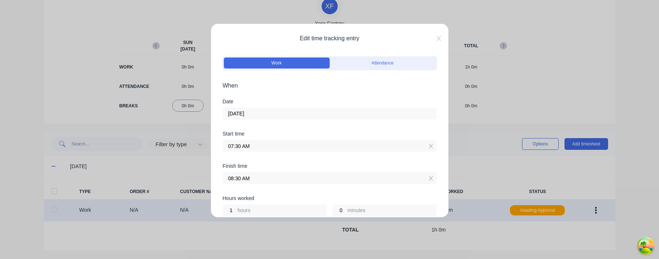
scroll to position [259, 0]
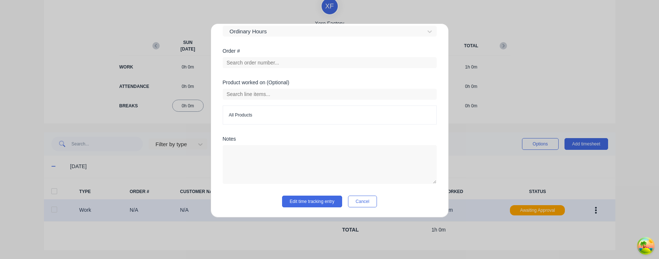
click at [307, 208] on div "Edit time tracking entry Work Attendance When Date 15/08/2025 Start time 07:30 …" at bounding box center [330, 120] width 238 height 194
click at [311, 201] on button "Edit time tracking entry" at bounding box center [312, 202] width 60 height 12
click at [318, 203] on button "Edit time tracking entry" at bounding box center [312, 202] width 60 height 12
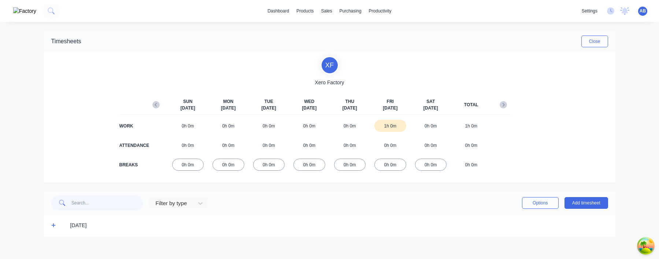
click at [55, 226] on icon at bounding box center [53, 225] width 4 height 4
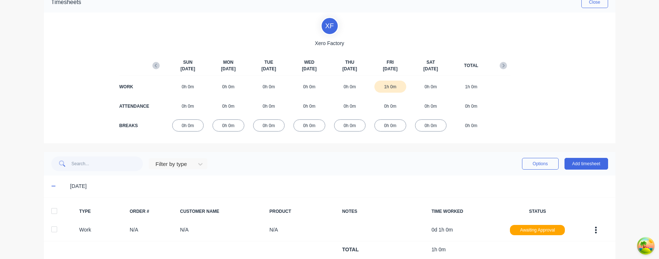
scroll to position [59, 0]
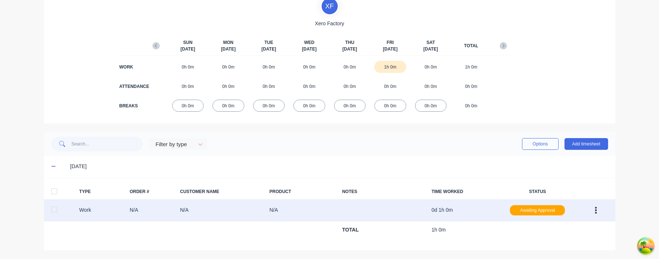
click at [597, 212] on button "button" at bounding box center [595, 210] width 17 height 13
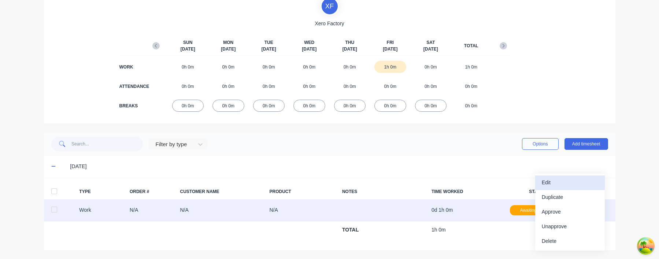
click at [576, 186] on div "Edit" at bounding box center [570, 182] width 56 height 11
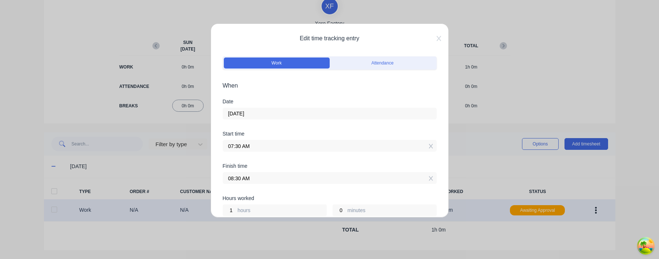
scroll to position [259, 0]
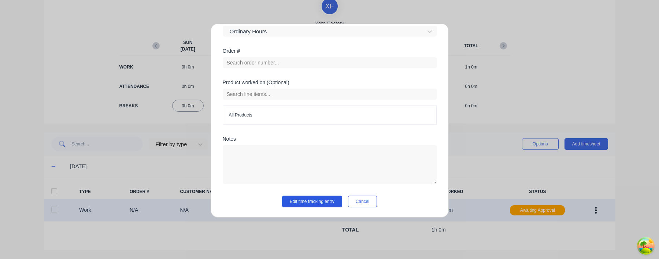
click at [299, 197] on button "Edit time tracking entry" at bounding box center [312, 202] width 60 height 12
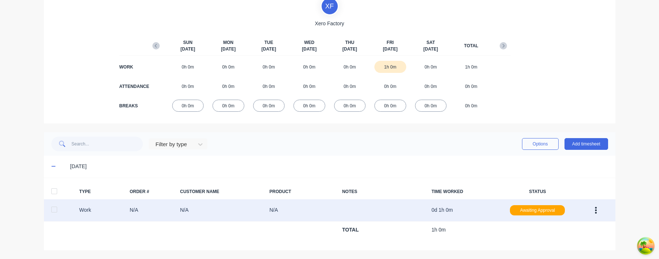
click at [596, 205] on button "button" at bounding box center [595, 210] width 17 height 13
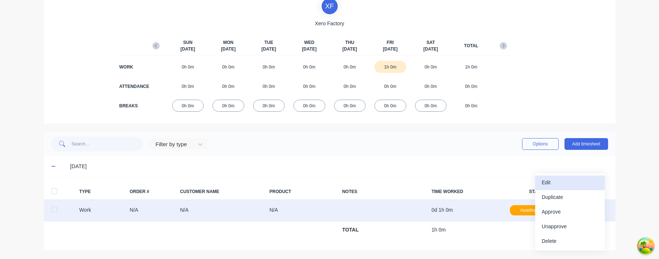
click at [588, 186] on div "Edit" at bounding box center [570, 182] width 56 height 11
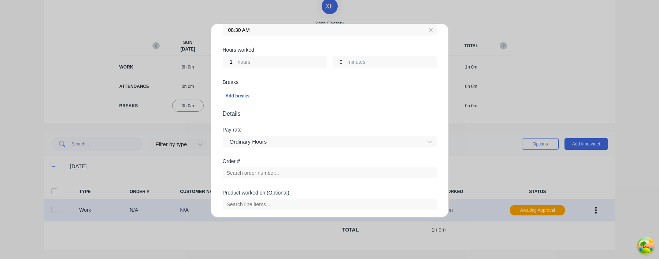
scroll to position [142, 0]
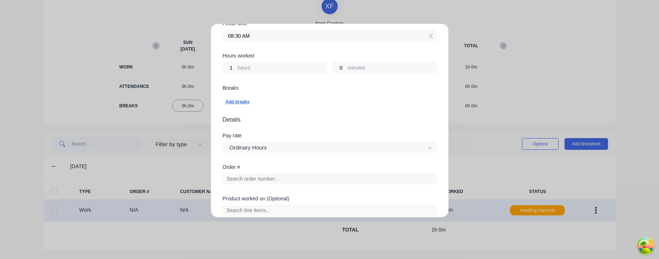
click at [240, 97] on div "Add breaks" at bounding box center [330, 102] width 208 height 10
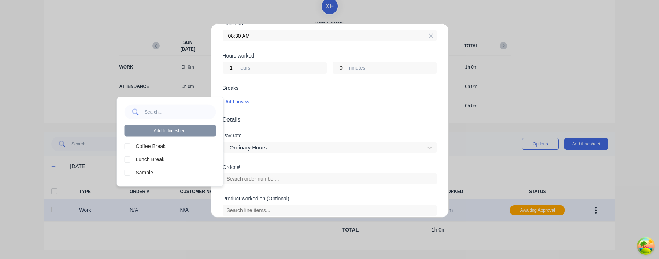
click at [127, 169] on div at bounding box center [127, 172] width 15 height 15
click at [127, 158] on div at bounding box center [127, 159] width 15 height 15
click at [127, 147] on div at bounding box center [127, 146] width 15 height 15
click at [175, 133] on button "Add to timesheet" at bounding box center [171, 131] width 92 height 12
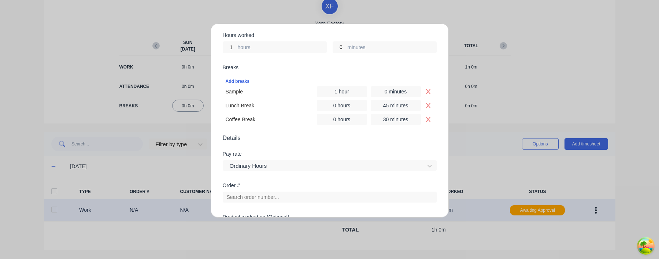
scroll to position [297, 0]
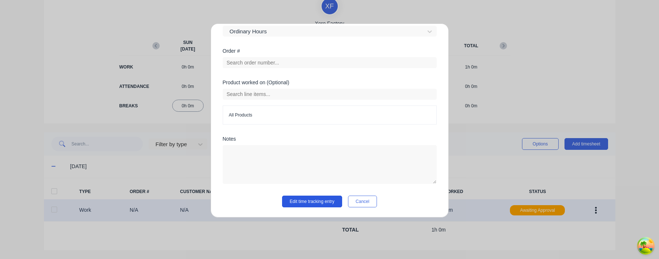
click at [319, 201] on button "Edit time tracking entry" at bounding box center [312, 202] width 60 height 12
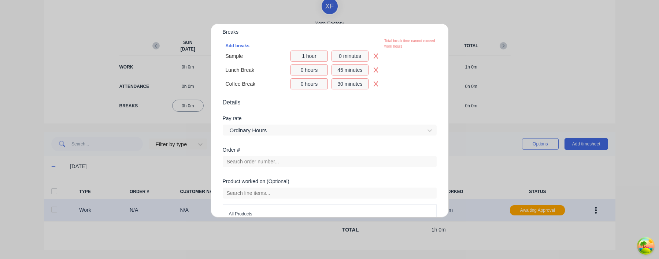
scroll to position [163, 0]
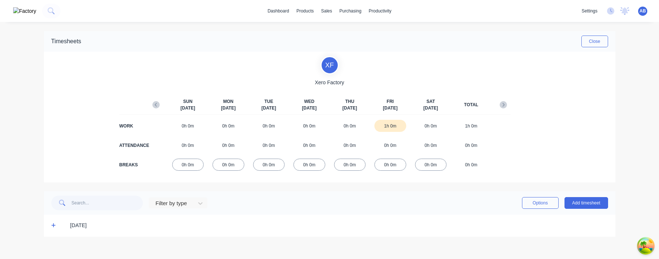
click at [55, 224] on icon at bounding box center [53, 225] width 5 height 5
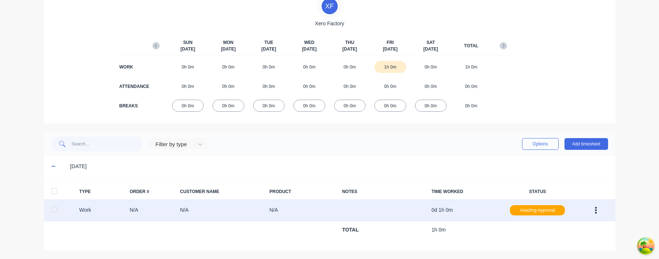
click at [592, 206] on button "button" at bounding box center [595, 210] width 17 height 13
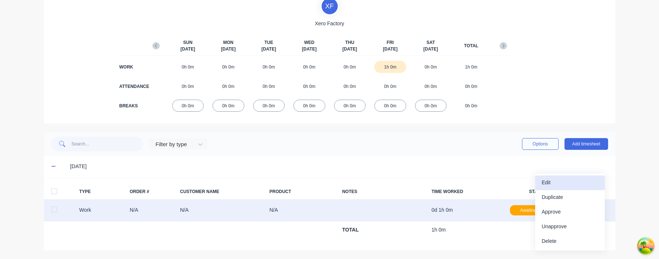
click at [577, 184] on div "Edit" at bounding box center [570, 182] width 56 height 11
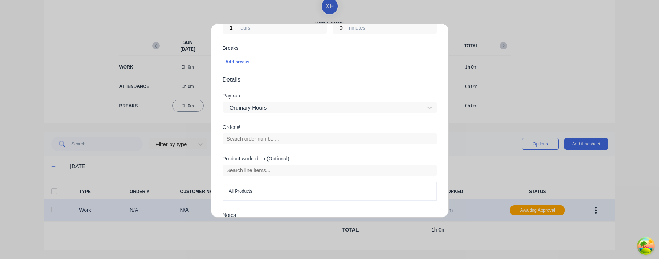
scroll to position [175, 0]
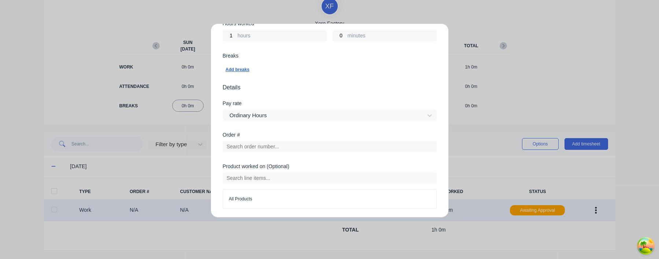
click at [242, 70] on div "Add breaks" at bounding box center [330, 70] width 208 height 10
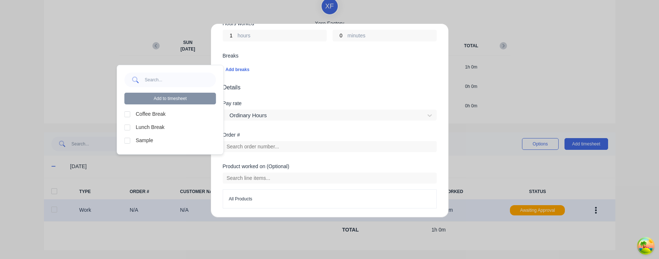
click at [126, 137] on div at bounding box center [127, 140] width 15 height 15
click at [126, 123] on div at bounding box center [127, 127] width 15 height 15
click at [127, 115] on div at bounding box center [127, 114] width 15 height 15
click at [163, 100] on button "Add to timesheet" at bounding box center [171, 99] width 92 height 12
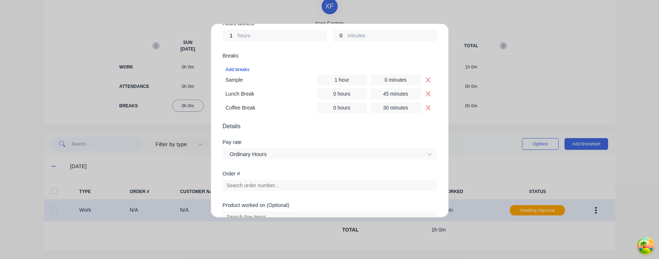
scroll to position [0, 0]
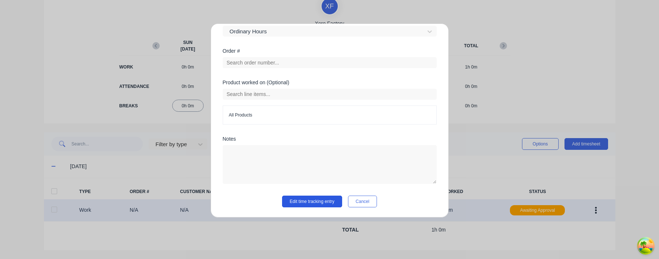
click at [319, 197] on button "Edit time tracking entry" at bounding box center [312, 202] width 60 height 12
click at [315, 201] on button "Edit time tracking entry" at bounding box center [312, 202] width 60 height 12
click at [362, 199] on button "Cancel" at bounding box center [362, 202] width 29 height 12
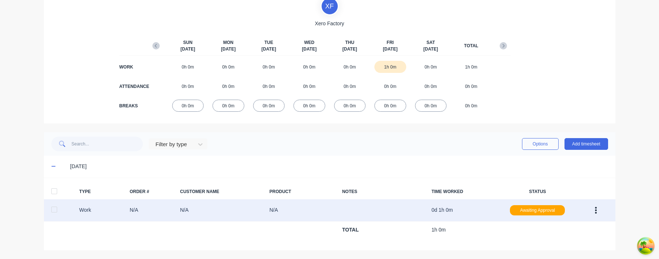
scroll to position [0, 0]
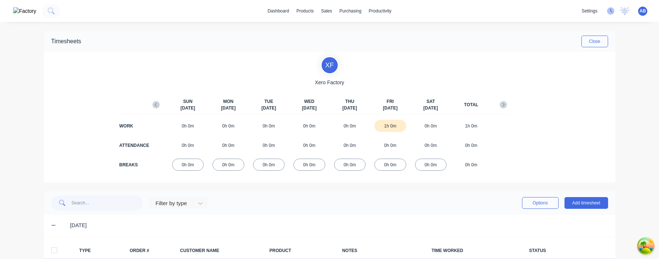
click at [614, 12] on icon at bounding box center [610, 10] width 7 height 7
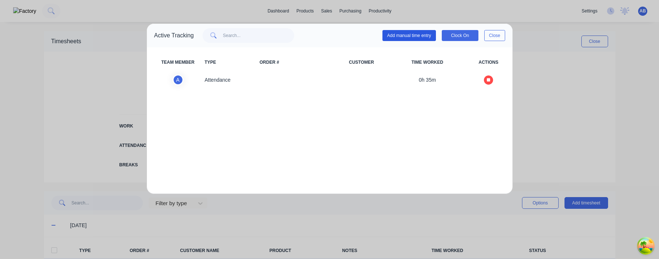
click at [399, 34] on button "Add manual time entry" at bounding box center [408, 35] width 53 height 11
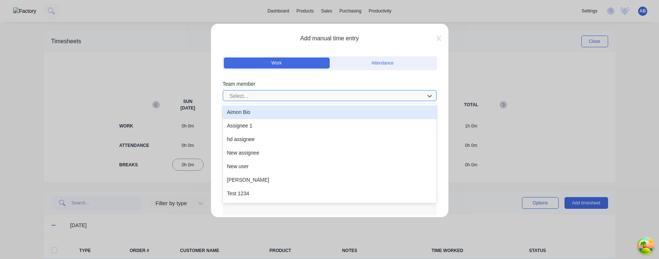
click at [339, 98] on div at bounding box center [325, 96] width 192 height 9
click at [308, 116] on div "Aimon Bio" at bounding box center [330, 112] width 214 height 14
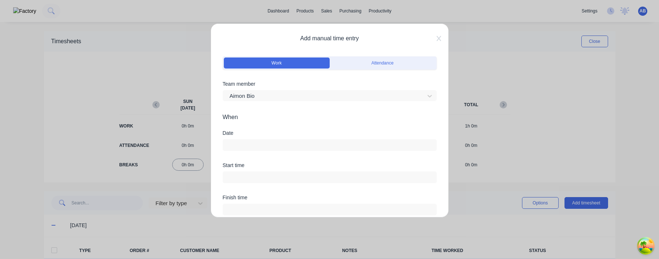
click at [294, 138] on div at bounding box center [330, 144] width 214 height 14
click at [292, 141] on input at bounding box center [329, 145] width 213 height 11
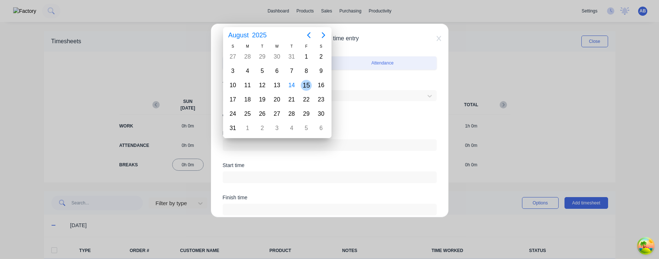
click at [310, 84] on div "15" at bounding box center [306, 85] width 11 height 11
type input "15/08/2025"
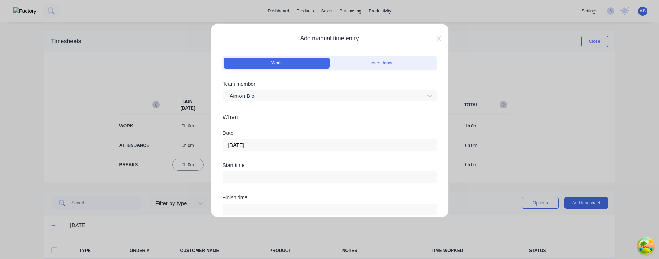
click at [259, 178] on input at bounding box center [329, 177] width 213 height 11
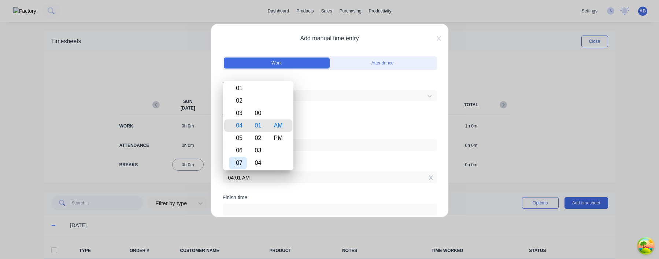
click at [241, 161] on div "07" at bounding box center [238, 163] width 18 height 12
type input "07:01 AM"
click at [316, 168] on div "Start time 07:01 AM" at bounding box center [330, 173] width 214 height 21
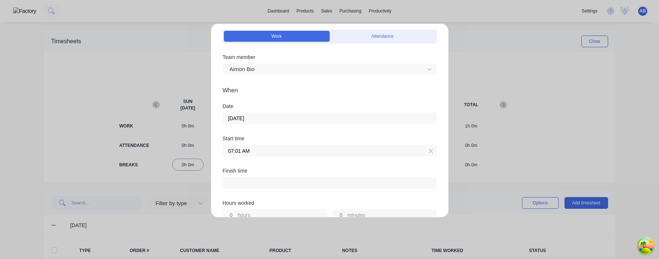
scroll to position [38, 0]
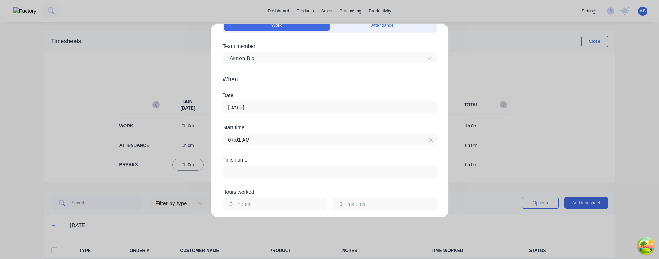
click at [232, 202] on input "hours" at bounding box center [229, 204] width 13 height 11
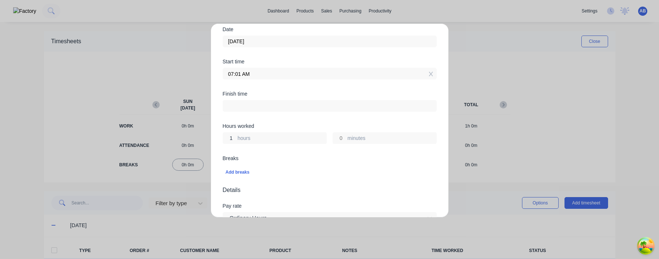
scroll to position [127, 0]
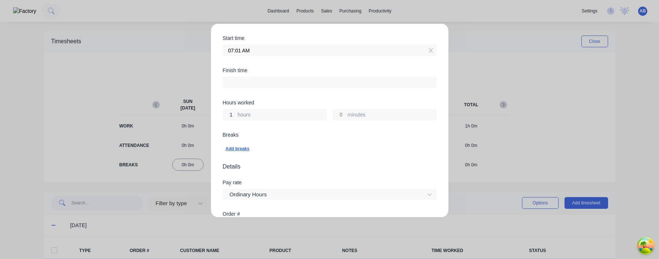
type input "1"
type input "08:01 AM"
click at [245, 150] on div "Add breaks" at bounding box center [330, 149] width 208 height 10
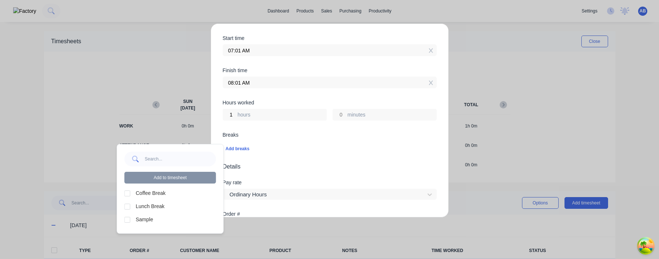
click at [126, 216] on div at bounding box center [127, 219] width 15 height 15
click at [126, 205] on div at bounding box center [127, 206] width 15 height 15
click at [126, 196] on div at bounding box center [127, 193] width 15 height 15
click at [166, 176] on button "Add to timesheet" at bounding box center [171, 178] width 92 height 12
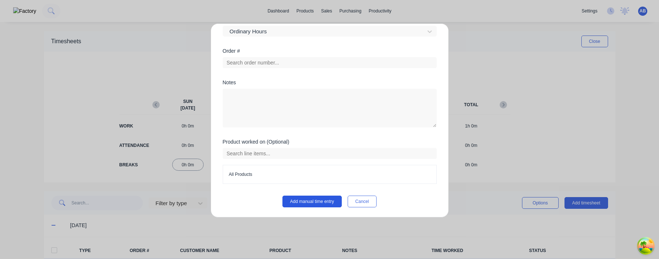
click at [319, 198] on button "Add manual time entry" at bounding box center [311, 202] width 59 height 12
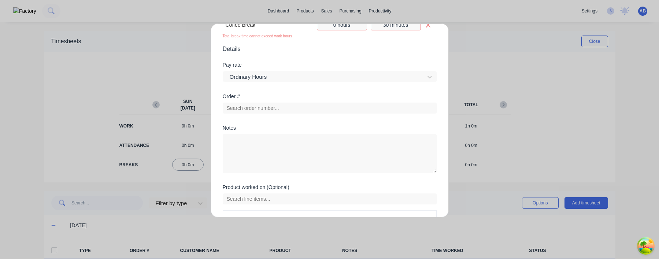
scroll to position [334, 0]
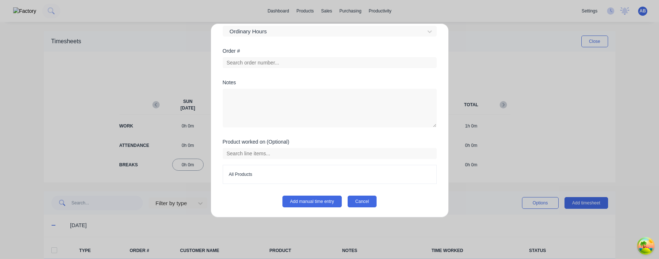
click at [361, 201] on button "Cancel" at bounding box center [362, 202] width 29 height 12
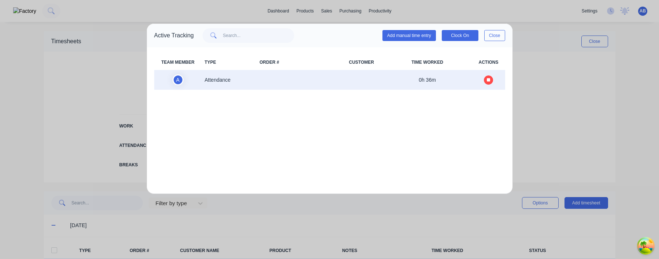
click at [488, 76] on button "button" at bounding box center [488, 79] width 9 height 9
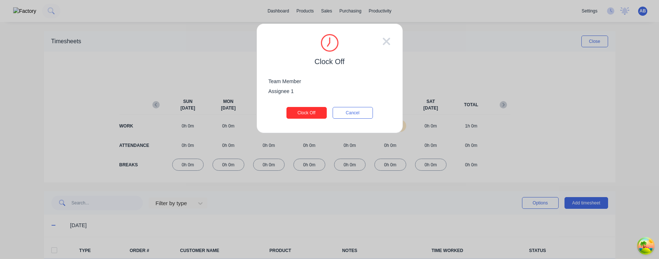
click at [307, 110] on button "Clock Off" at bounding box center [306, 113] width 40 height 12
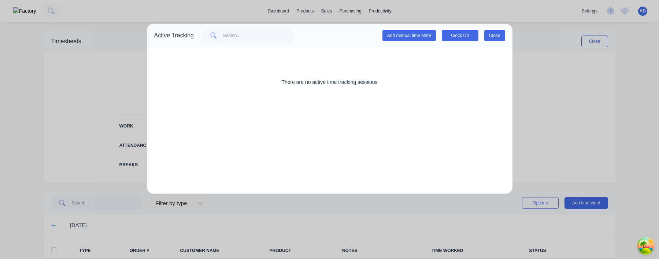
click at [495, 38] on button "Close" at bounding box center [494, 35] width 21 height 11
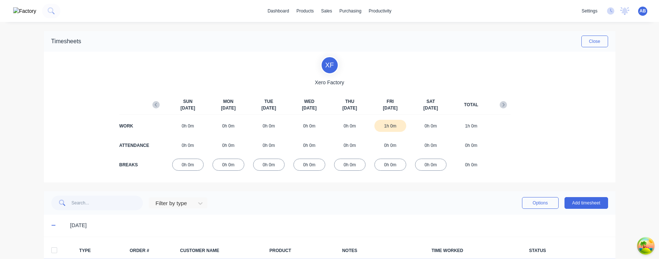
scroll to position [59, 0]
click at [577, 203] on button "Add timesheet" at bounding box center [586, 203] width 44 height 12
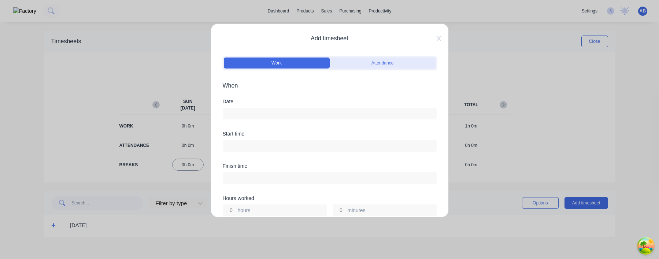
click at [363, 64] on button "Attendance" at bounding box center [383, 63] width 106 height 11
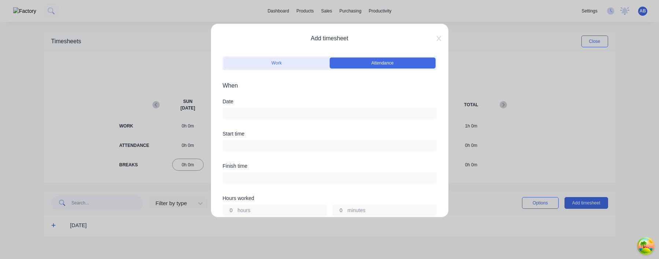
click at [289, 63] on button "Work" at bounding box center [277, 63] width 106 height 11
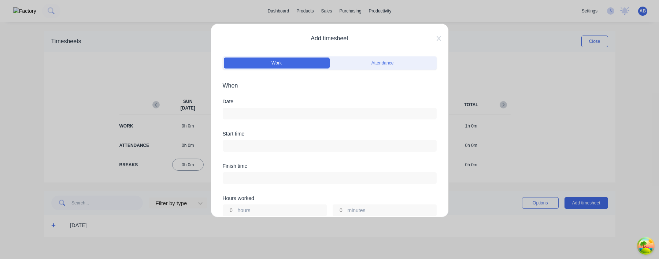
click at [372, 68] on div "Work Attendance" at bounding box center [330, 62] width 214 height 13
click at [342, 60] on button "Attendance" at bounding box center [383, 63] width 106 height 11
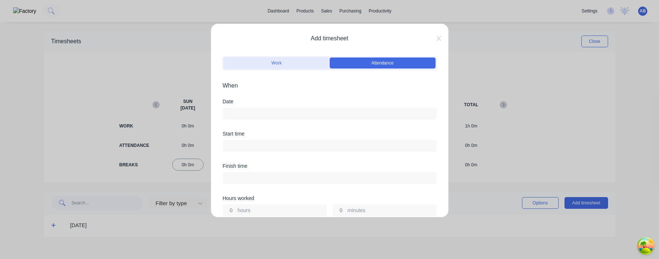
click at [299, 63] on button "Work" at bounding box center [277, 63] width 106 height 11
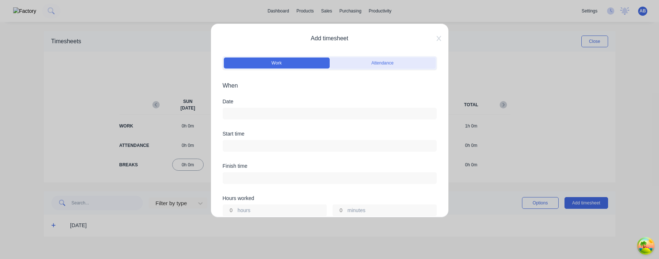
click at [360, 63] on button "Attendance" at bounding box center [383, 63] width 106 height 11
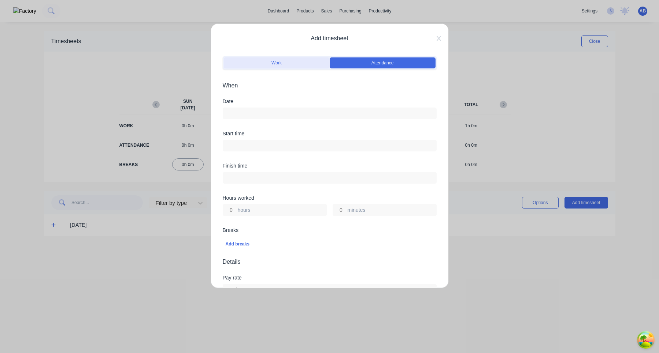
click at [279, 62] on button "Work" at bounding box center [277, 63] width 106 height 11
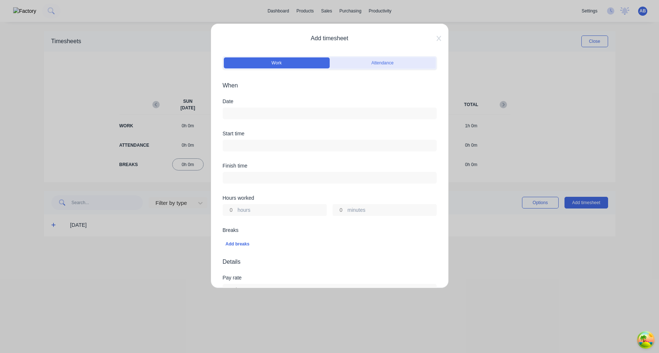
click at [405, 64] on button "Attendance" at bounding box center [383, 63] width 106 height 11
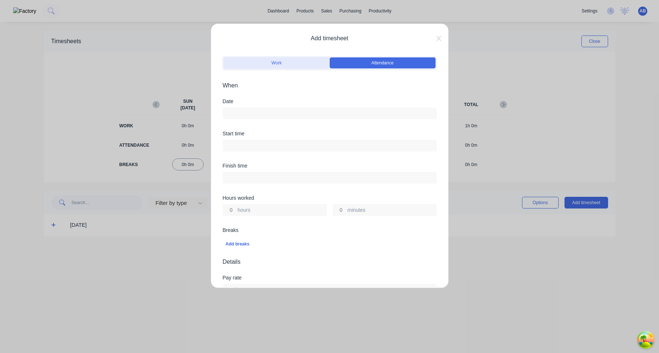
click at [298, 63] on button "Work" at bounding box center [277, 63] width 106 height 11
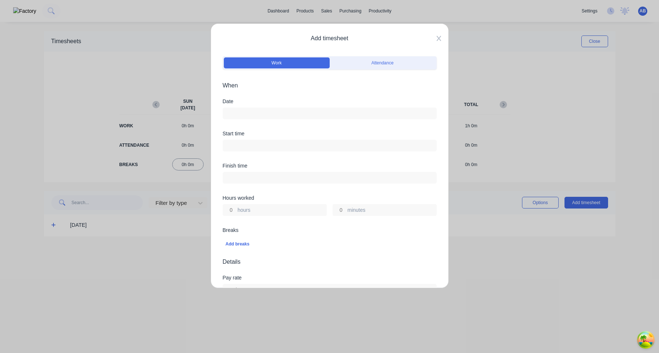
click at [438, 38] on icon at bounding box center [439, 39] width 4 height 6
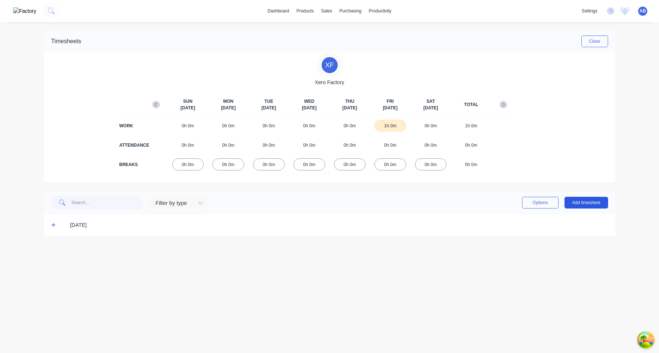
click at [582, 207] on button "Add timesheet" at bounding box center [586, 203] width 44 height 12
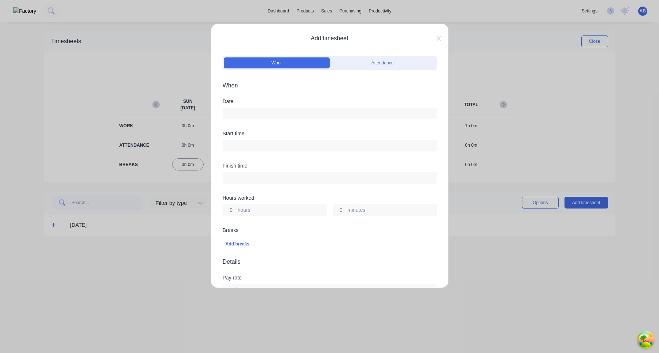
scroll to position [163, 0]
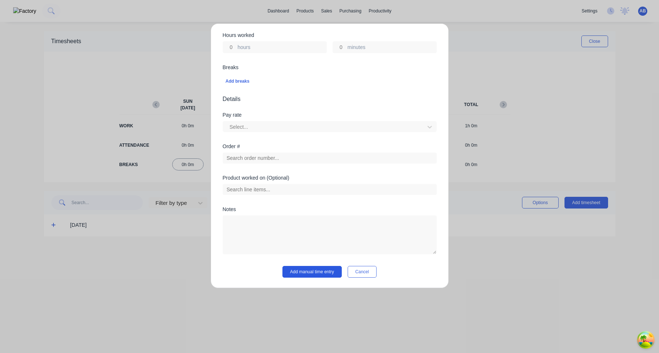
click at [320, 259] on button "Add manual time entry" at bounding box center [311, 272] width 59 height 12
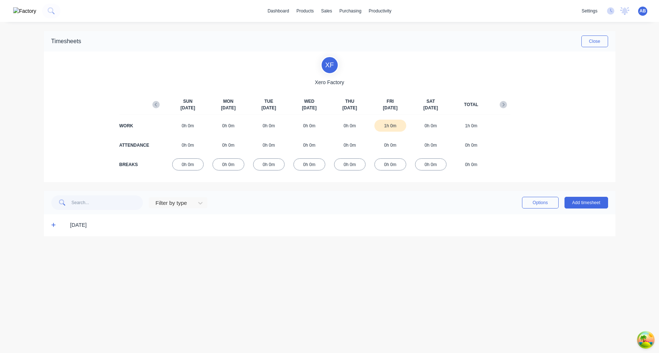
click at [616, 9] on div "settings No new notifications [PERSON_NAME] all as read [PERSON_NAME] mentioned…" at bounding box center [618, 10] width 81 height 11
click at [612, 9] on icon at bounding box center [610, 10] width 7 height 7
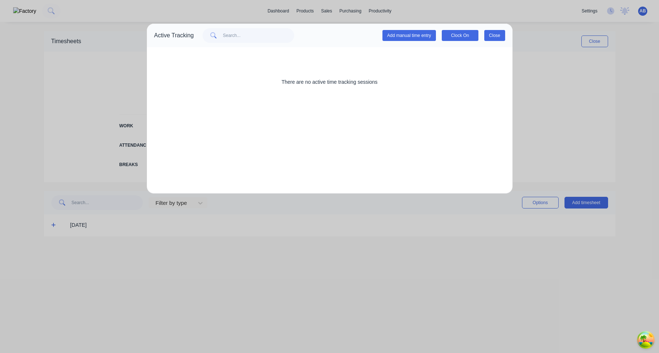
click at [499, 37] on button "Close" at bounding box center [494, 35] width 21 height 11
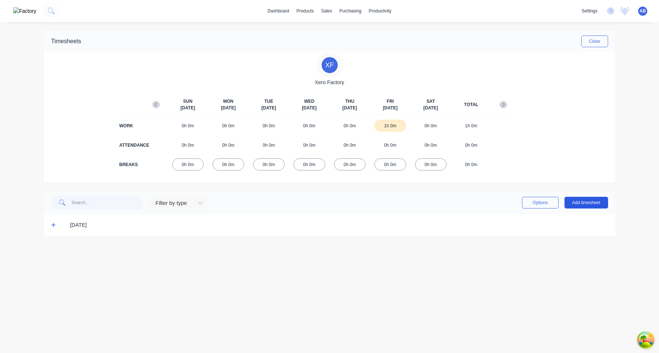
click at [582, 199] on button "Add timesheet" at bounding box center [586, 203] width 44 height 12
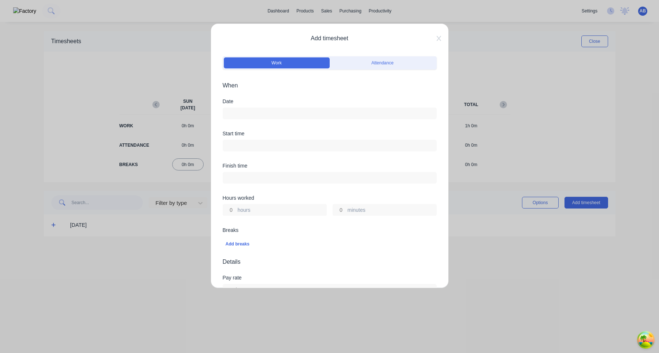
scroll to position [163, 0]
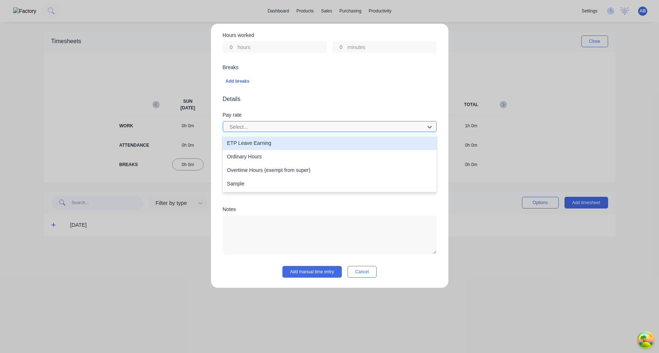
click at [298, 131] on div at bounding box center [325, 127] width 192 height 9
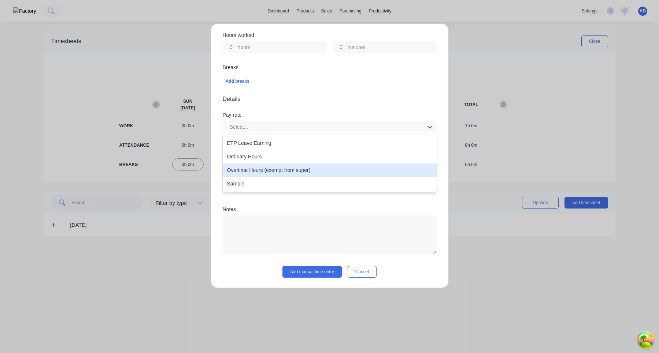
click at [297, 171] on div "Overtime Hours (exempt from super)" at bounding box center [330, 171] width 214 height 14
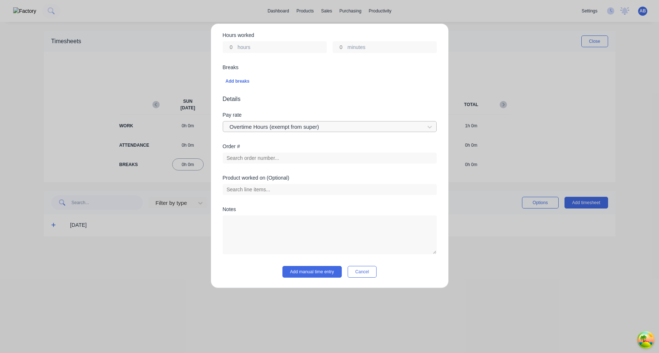
click at [302, 126] on div at bounding box center [325, 127] width 192 height 9
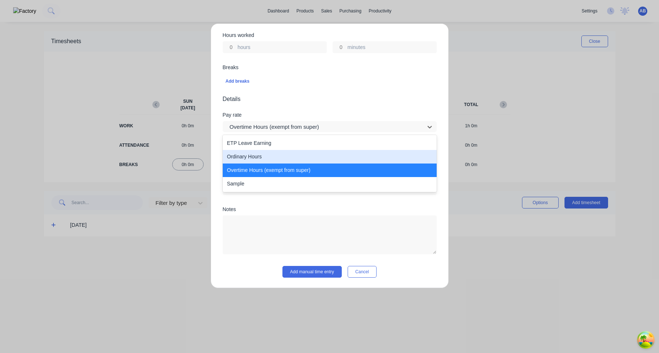
click at [300, 153] on div "Ordinary Hours" at bounding box center [330, 157] width 214 height 14
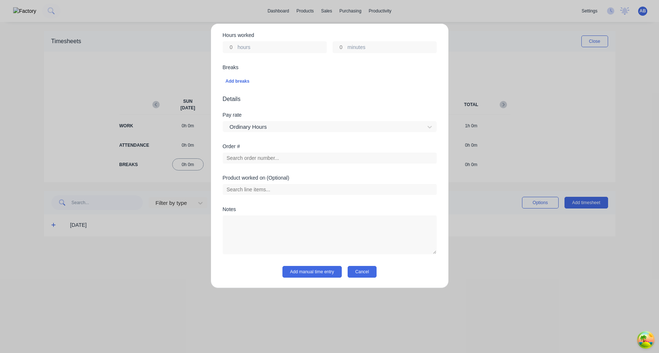
click at [364, 273] on button "Cancel" at bounding box center [362, 272] width 29 height 12
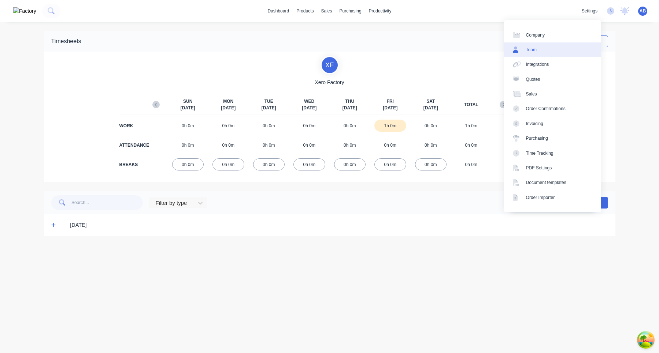
click at [562, 49] on link "Team" at bounding box center [552, 49] width 97 height 15
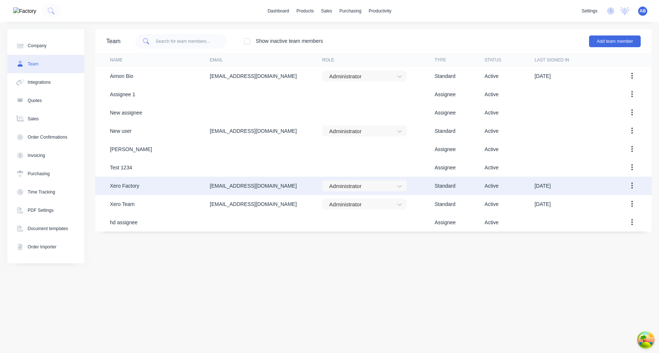
click at [630, 185] on button "button" at bounding box center [631, 185] width 17 height 13
click at [609, 205] on div "Edit" at bounding box center [606, 205] width 56 height 11
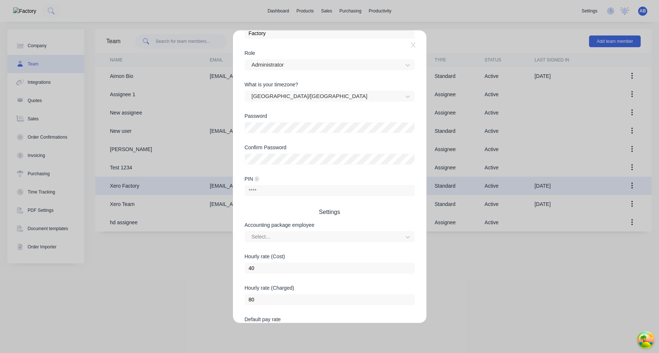
scroll to position [152, 0]
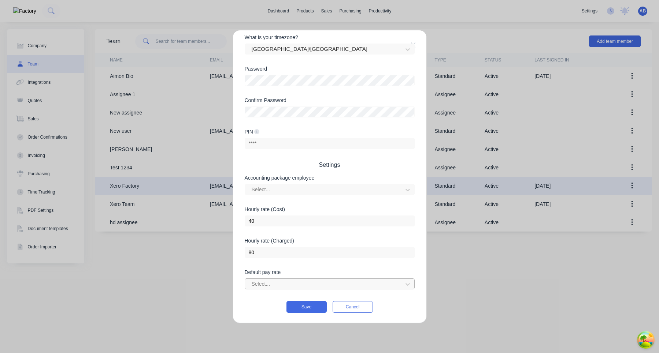
click at [342, 287] on div at bounding box center [325, 284] width 148 height 9
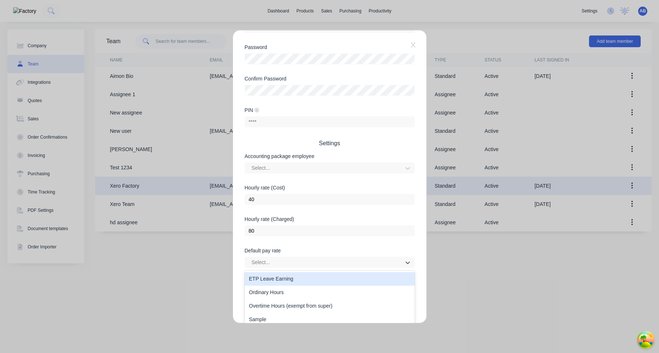
scroll to position [179, 0]
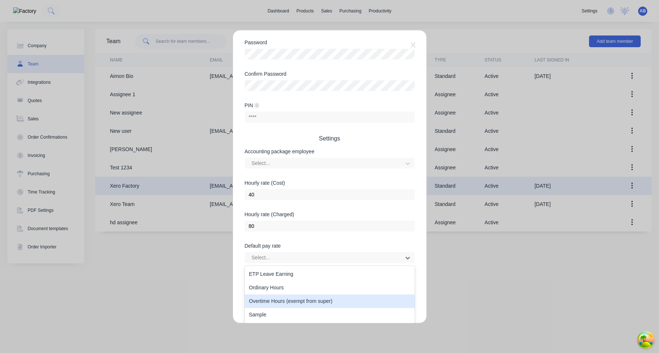
click at [335, 302] on div "Overtime Hours (exempt from super)" at bounding box center [330, 302] width 170 height 14
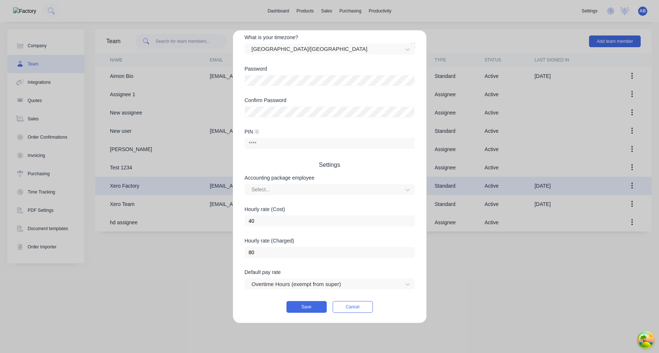
scroll to position [152, 0]
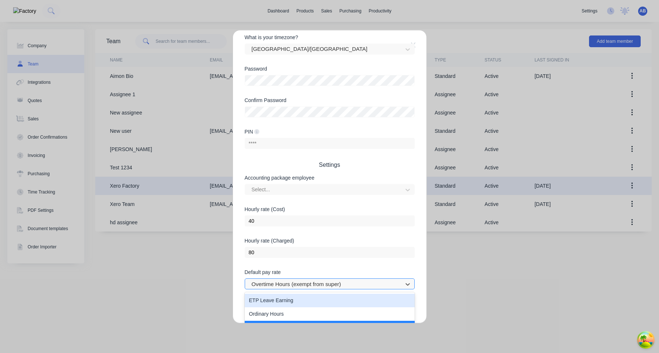
click at [330, 282] on div at bounding box center [325, 284] width 148 height 9
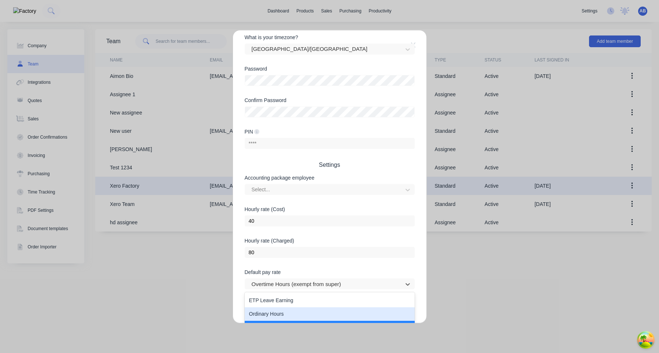
click at [306, 314] on div "Ordinary Hours" at bounding box center [330, 315] width 170 height 14
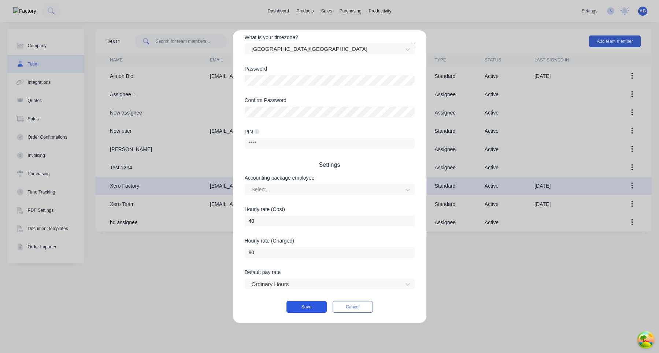
click at [310, 305] on button "Save" at bounding box center [306, 307] width 40 height 12
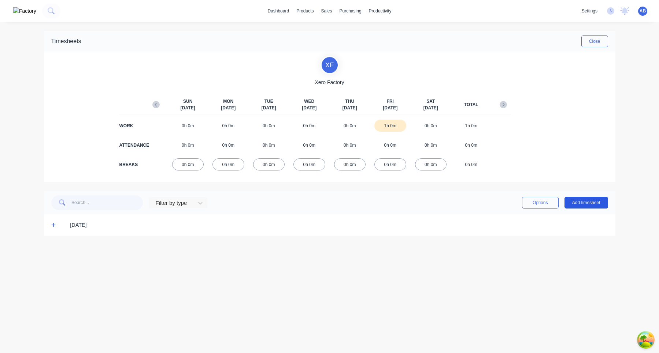
click at [583, 205] on button "Add timesheet" at bounding box center [586, 203] width 44 height 12
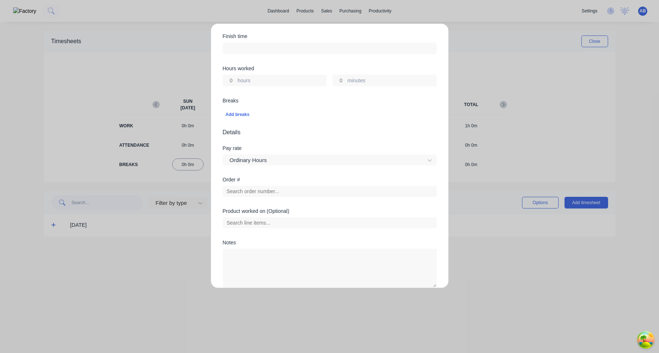
scroll to position [163, 0]
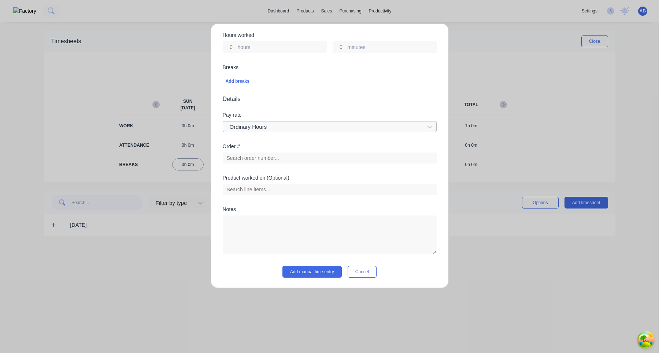
click at [352, 130] on div at bounding box center [325, 127] width 192 height 9
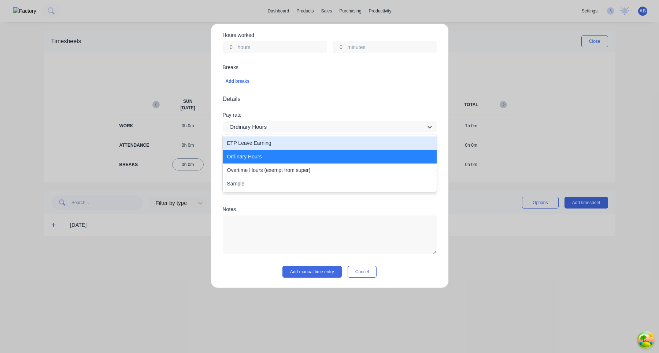
click at [357, 104] on form "Work Attendance When Date Start time Finish time Hours worked hours minutes Bre…" at bounding box center [330, 85] width 214 height 386
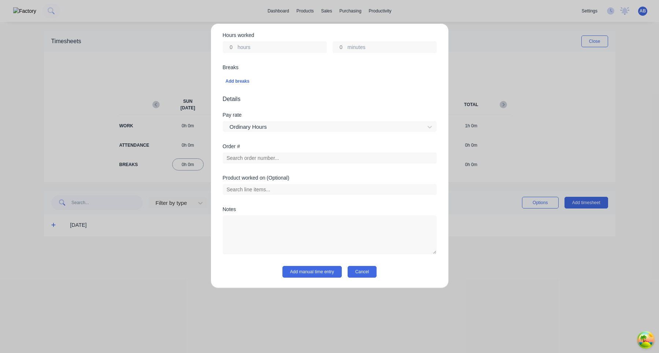
click at [358, 271] on button "Cancel" at bounding box center [362, 272] width 29 height 12
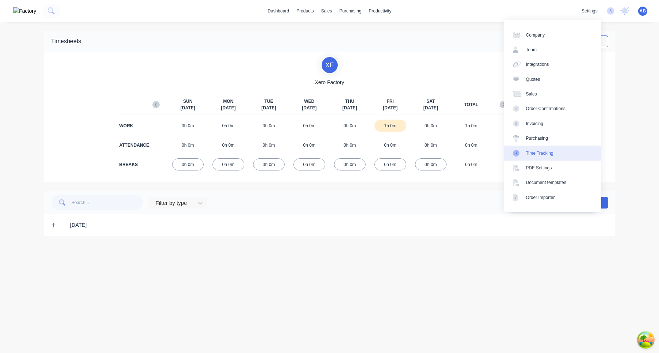
click at [559, 154] on link "Time Tracking" at bounding box center [552, 153] width 97 height 15
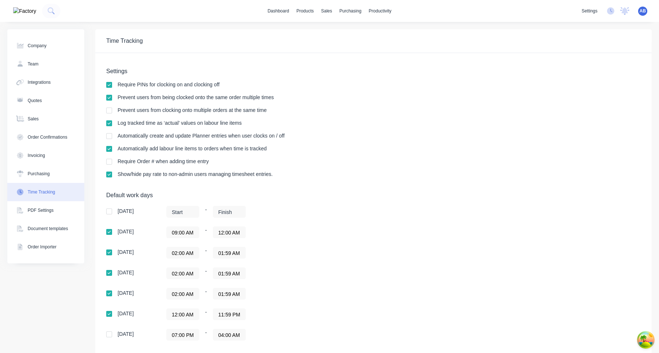
click at [172, 161] on div "Require Order # when adding time entry" at bounding box center [163, 161] width 91 height 5
click at [233, 161] on div "Require Order # when adding time entry" at bounding box center [373, 162] width 534 height 7
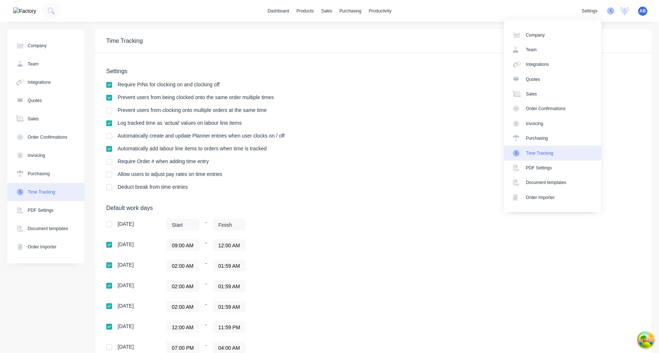
click at [613, 14] on icon at bounding box center [610, 10] width 7 height 7
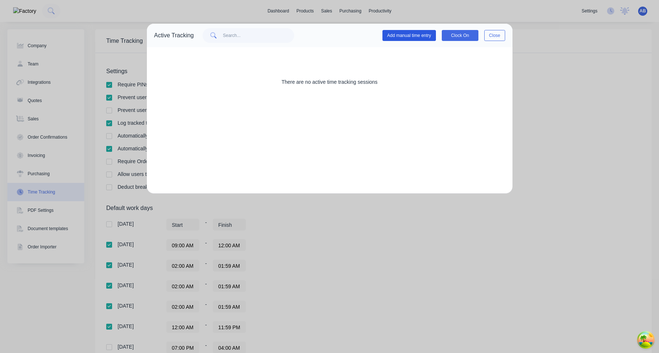
click at [418, 32] on button "Add manual time entry" at bounding box center [408, 35] width 53 height 11
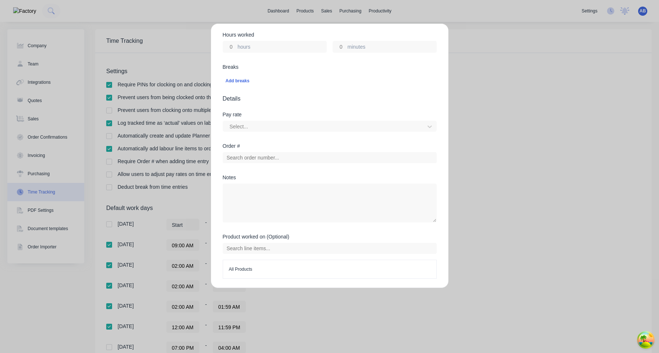
scroll to position [219, 0]
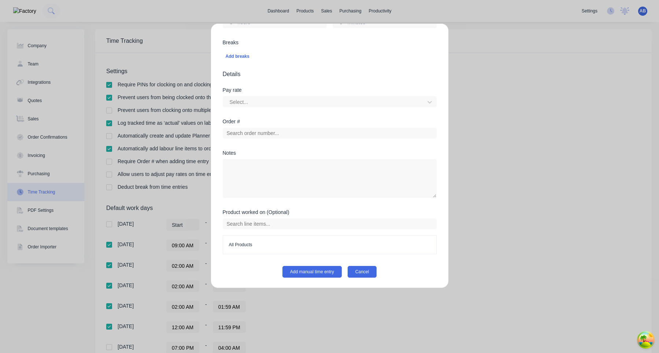
click at [364, 271] on button "Cancel" at bounding box center [362, 272] width 29 height 12
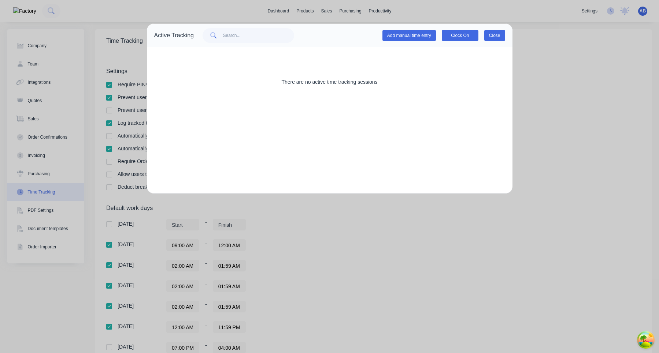
click at [496, 36] on button "Close" at bounding box center [494, 35] width 21 height 11
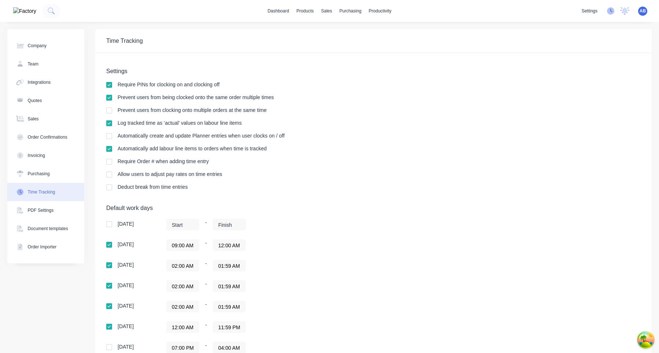
click at [612, 14] on icon at bounding box center [610, 10] width 7 height 7
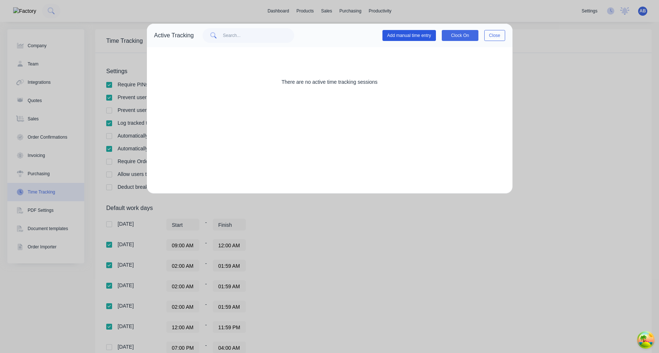
click at [415, 37] on button "Add manual time entry" at bounding box center [408, 35] width 53 height 11
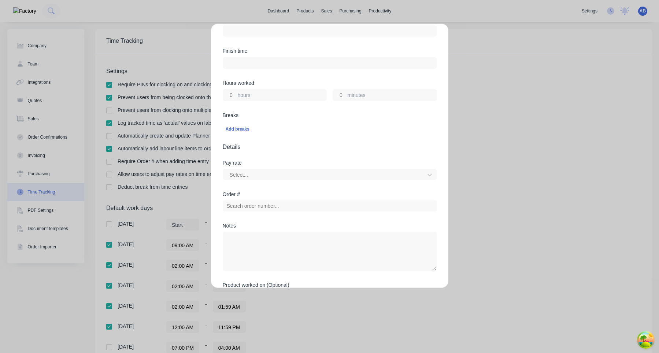
scroll to position [219, 0]
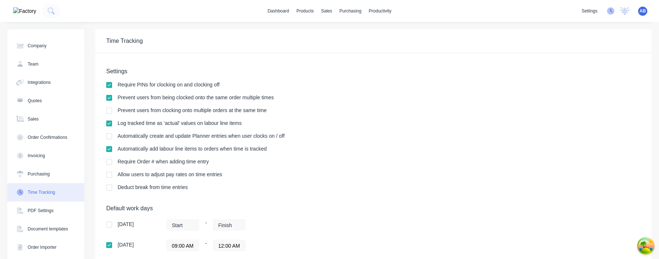
click at [610, 12] on icon at bounding box center [610, 10] width 7 height 7
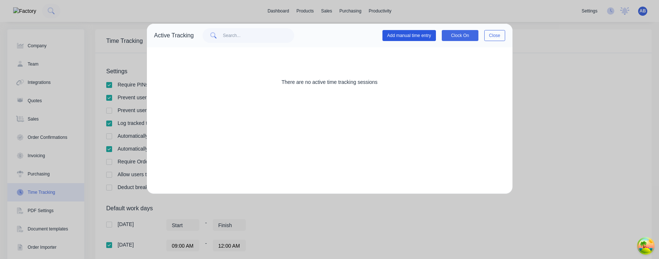
click at [403, 34] on button "Add manual time entry" at bounding box center [408, 35] width 53 height 11
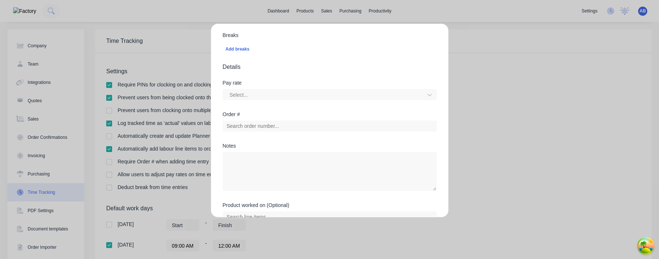
scroll to position [238, 0]
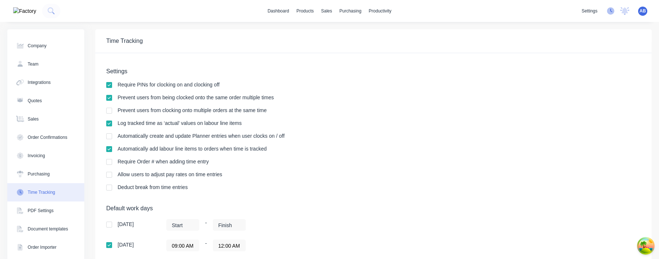
click at [610, 12] on icon at bounding box center [610, 10] width 7 height 7
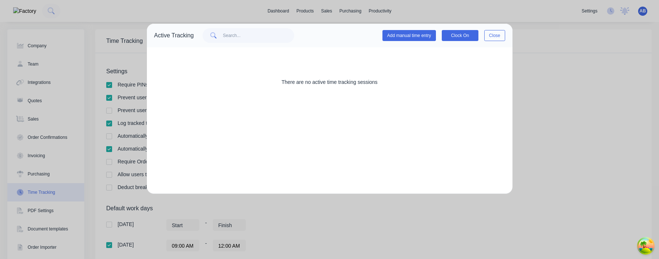
click at [402, 41] on div "Add manual time entry Clock On Close" at bounding box center [443, 35] width 123 height 15
click at [402, 37] on button "Add manual time entry" at bounding box center [408, 35] width 53 height 11
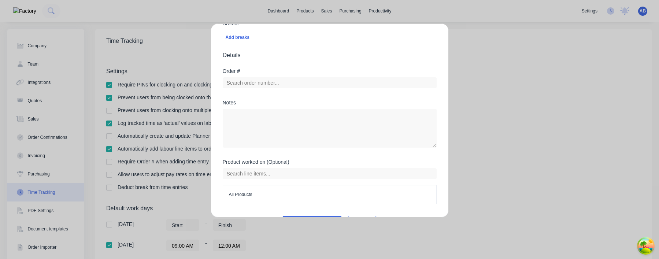
scroll to position [259, 0]
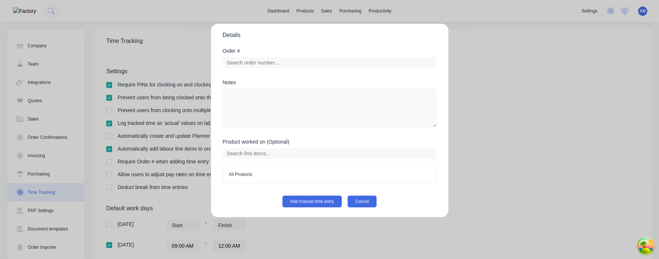
click at [365, 202] on button "Cancel" at bounding box center [362, 202] width 29 height 12
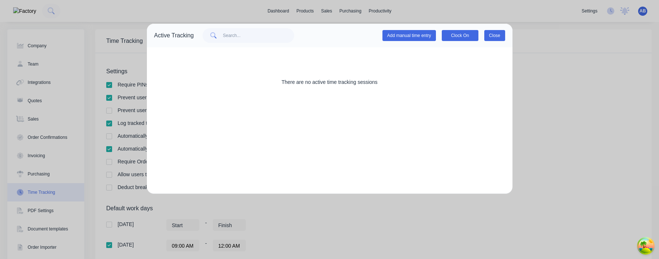
click at [496, 32] on button "Close" at bounding box center [494, 35] width 21 height 11
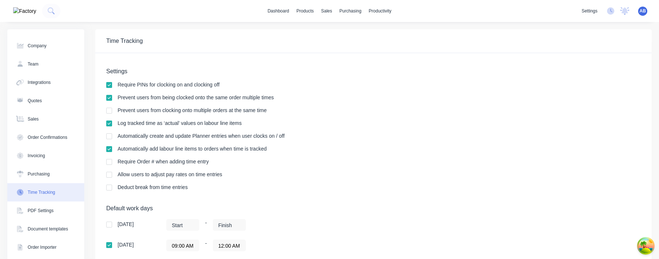
click at [109, 175] on div at bounding box center [109, 174] width 15 height 15
click at [611, 10] on icon at bounding box center [611, 11] width 2 height 4
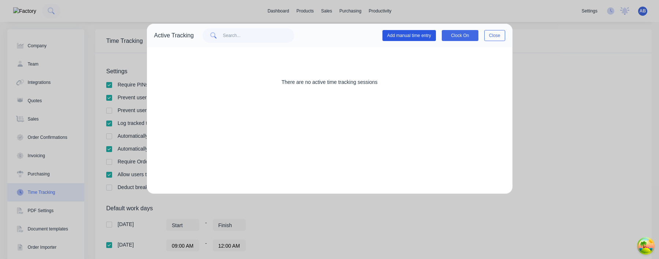
click at [427, 33] on button "Add manual time entry" at bounding box center [408, 35] width 53 height 11
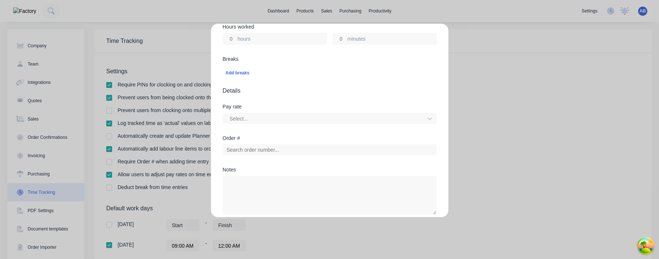
scroll to position [204, 0]
click at [367, 120] on div at bounding box center [325, 118] width 192 height 9
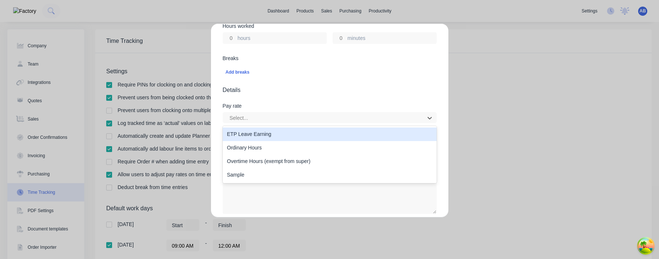
click at [370, 88] on span "Details" at bounding box center [330, 90] width 214 height 9
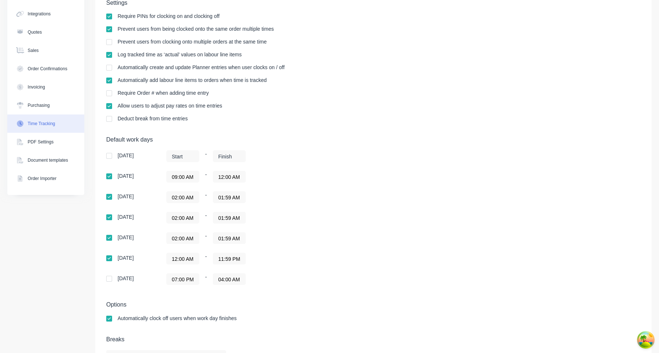
scroll to position [96, 0]
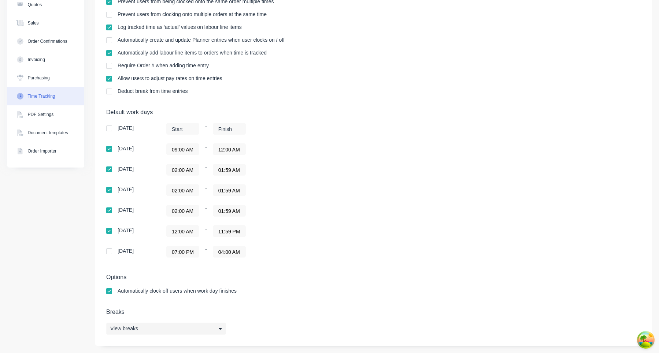
click at [185, 327] on div "View breaks" at bounding box center [166, 329] width 120 height 12
click at [300, 270] on button "Add break" at bounding box center [288, 269] width 92 height 12
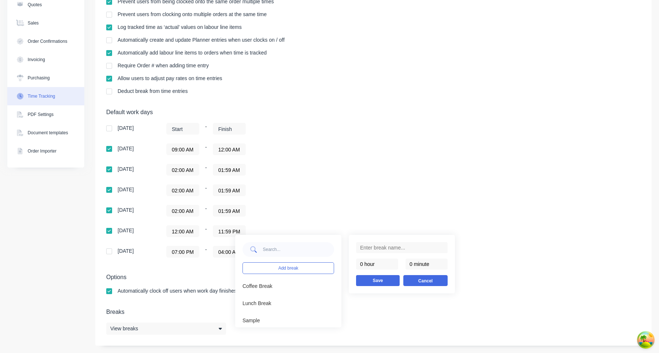
click at [422, 280] on button "Cancel" at bounding box center [425, 280] width 44 height 11
click at [358, 211] on div "Thursday 02:00 AM - 01:59 AM" at bounding box center [234, 211] width 256 height 12
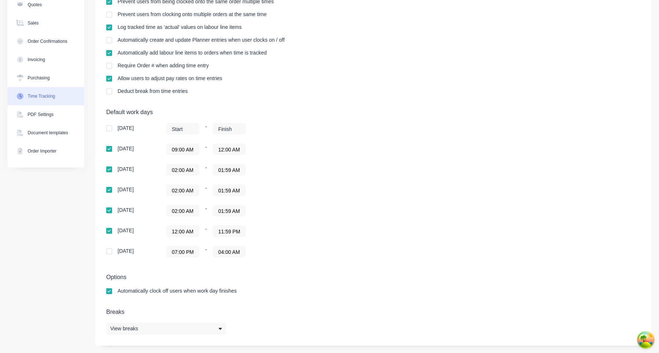
scroll to position [0, 0]
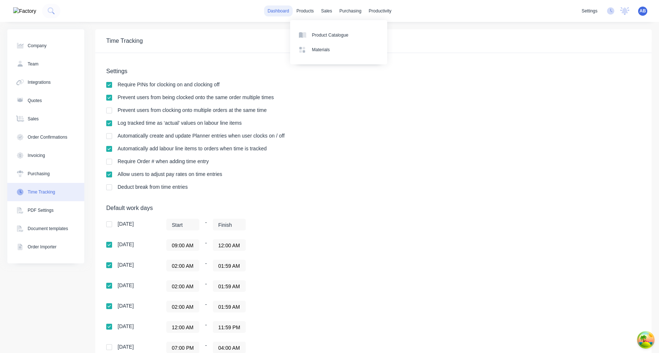
click at [282, 10] on link "dashboard" at bounding box center [278, 10] width 29 height 11
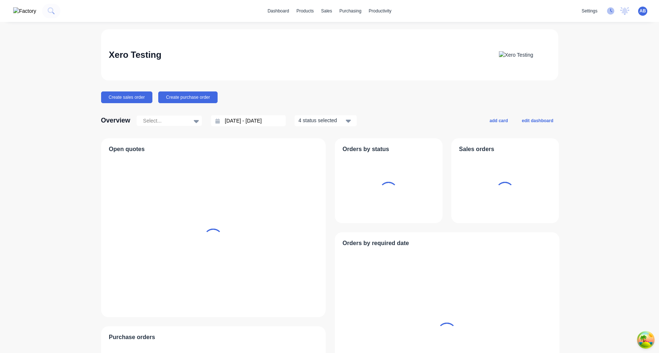
click at [614, 11] on icon at bounding box center [610, 10] width 7 height 7
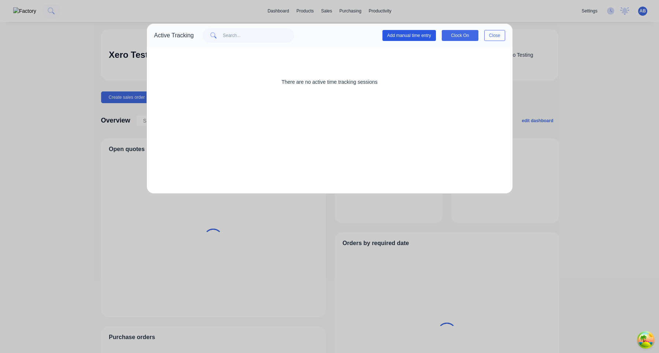
click at [421, 34] on button "Add manual time entry" at bounding box center [408, 35] width 53 height 11
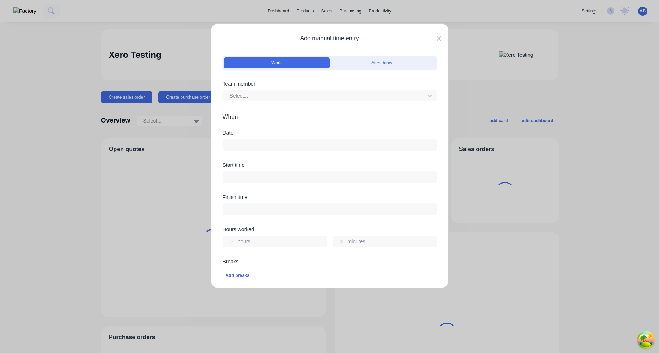
click at [440, 38] on icon at bounding box center [439, 39] width 4 height 6
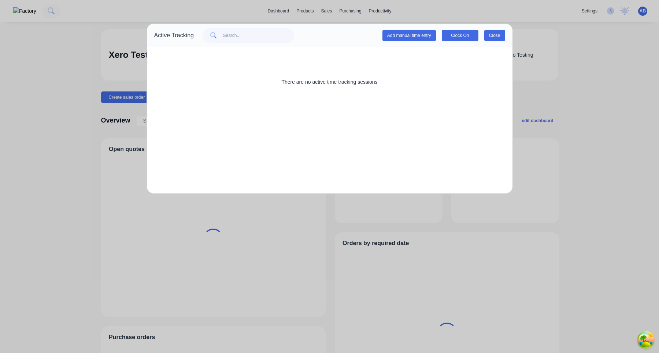
click at [490, 35] on button "Close" at bounding box center [494, 35] width 21 height 11
